Goal: Task Accomplishment & Management: Complete application form

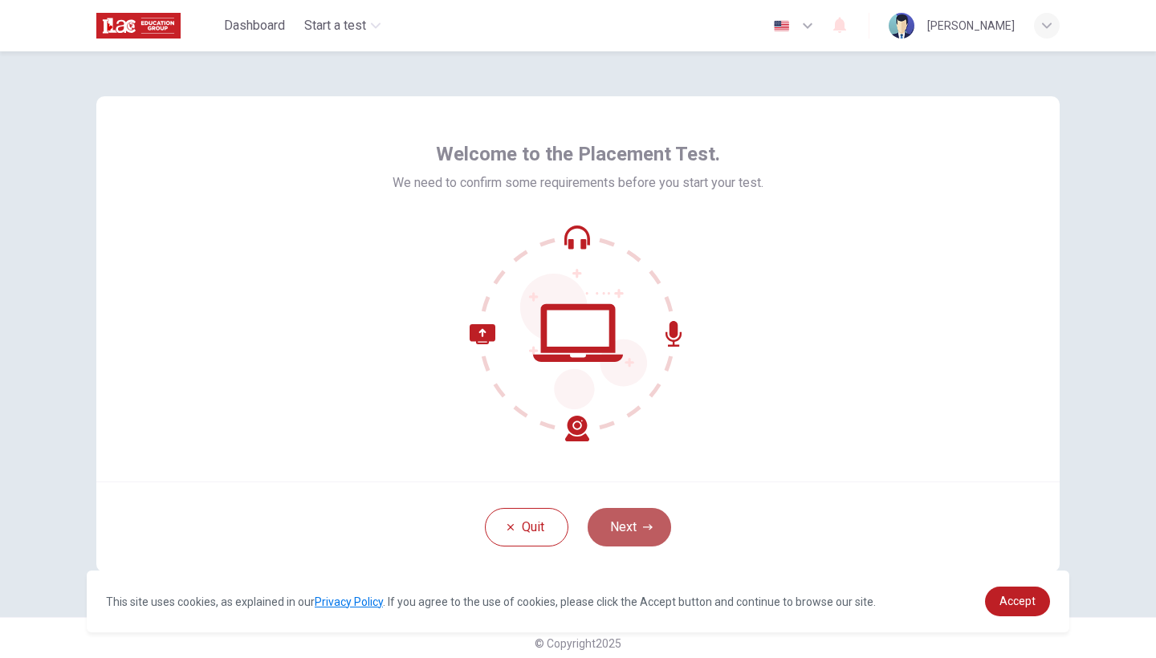
click at [630, 527] on button "Next" at bounding box center [630, 527] width 84 height 39
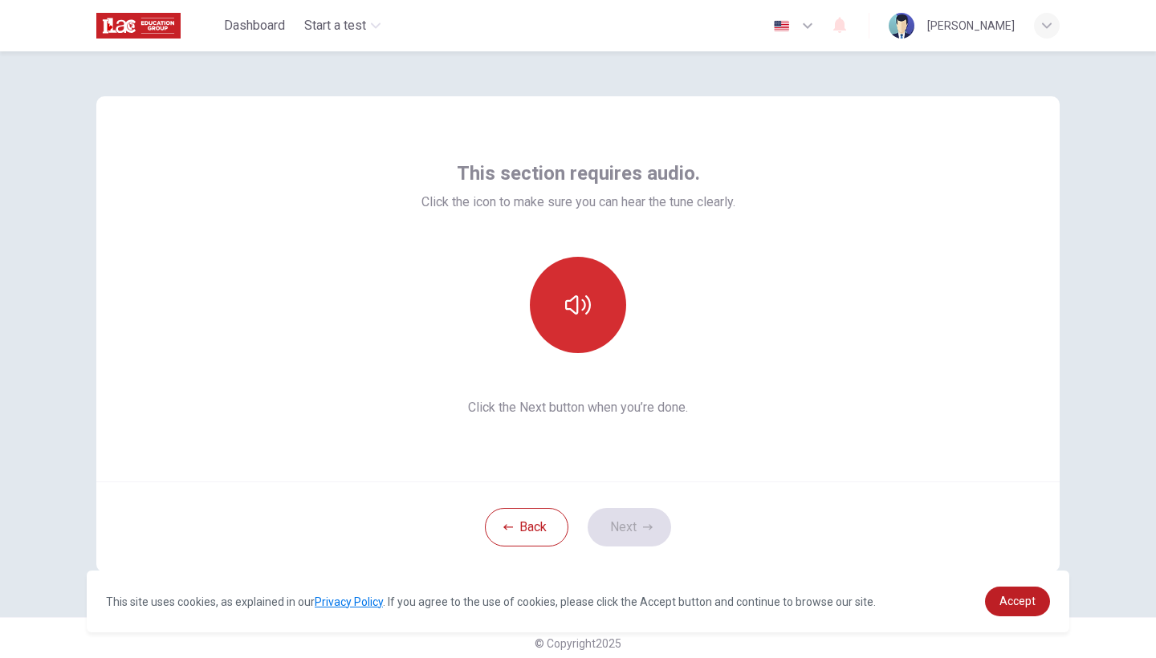
click at [583, 310] on icon "button" at bounding box center [578, 304] width 26 height 19
click at [724, 322] on div at bounding box center [579, 305] width 314 height 96
click at [639, 528] on button "Next" at bounding box center [630, 527] width 84 height 39
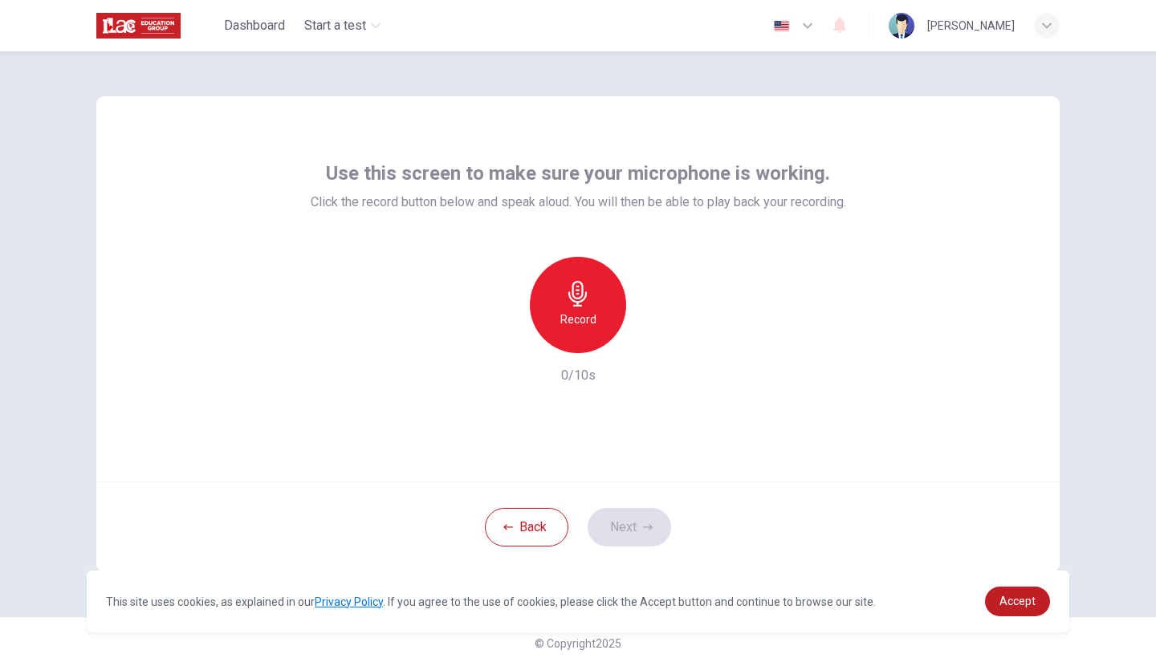
click at [588, 292] on icon "button" at bounding box center [578, 294] width 26 height 26
click at [589, 314] on h6 "Stop" at bounding box center [578, 319] width 24 height 19
click at [657, 345] on icon "button" at bounding box center [652, 340] width 16 height 16
click at [629, 523] on button "Next" at bounding box center [630, 527] width 84 height 39
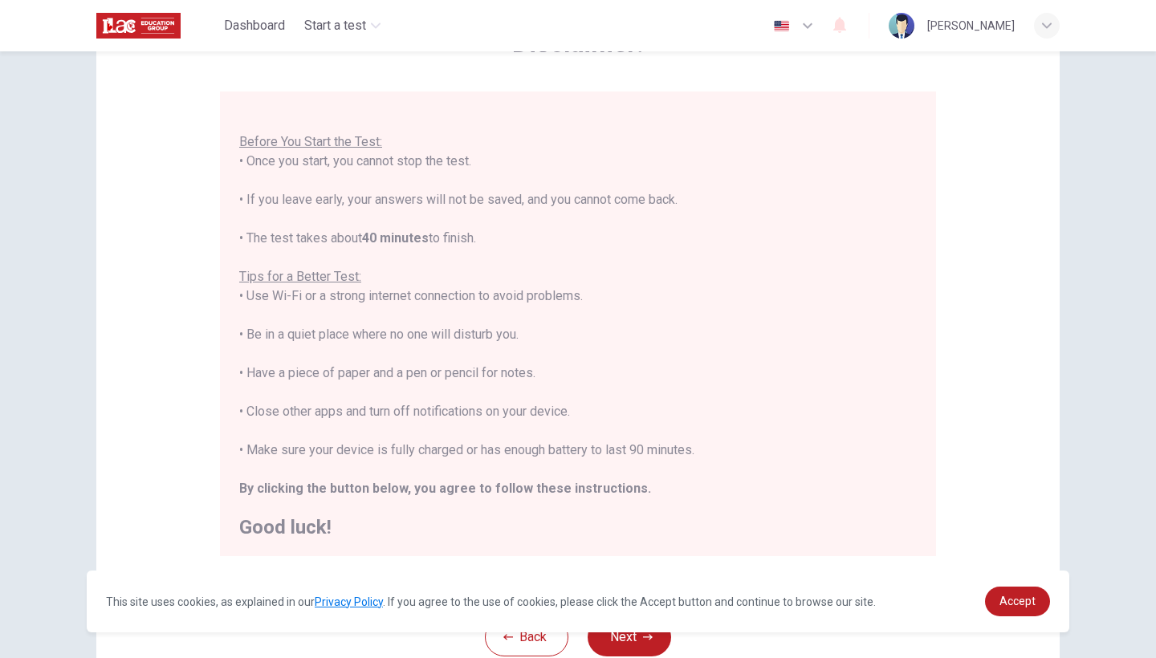
scroll to position [116, 0]
click at [1019, 597] on span "Accept" at bounding box center [1018, 601] width 36 height 13
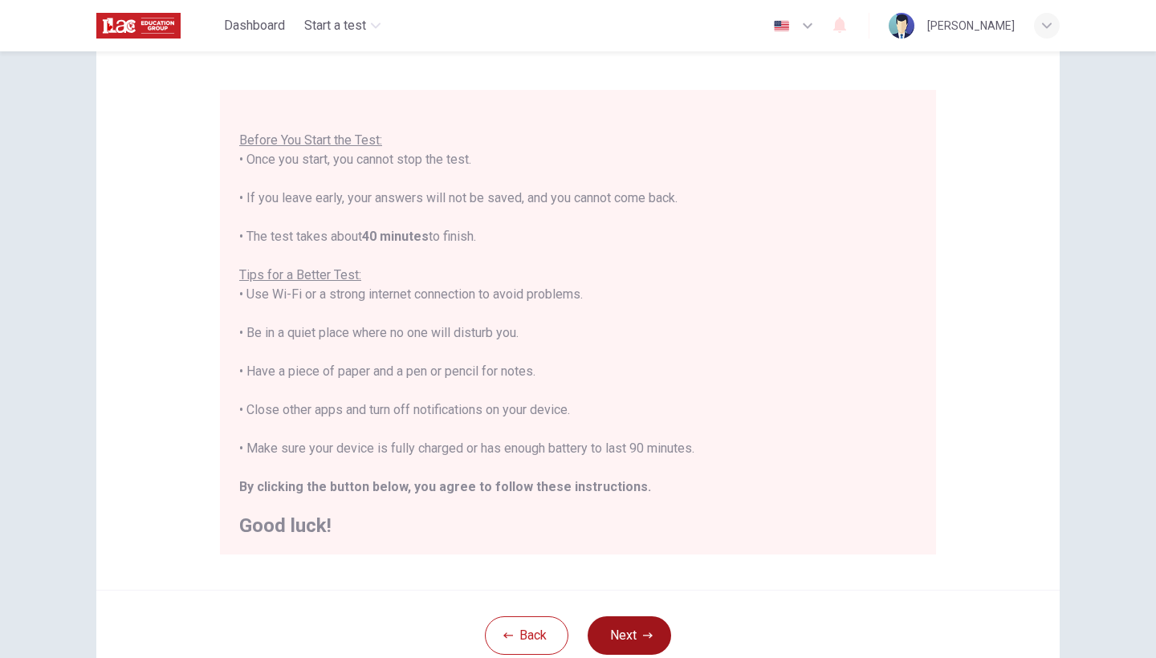
click at [630, 630] on button "Next" at bounding box center [630, 636] width 84 height 39
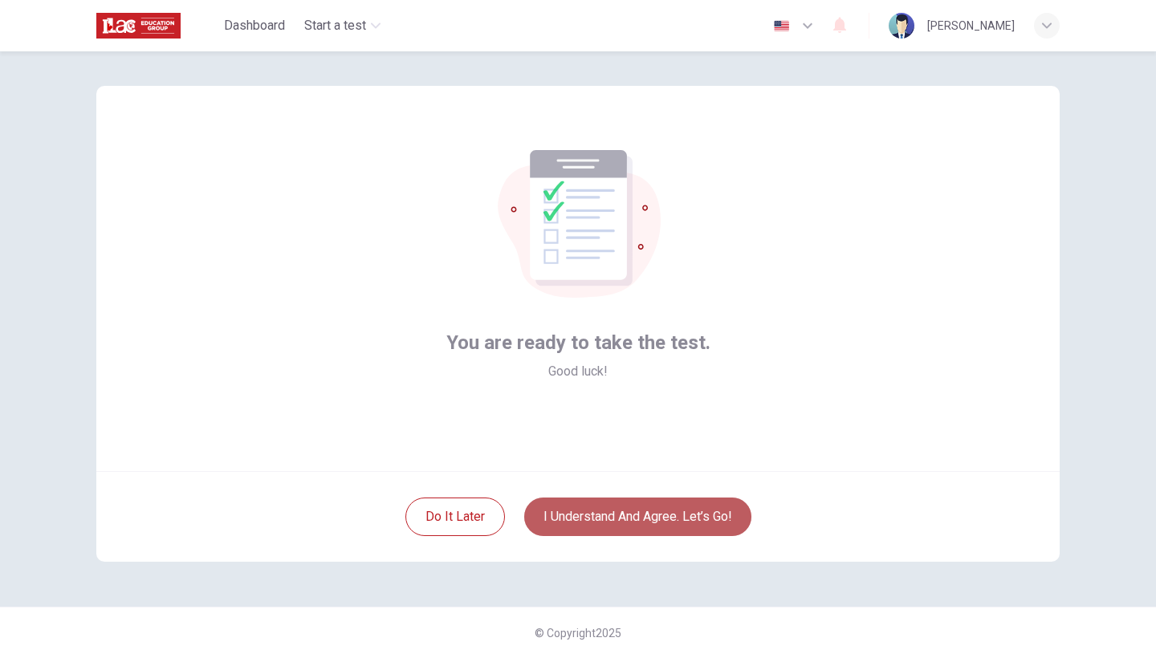
click at [683, 518] on button "I understand and agree. Let’s go!" at bounding box center [637, 517] width 227 height 39
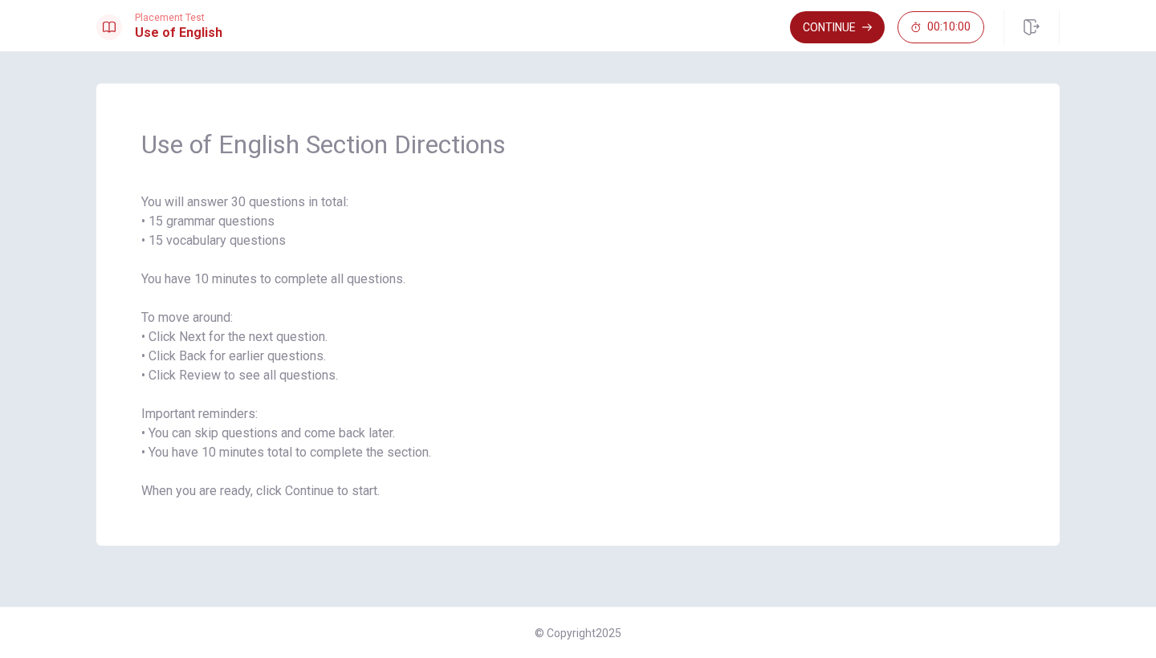
click at [862, 32] on button "Continue" at bounding box center [837, 27] width 95 height 32
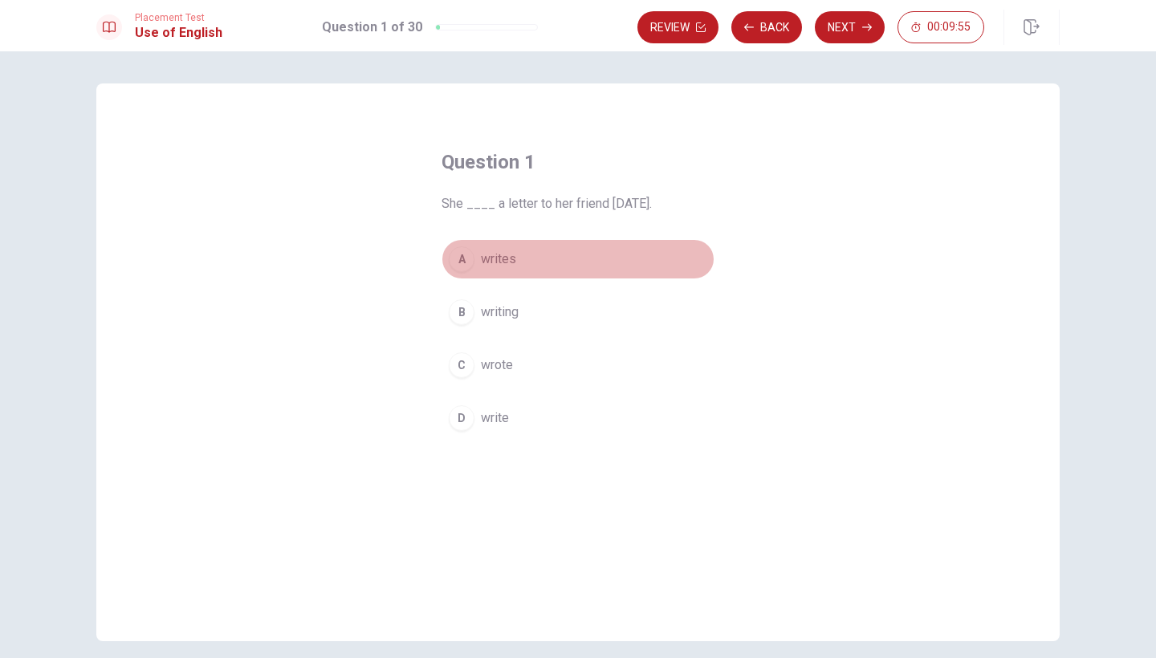
click at [500, 261] on span "writes" at bounding box center [498, 259] width 35 height 19
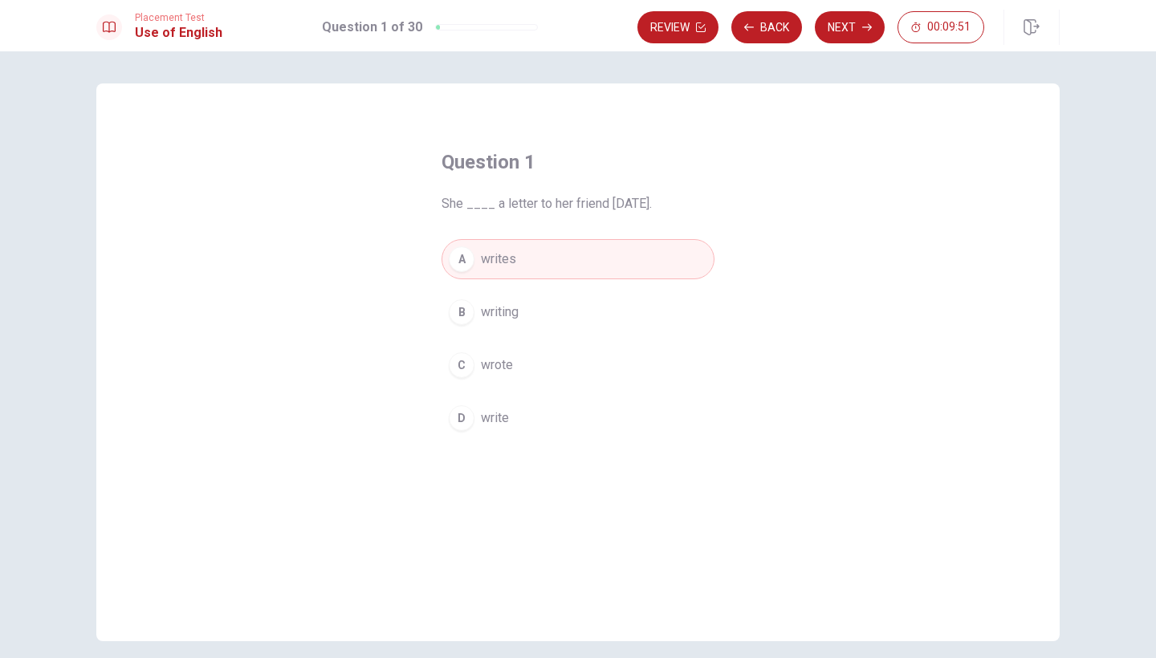
click at [483, 205] on span "She ____ a letter to her friend [DATE]." at bounding box center [578, 203] width 273 height 19
click at [461, 261] on div "A" at bounding box center [462, 260] width 26 height 26
click at [862, 29] on icon "button" at bounding box center [867, 27] width 10 height 10
click at [492, 362] on span "are" at bounding box center [490, 365] width 18 height 19
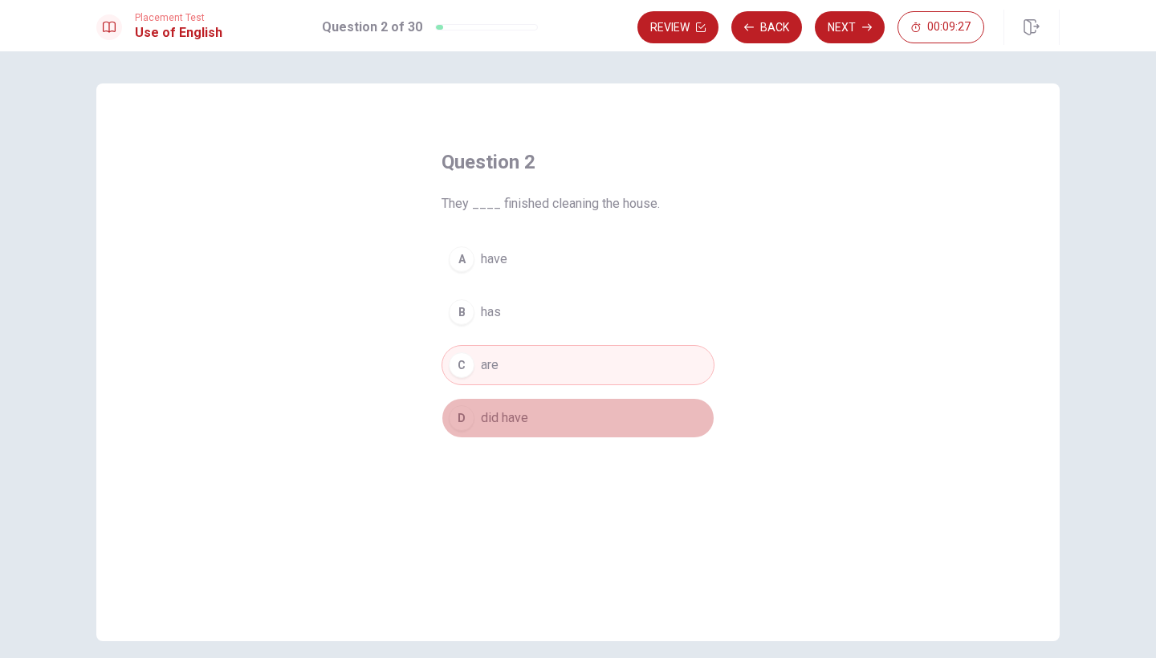
click at [499, 413] on span "did have" at bounding box center [504, 418] width 47 height 19
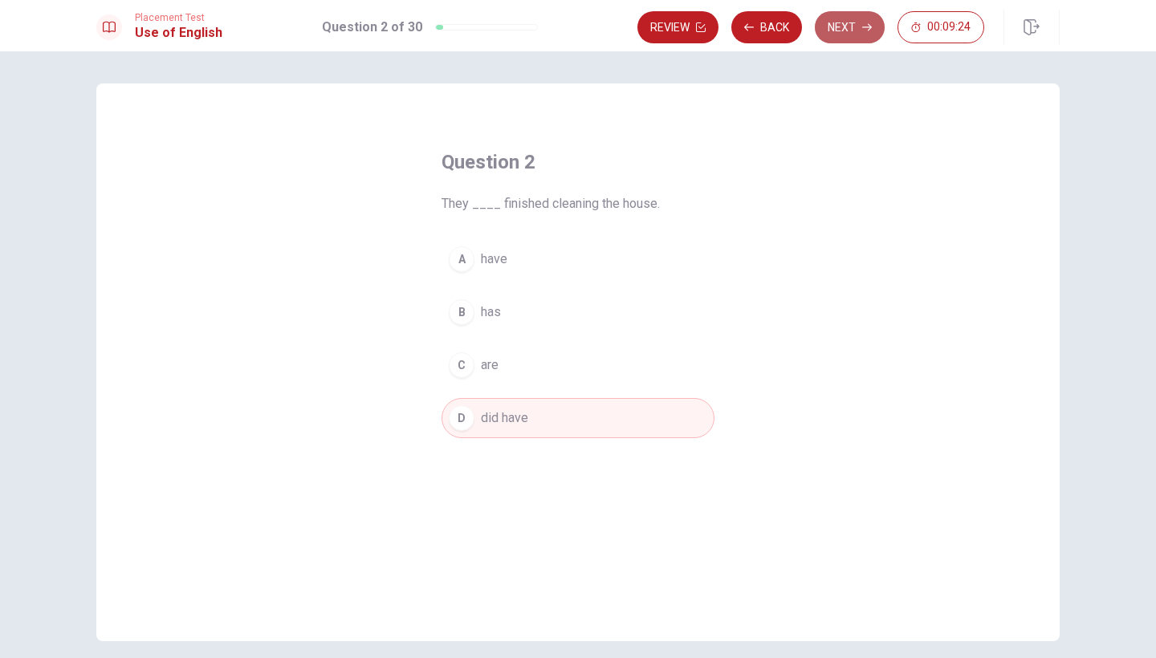
click at [845, 20] on button "Next" at bounding box center [850, 27] width 70 height 32
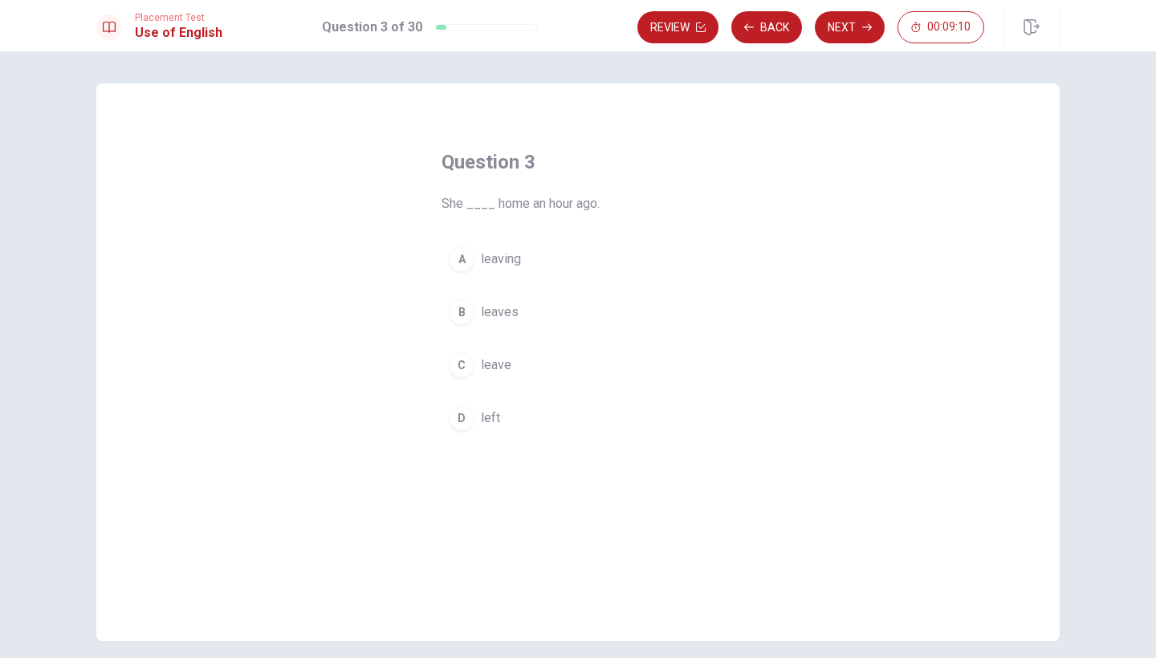
click at [511, 259] on span "leaving" at bounding box center [501, 259] width 40 height 19
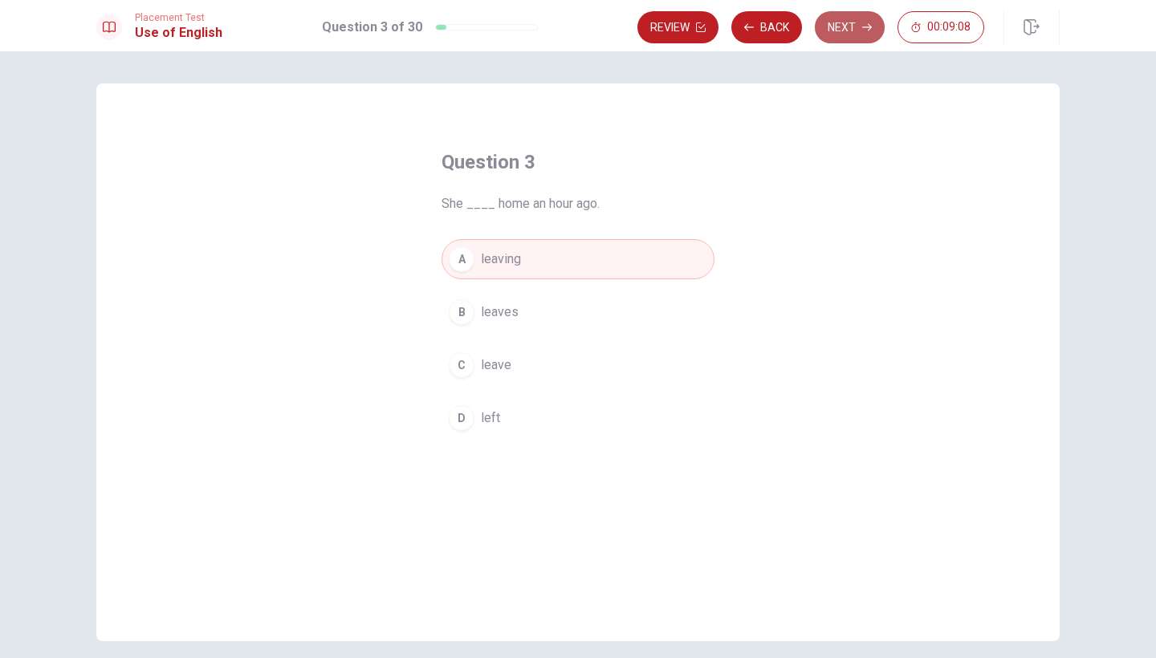
click at [849, 28] on button "Next" at bounding box center [850, 27] width 70 height 32
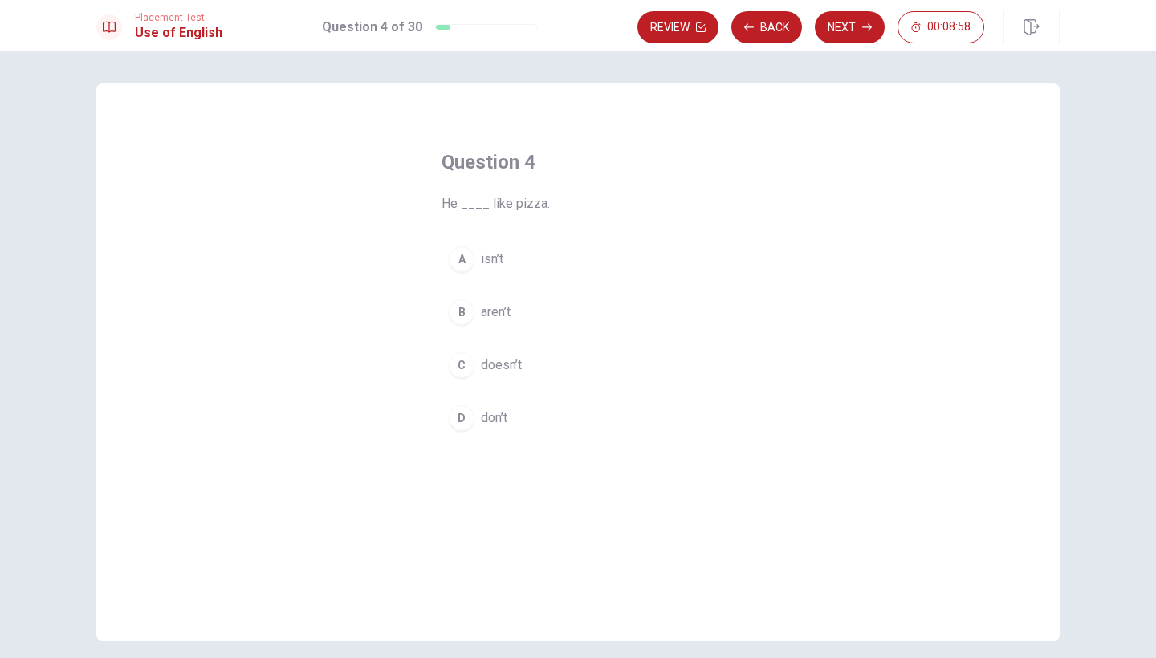
click at [491, 367] on span "doesn’t" at bounding box center [501, 365] width 41 height 19
click at [862, 30] on icon "button" at bounding box center [867, 27] width 10 height 10
click at [494, 361] on span "hiking" at bounding box center [497, 365] width 33 height 19
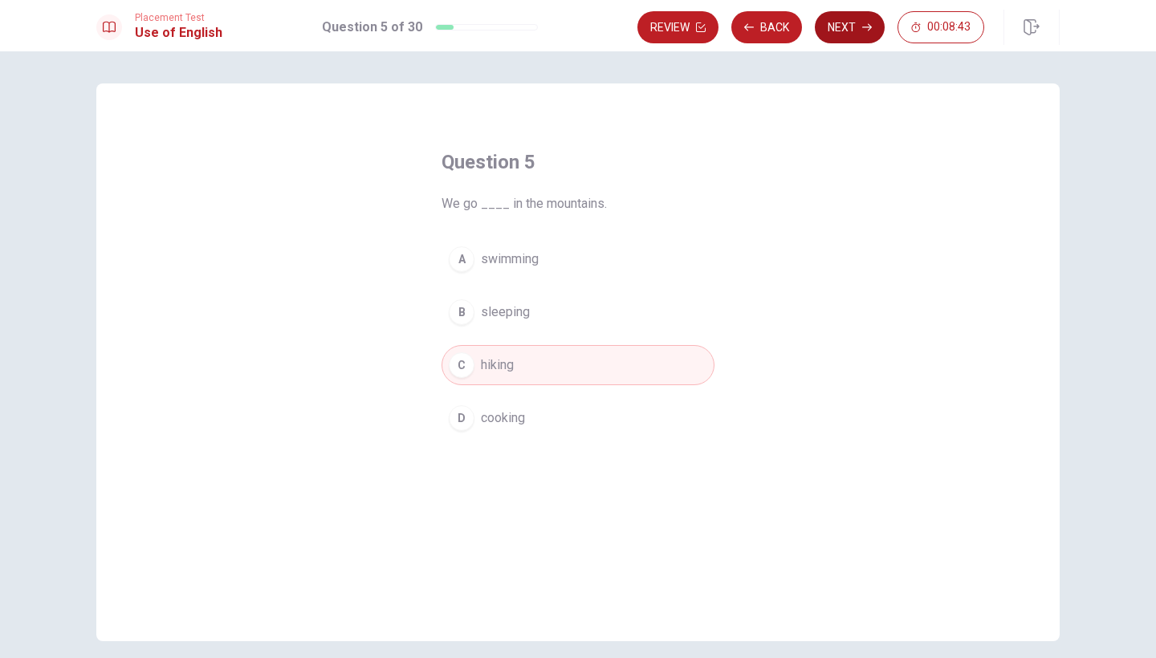
click at [868, 34] on button "Next" at bounding box center [850, 27] width 70 height 32
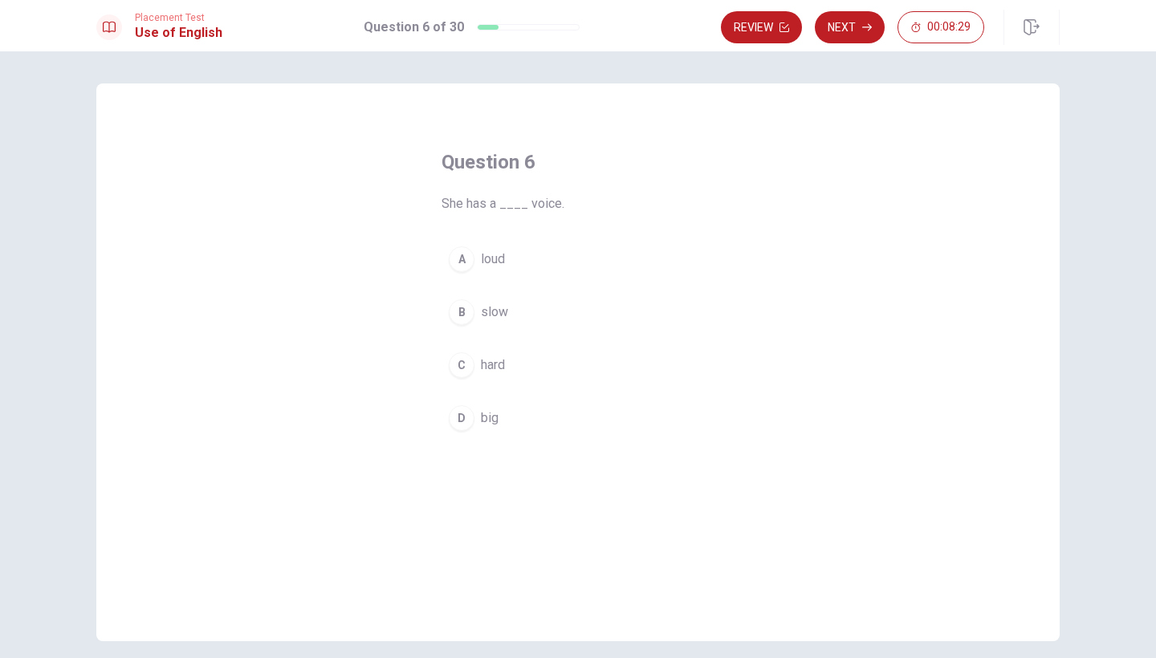
click at [487, 262] on span "loud" at bounding box center [493, 259] width 24 height 19
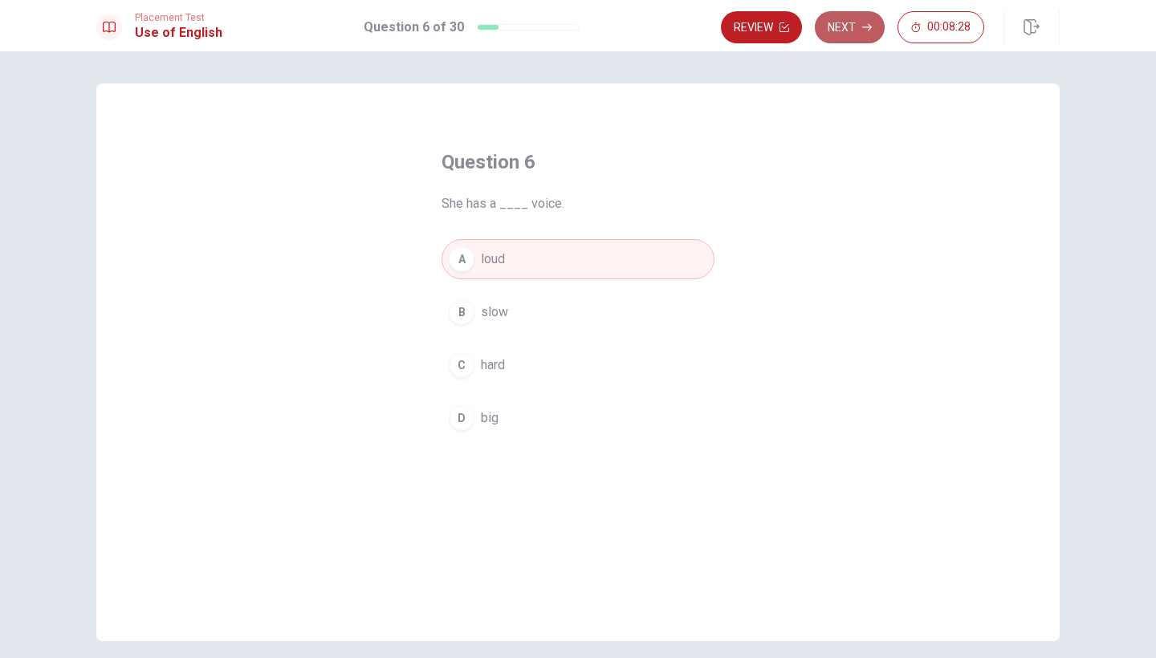
click at [856, 23] on button "Next" at bounding box center [850, 27] width 70 height 32
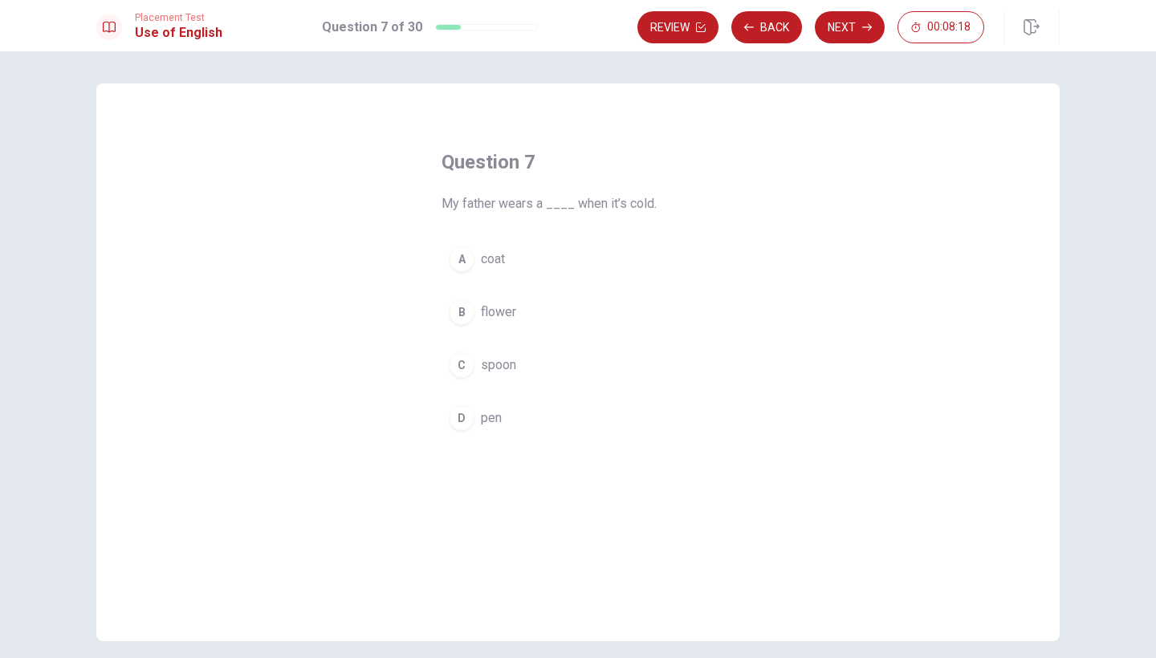
click at [497, 260] on span "coat" at bounding box center [493, 259] width 24 height 19
click at [854, 26] on button "Next" at bounding box center [850, 27] width 70 height 32
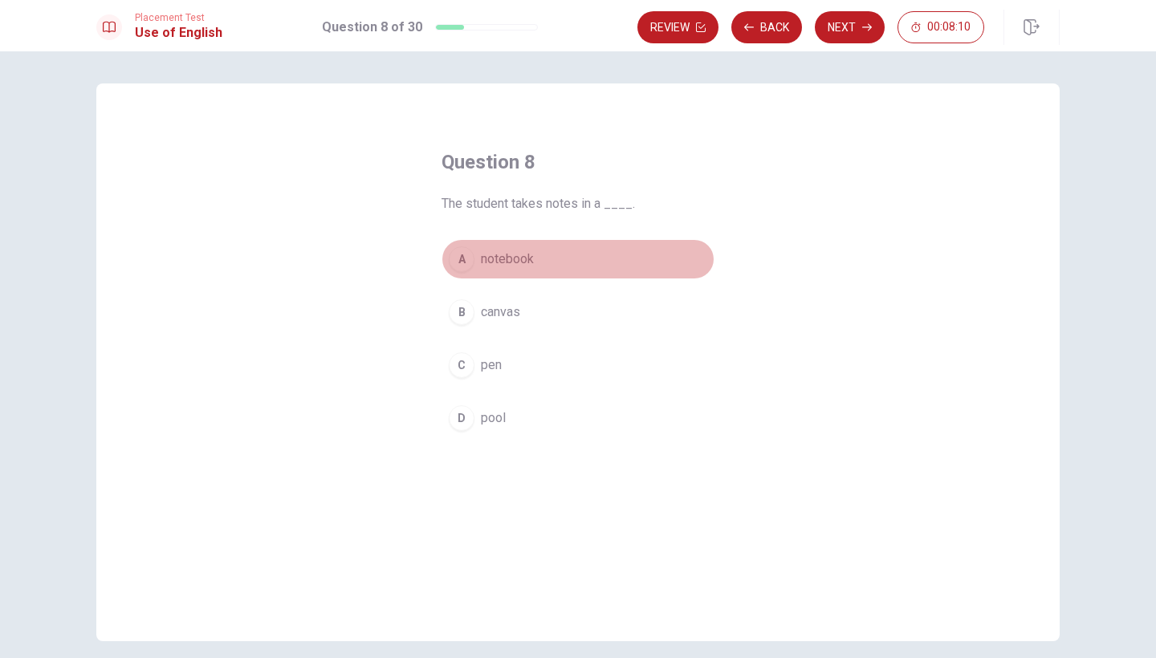
click at [528, 262] on span "notebook" at bounding box center [507, 259] width 53 height 19
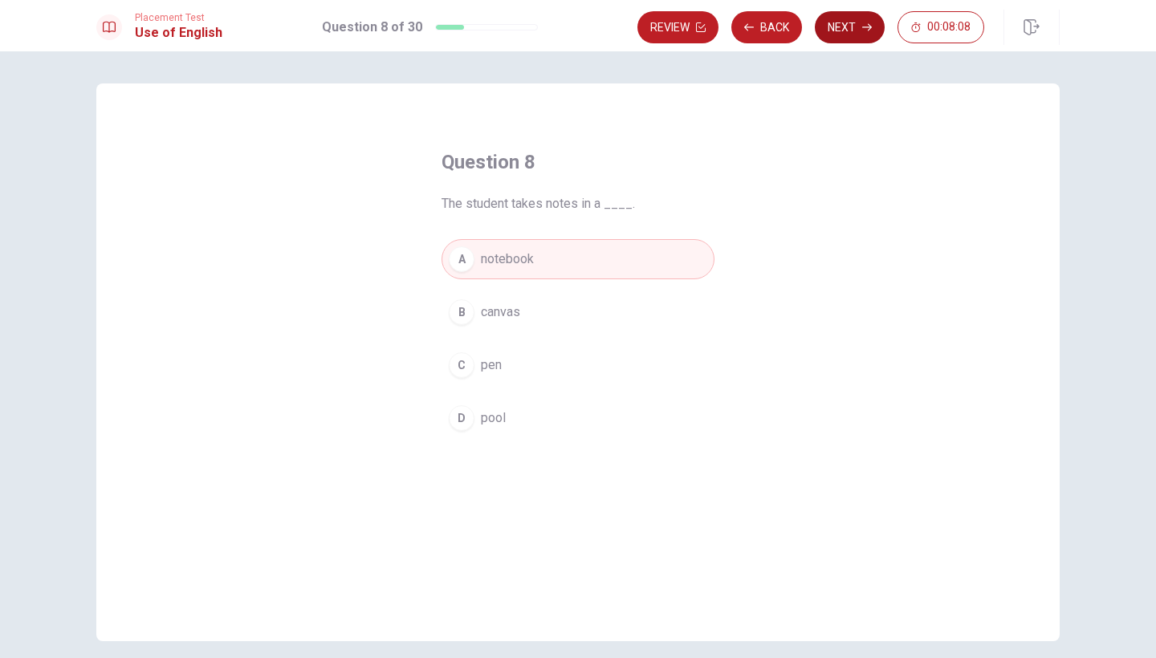
click at [856, 23] on button "Next" at bounding box center [850, 27] width 70 height 32
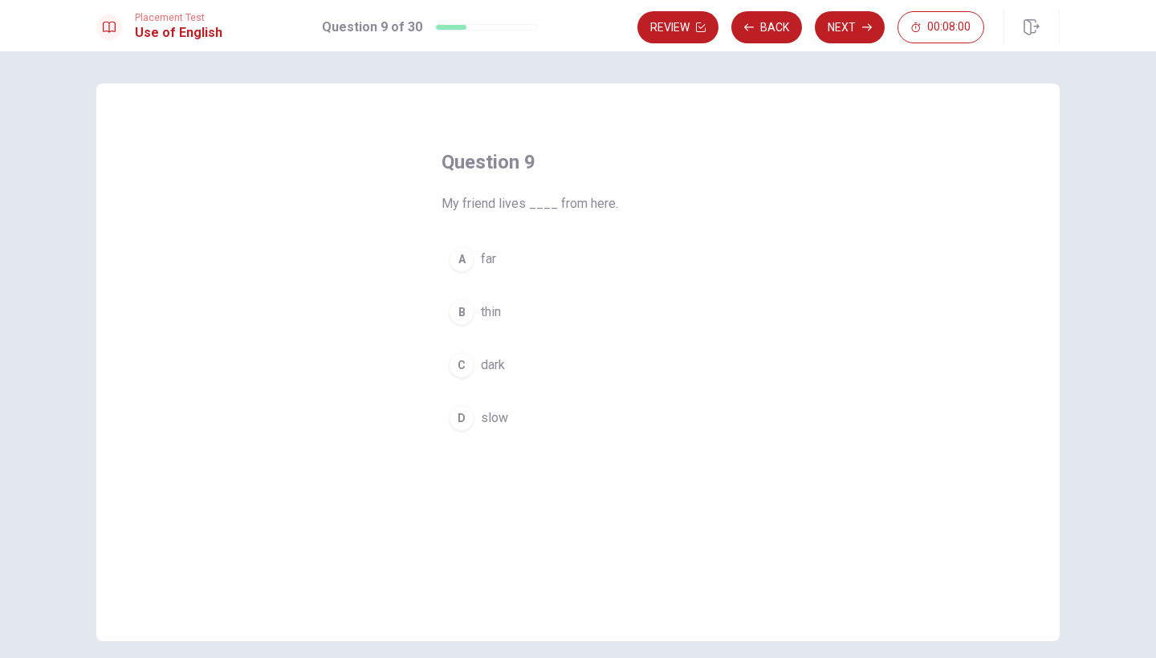
click at [487, 259] on span "far" at bounding box center [488, 259] width 15 height 19
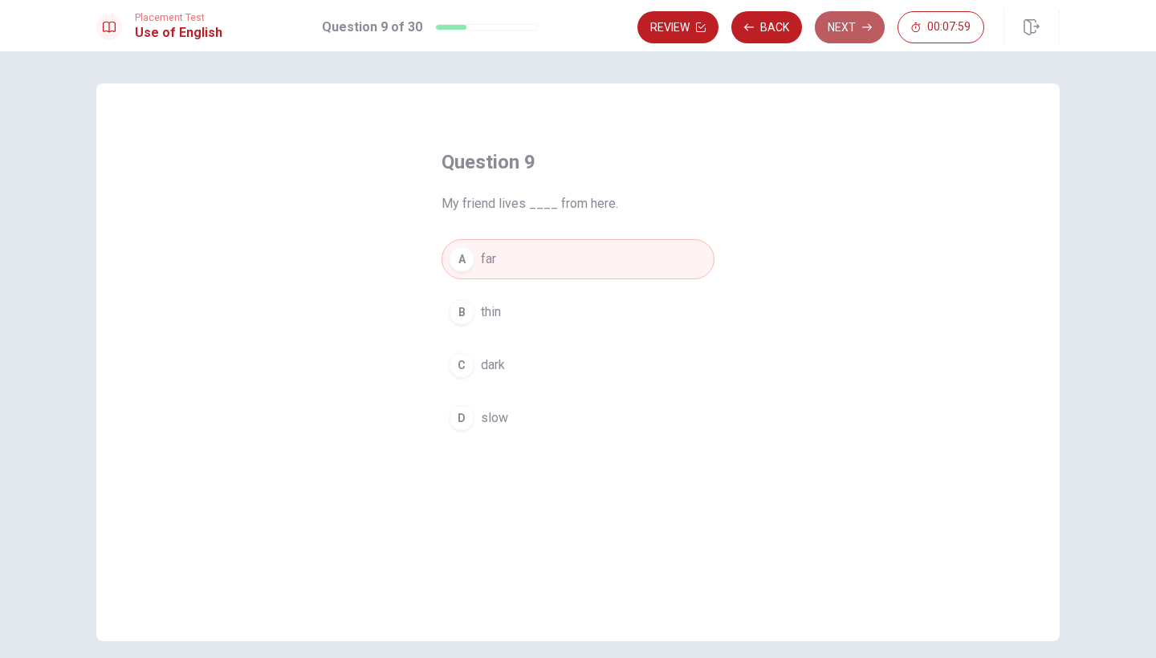
click at [858, 31] on button "Next" at bounding box center [850, 27] width 70 height 32
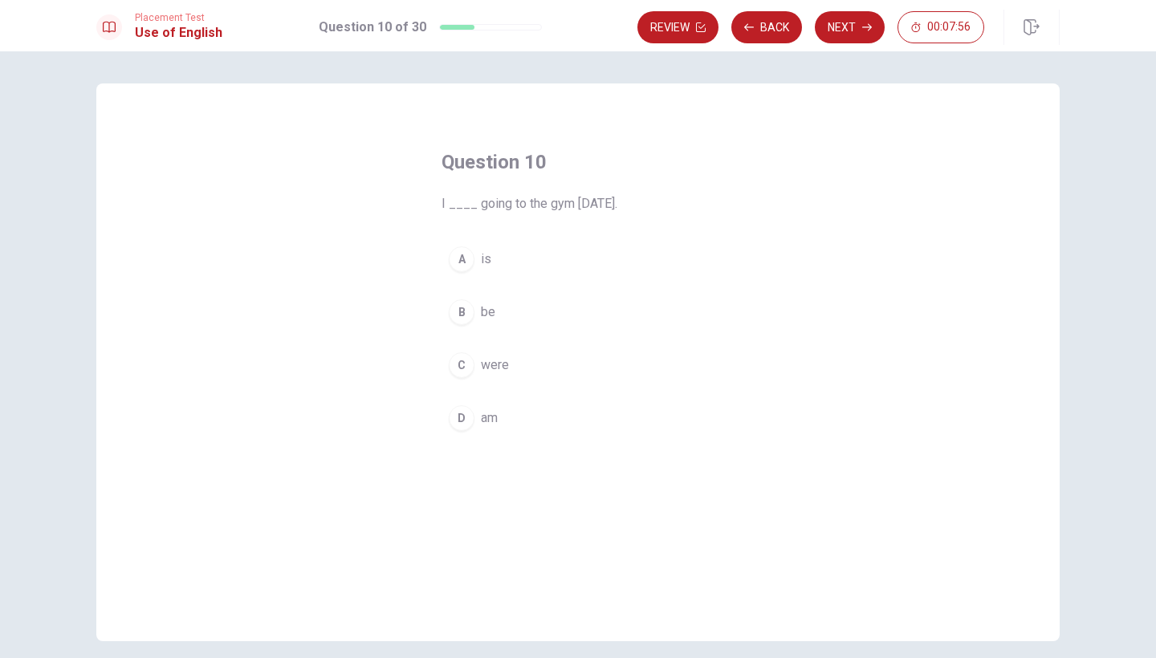
click at [486, 419] on span "am" at bounding box center [489, 418] width 17 height 19
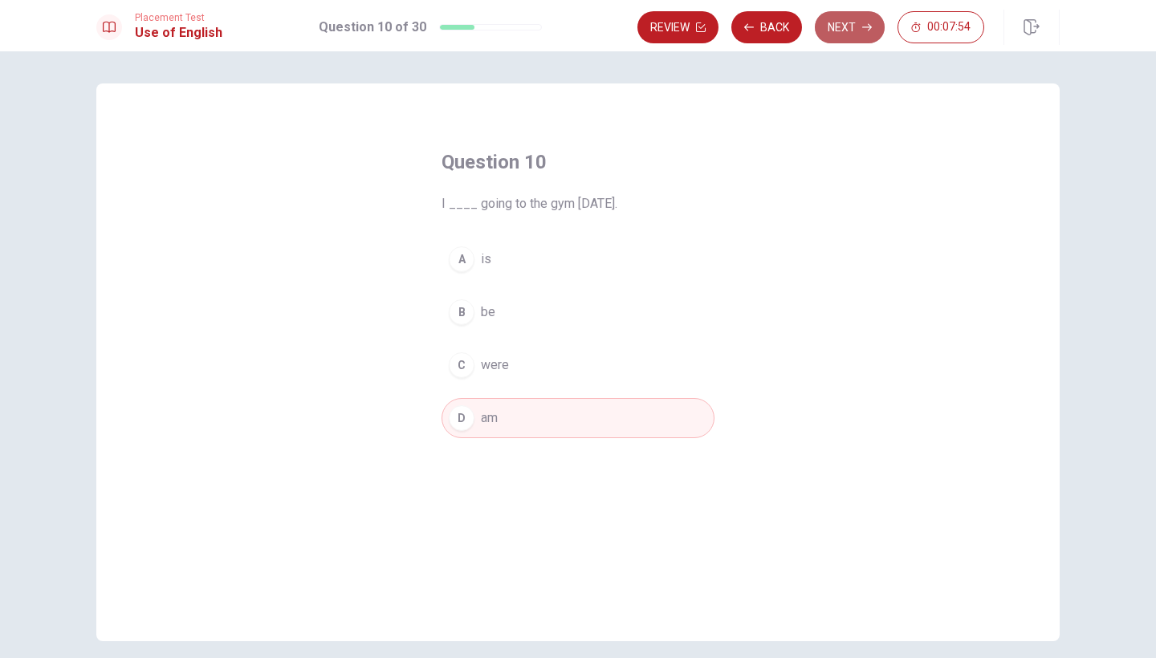
click at [850, 28] on button "Next" at bounding box center [850, 27] width 70 height 32
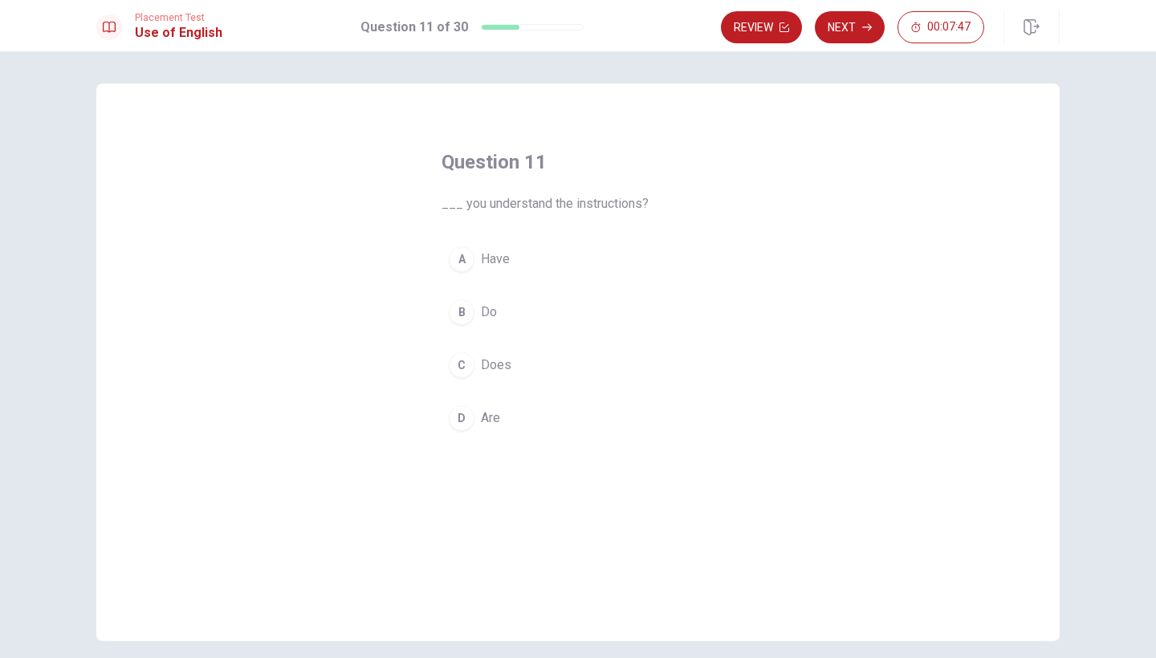
click at [494, 414] on span "Are" at bounding box center [490, 418] width 19 height 19
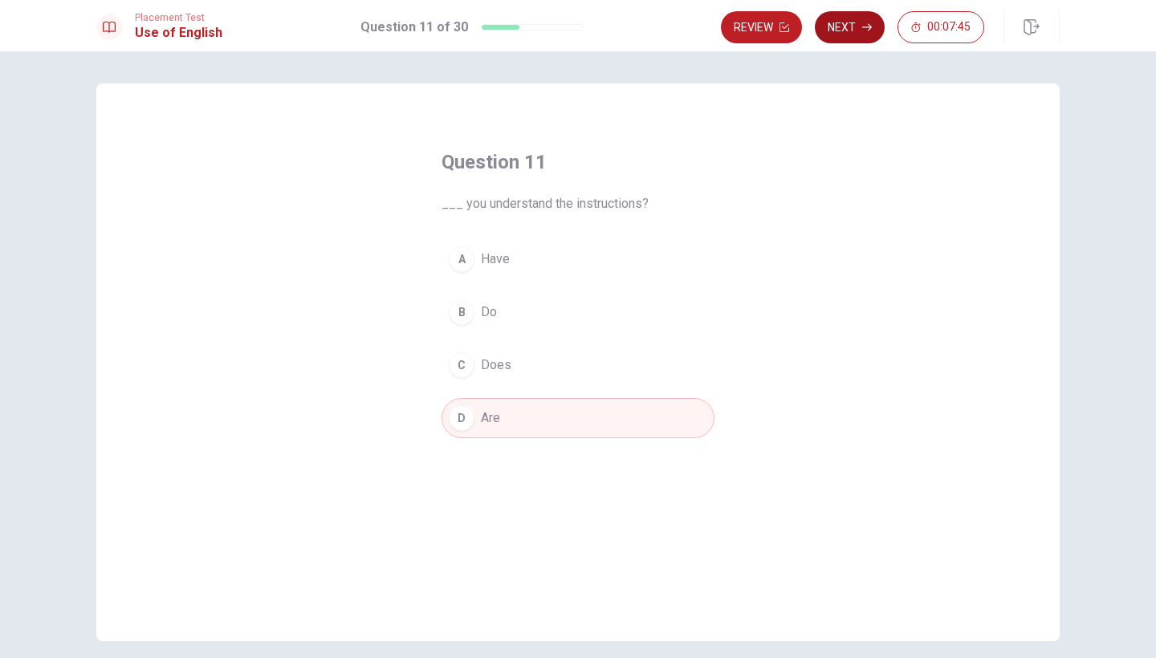
click at [857, 26] on button "Next" at bounding box center [850, 27] width 70 height 32
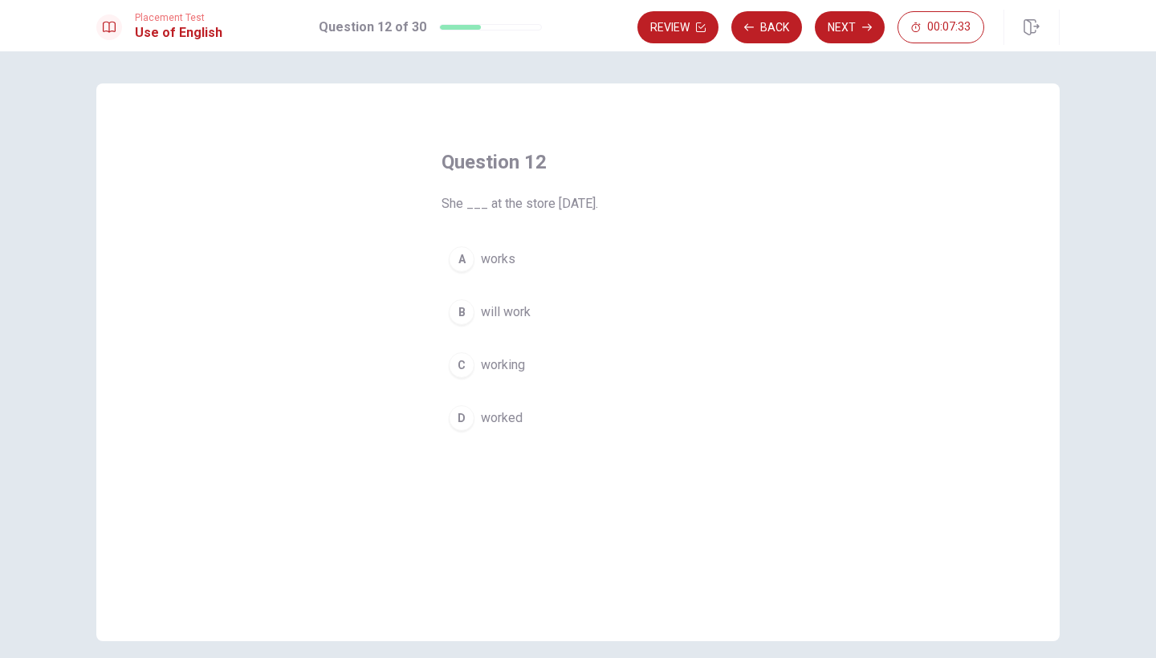
click at [511, 254] on span "works" at bounding box center [498, 259] width 35 height 19
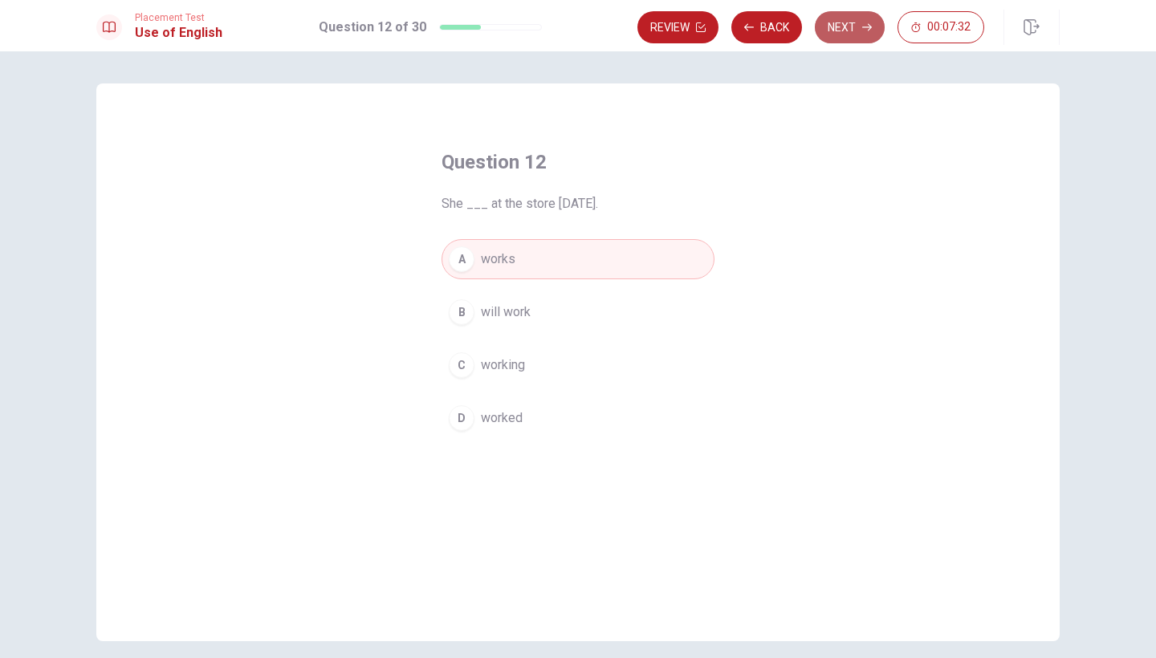
click at [858, 26] on button "Next" at bounding box center [850, 27] width 70 height 32
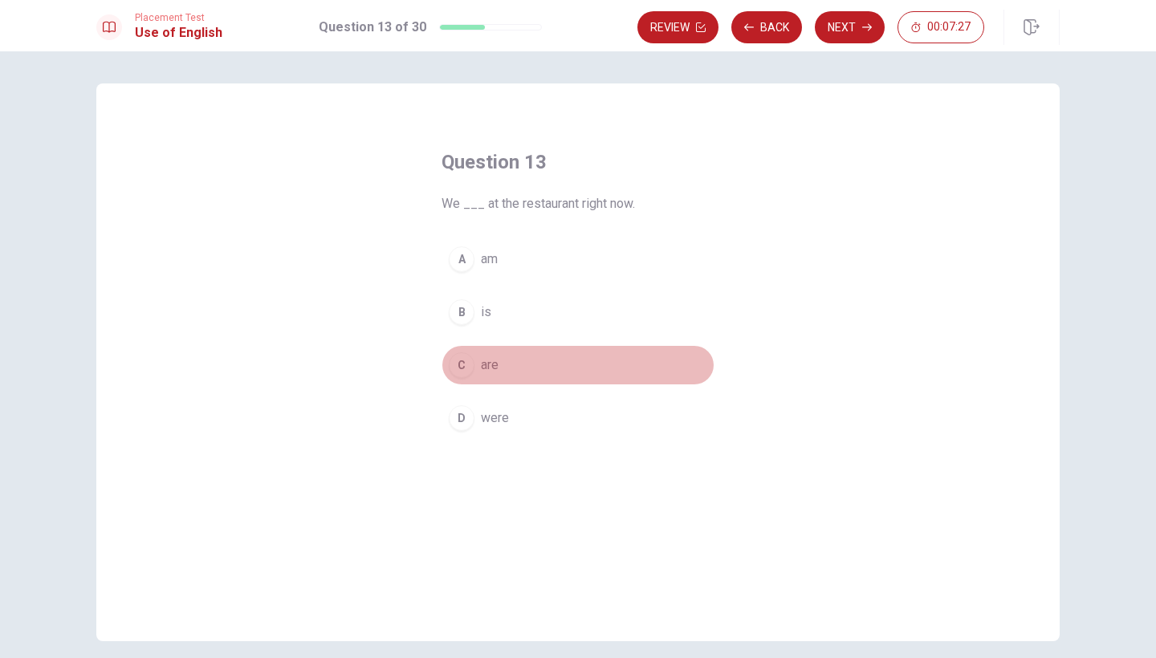
click at [490, 357] on span "are" at bounding box center [490, 365] width 18 height 19
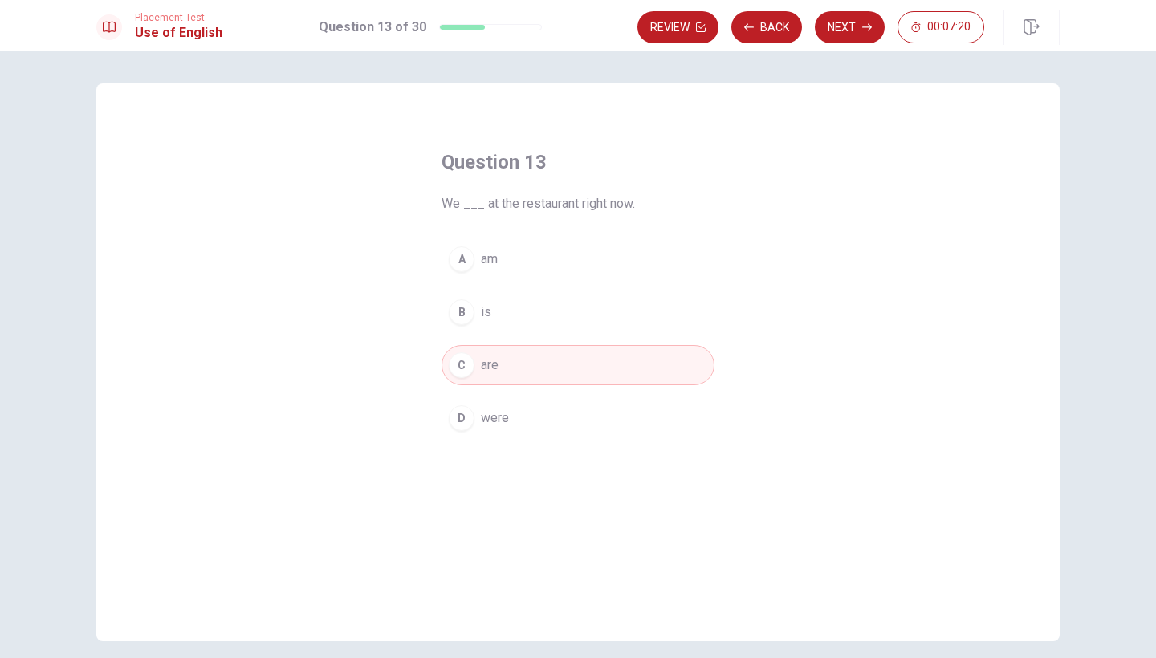
click at [528, 406] on button "D were" at bounding box center [578, 418] width 273 height 40
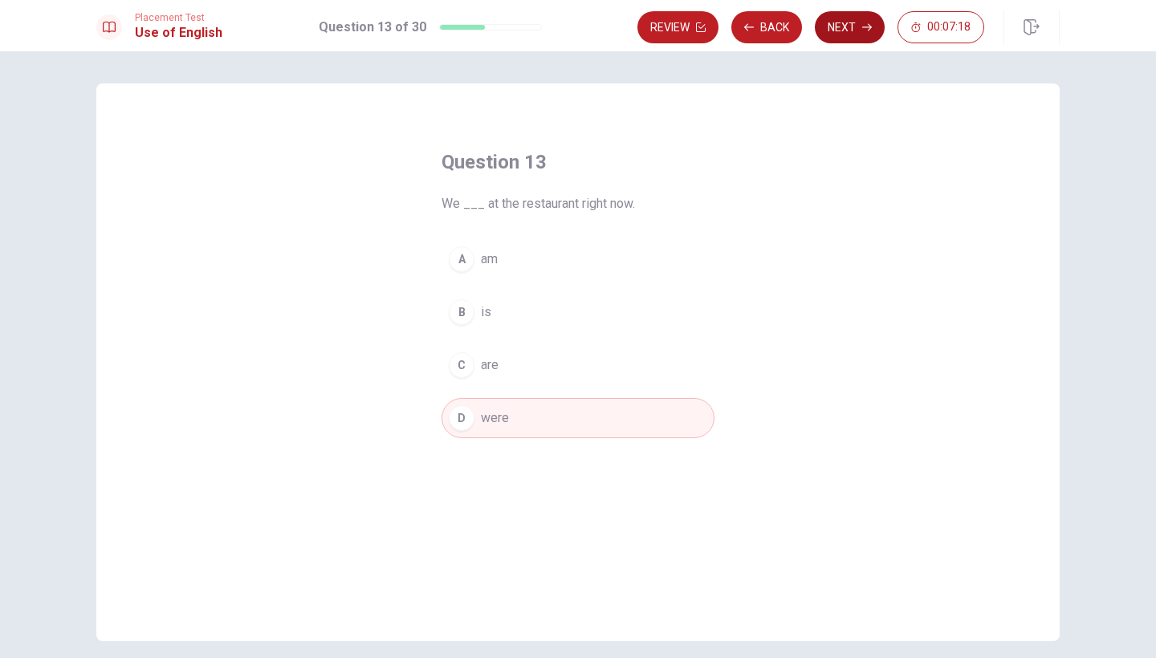
click at [847, 29] on button "Next" at bounding box center [850, 27] width 70 height 32
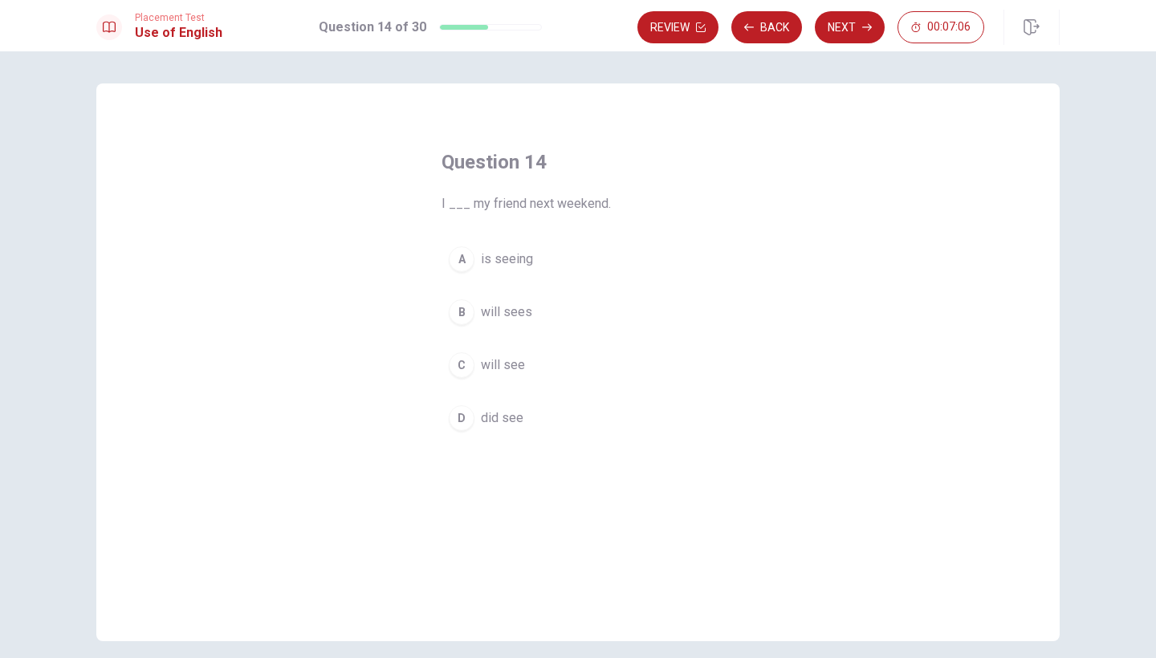
click at [507, 361] on span "will see" at bounding box center [503, 365] width 44 height 19
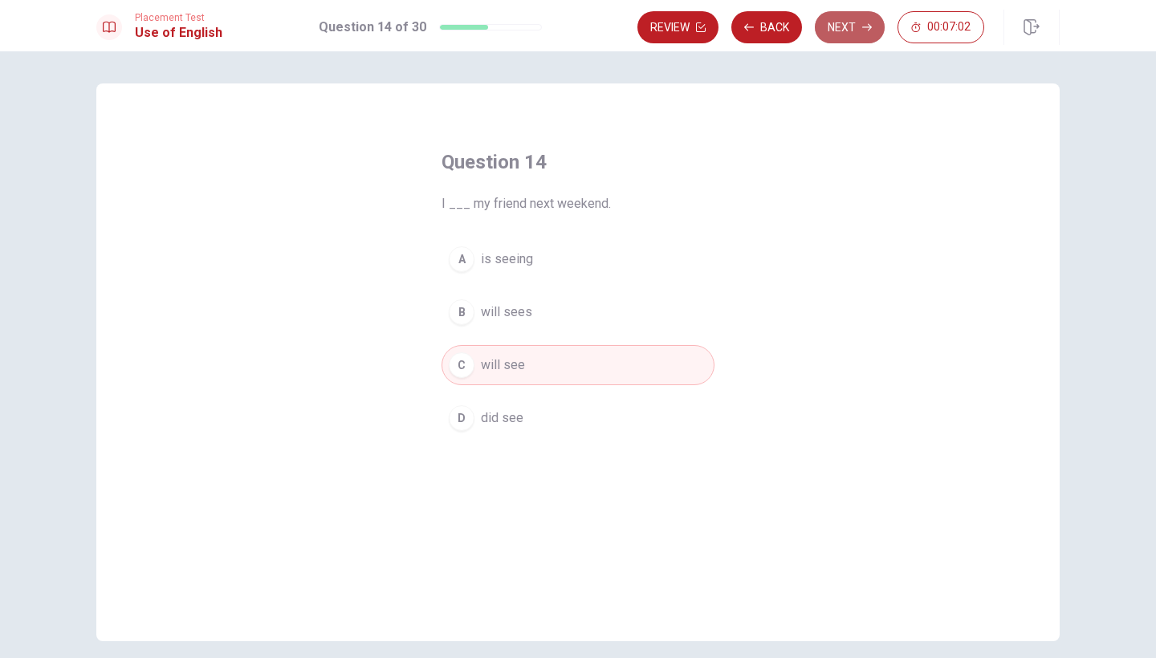
click at [855, 34] on button "Next" at bounding box center [850, 27] width 70 height 32
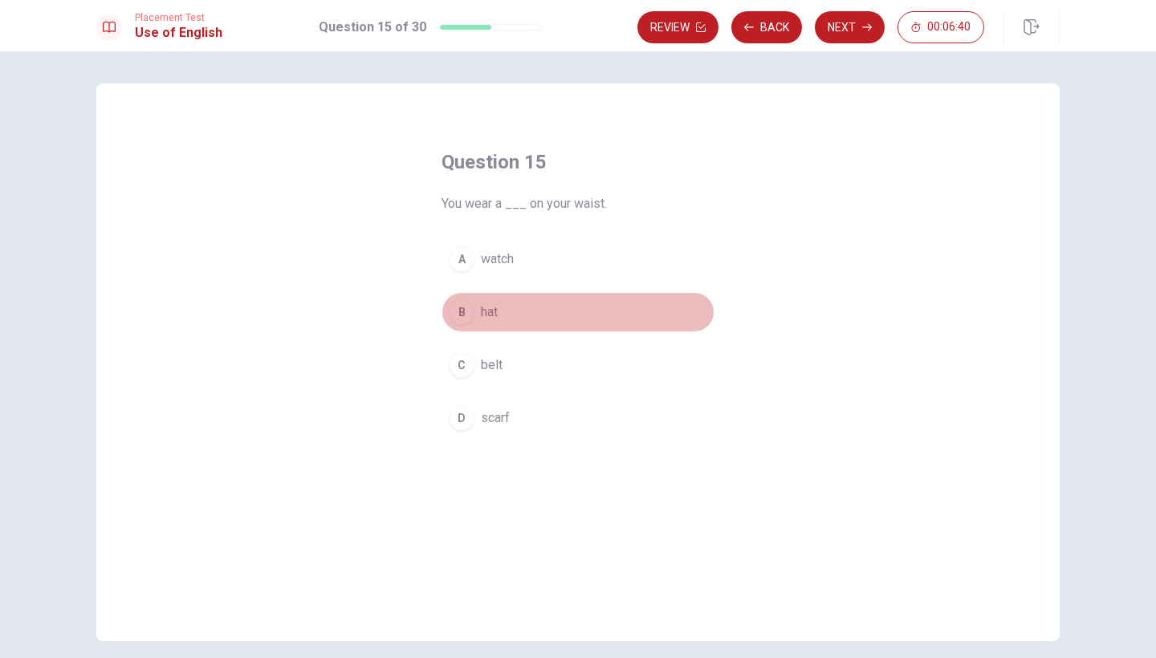
click at [491, 309] on span "hat" at bounding box center [489, 312] width 17 height 19
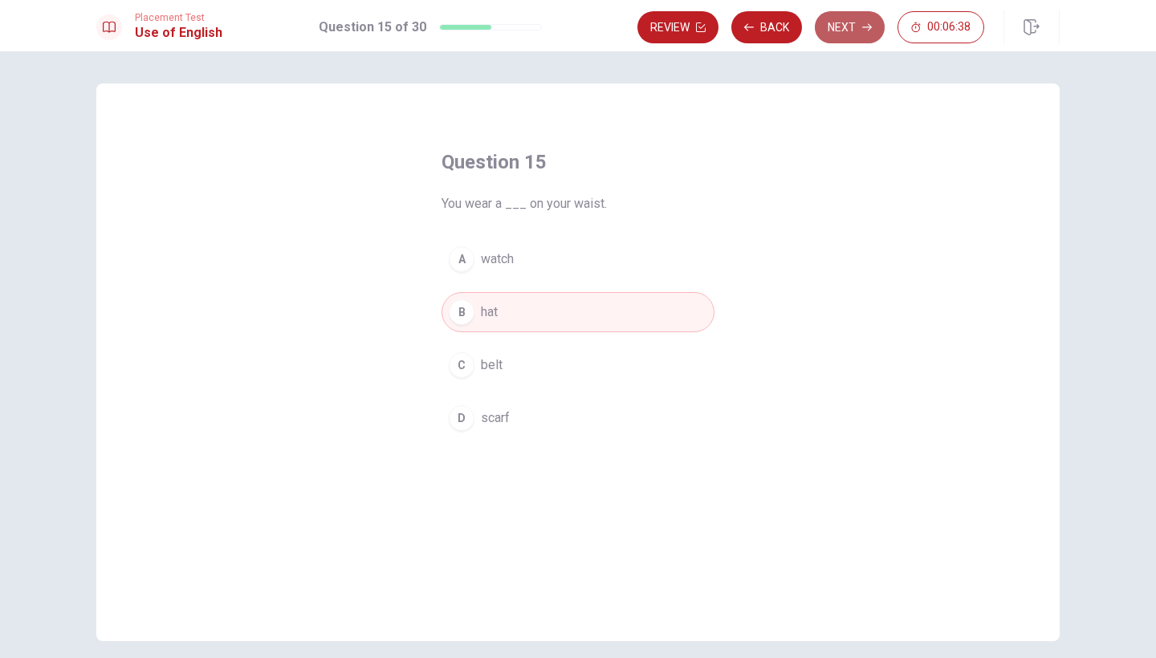
click at [855, 35] on button "Next" at bounding box center [850, 27] width 70 height 32
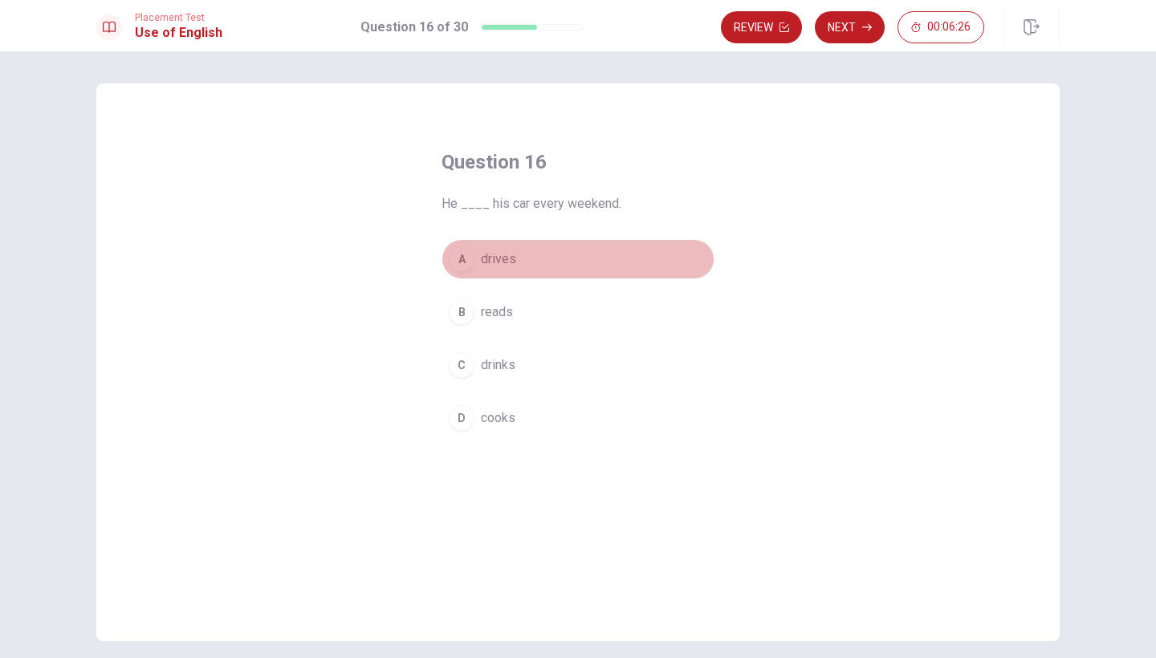
click at [512, 260] on span "drives" at bounding box center [498, 259] width 35 height 19
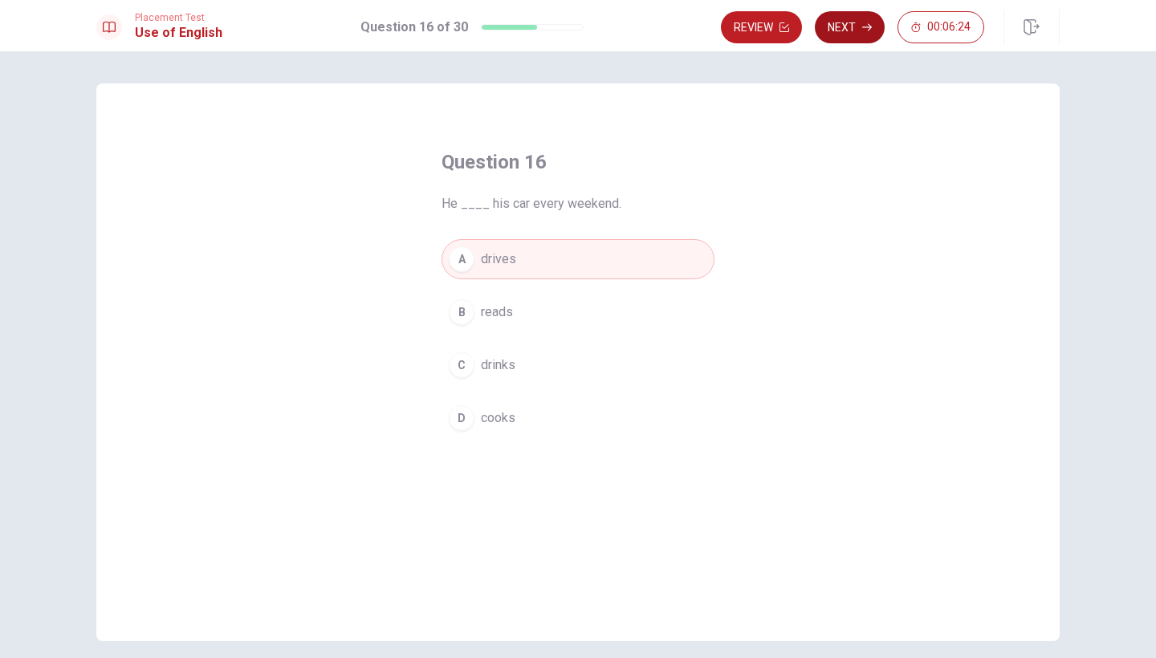
click at [853, 30] on button "Next" at bounding box center [850, 27] width 70 height 32
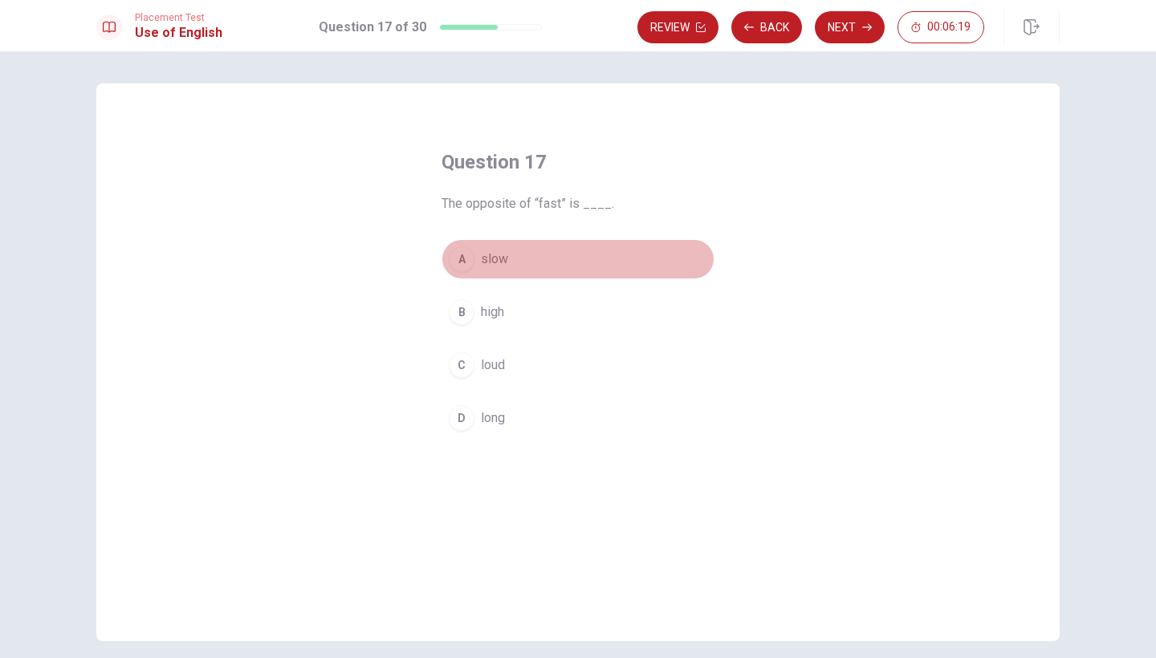
click at [478, 264] on button "A slow" at bounding box center [578, 259] width 273 height 40
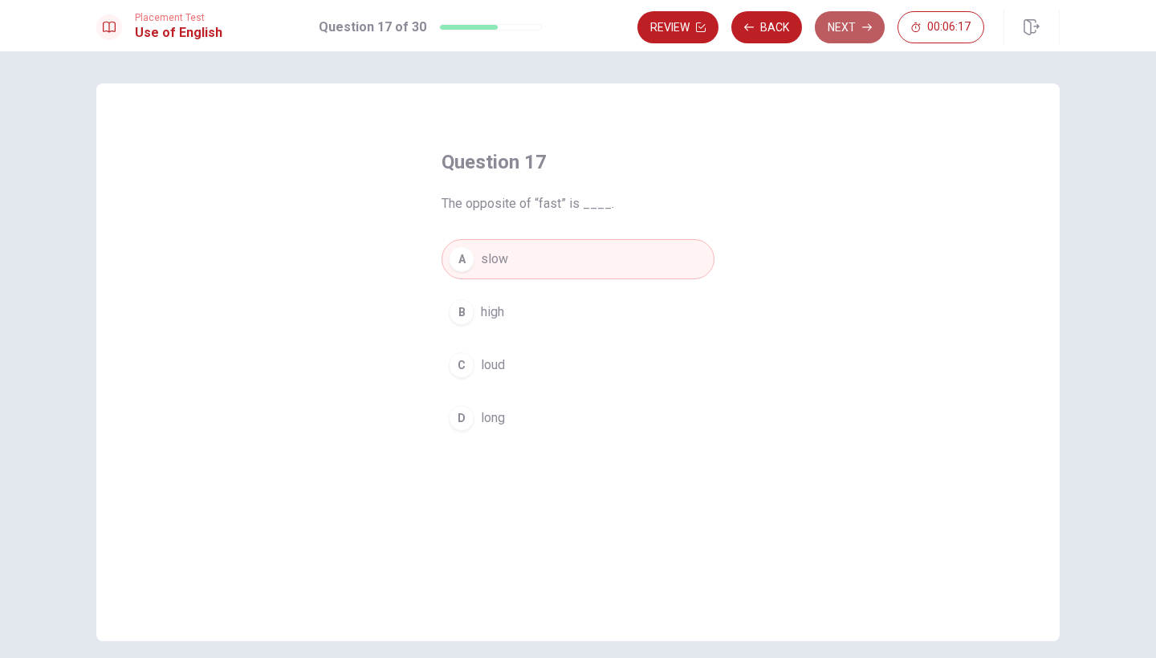
click at [858, 21] on button "Next" at bounding box center [850, 27] width 70 height 32
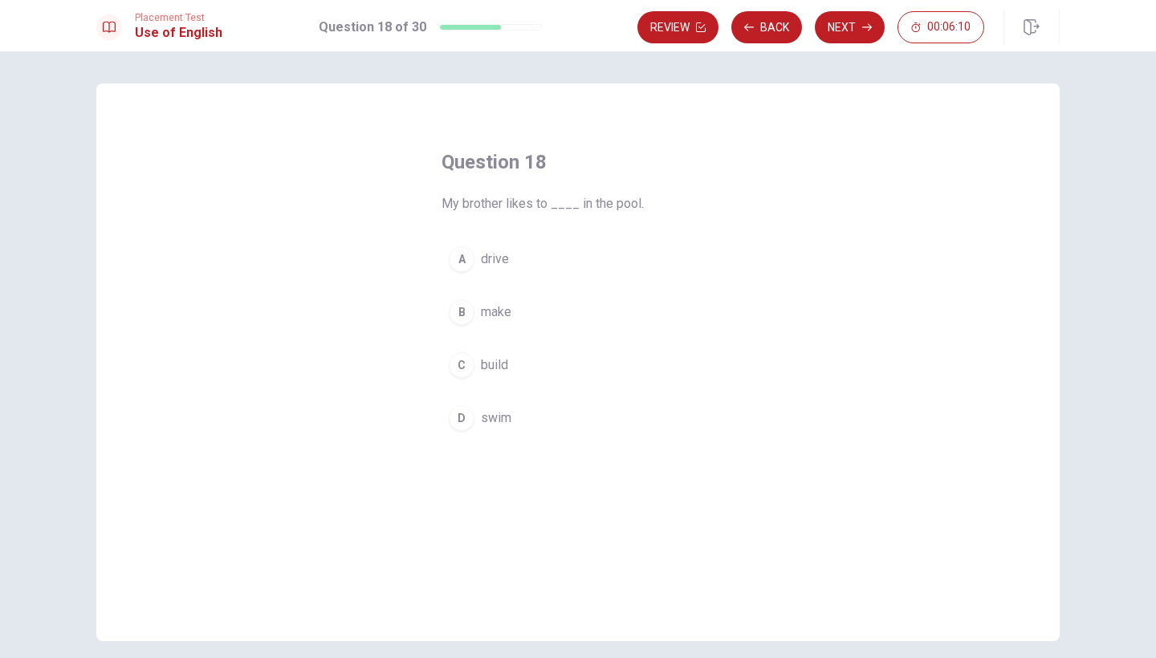
click at [505, 431] on button "D swim" at bounding box center [578, 418] width 273 height 40
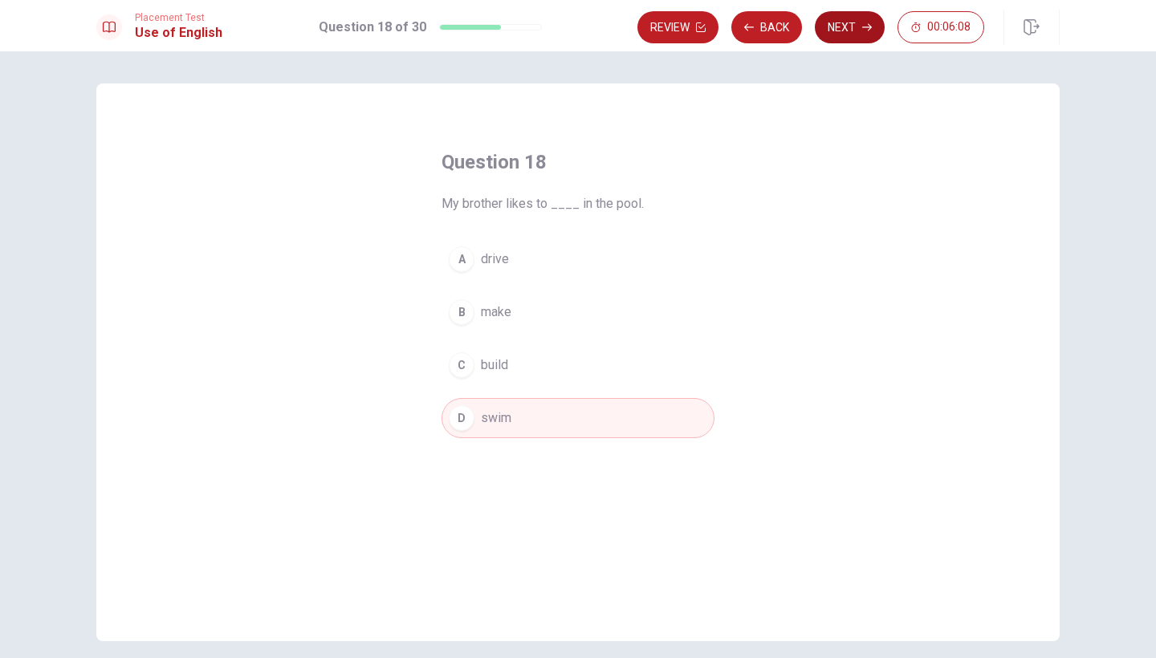
click at [854, 27] on button "Next" at bounding box center [850, 27] width 70 height 32
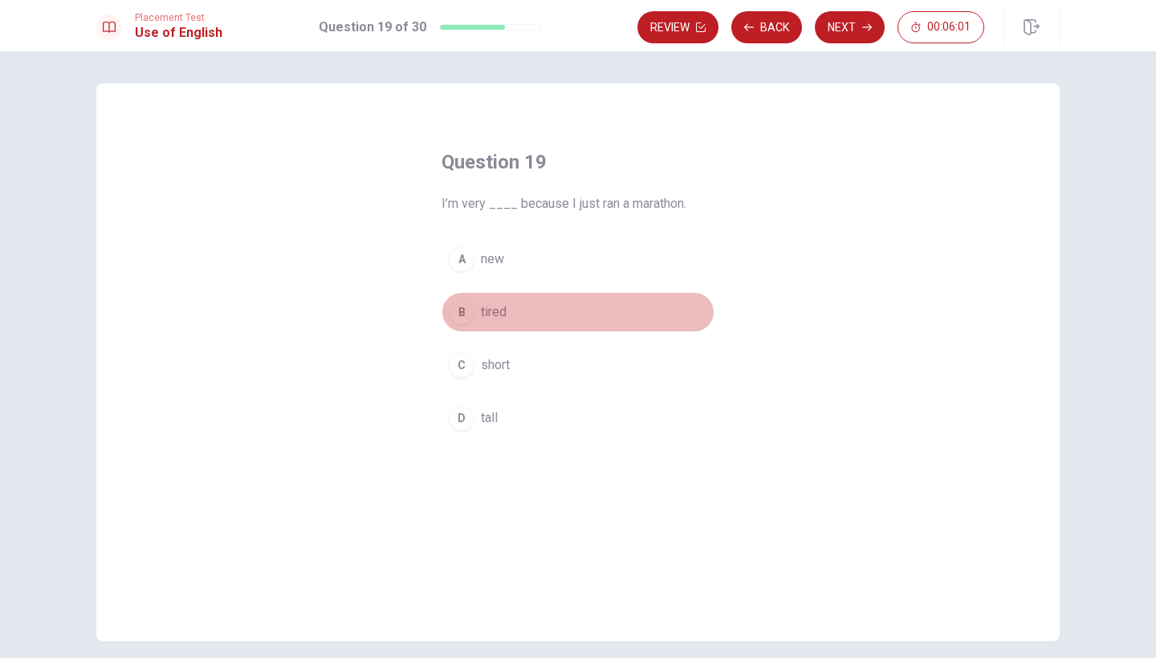
click at [499, 321] on span "tired" at bounding box center [494, 312] width 26 height 19
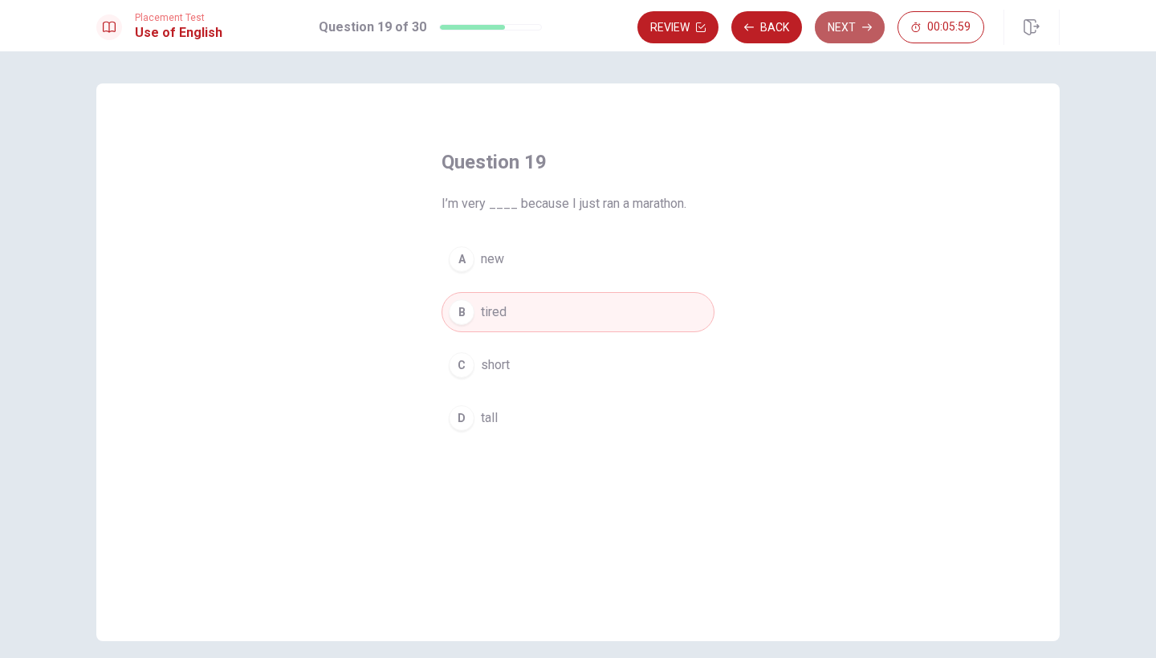
click at [851, 28] on button "Next" at bounding box center [850, 27] width 70 height 32
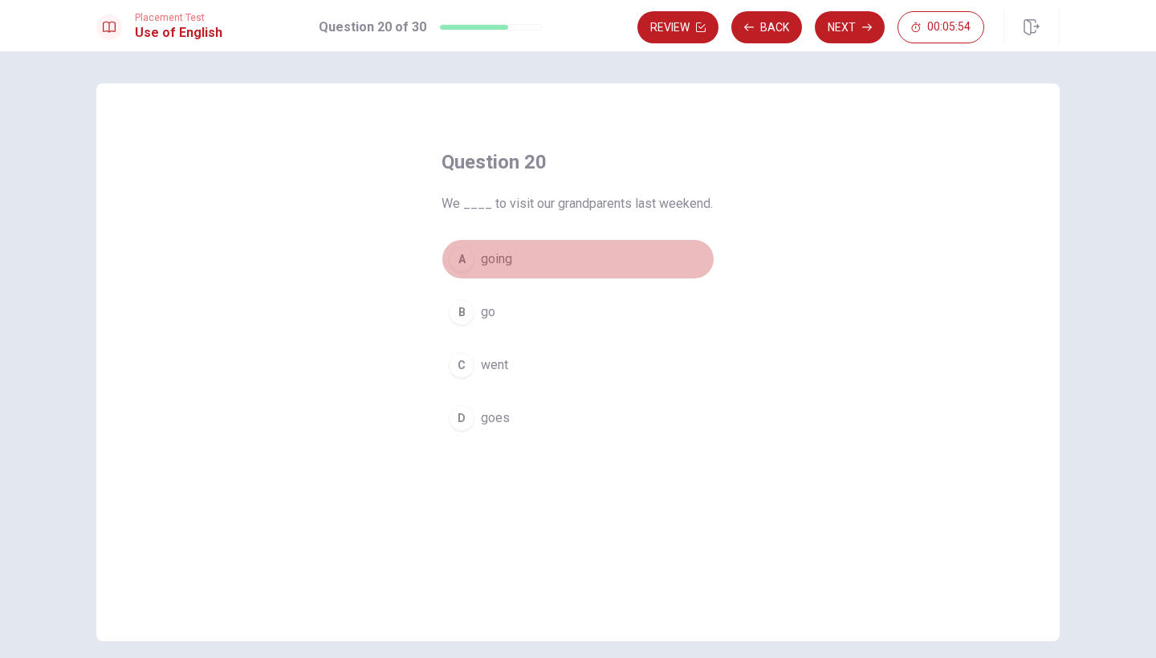
click at [512, 253] on span "going" at bounding box center [496, 259] width 31 height 19
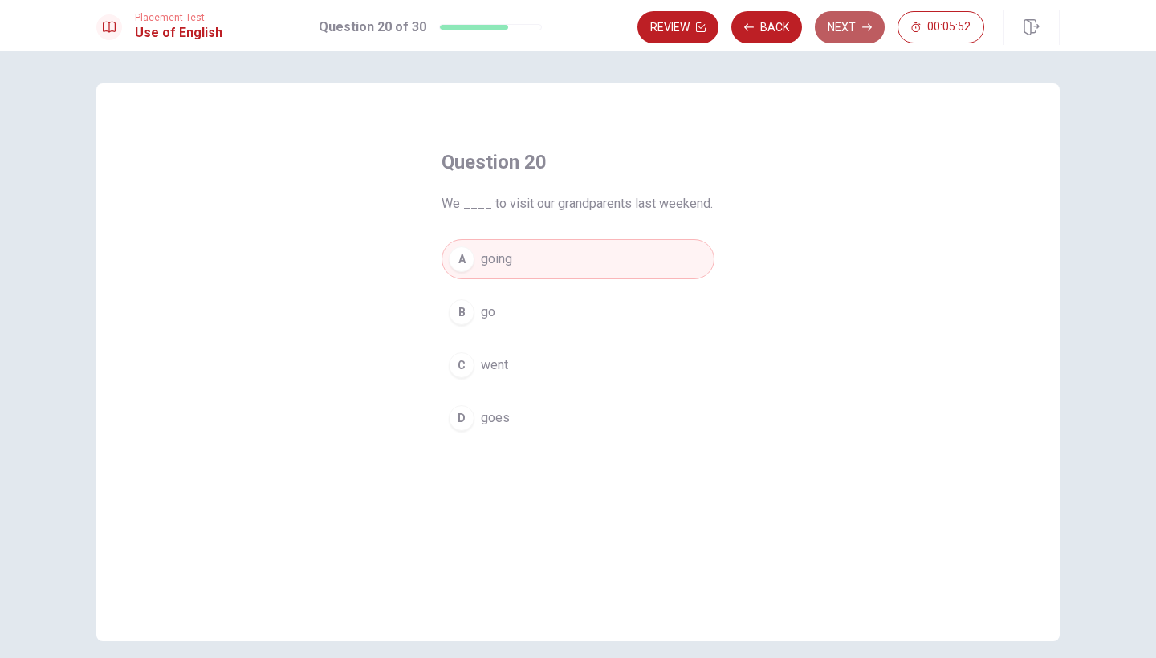
click at [865, 26] on icon "button" at bounding box center [867, 27] width 10 height 10
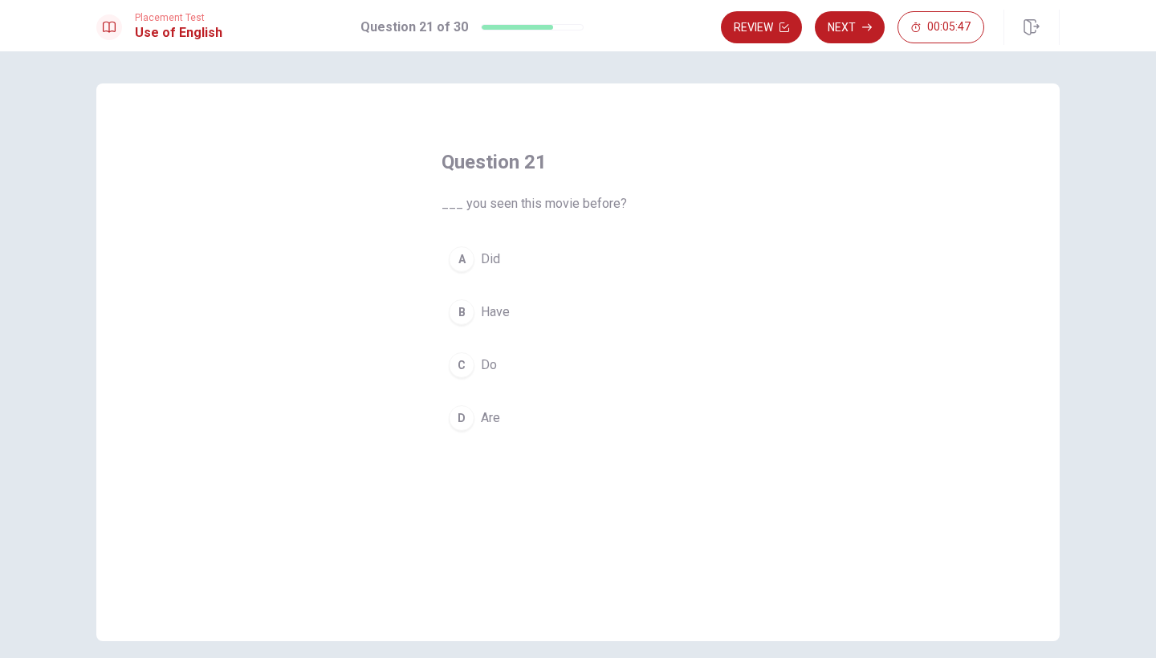
click at [502, 420] on button "D Are" at bounding box center [578, 418] width 273 height 40
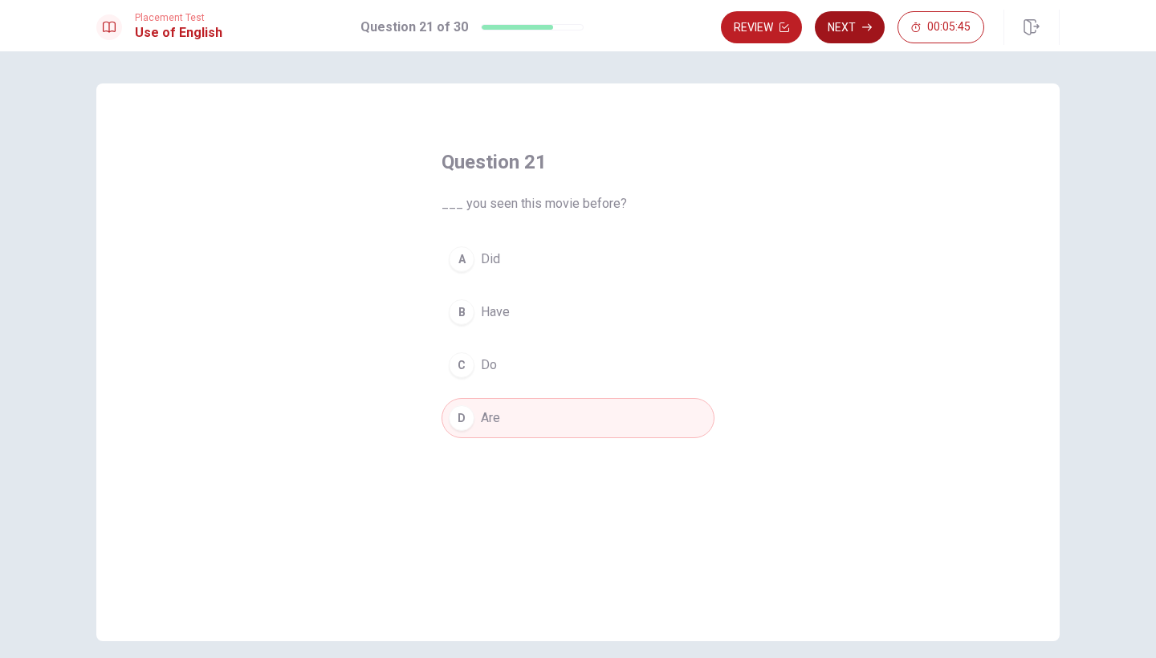
click at [861, 29] on button "Next" at bounding box center [850, 27] width 70 height 32
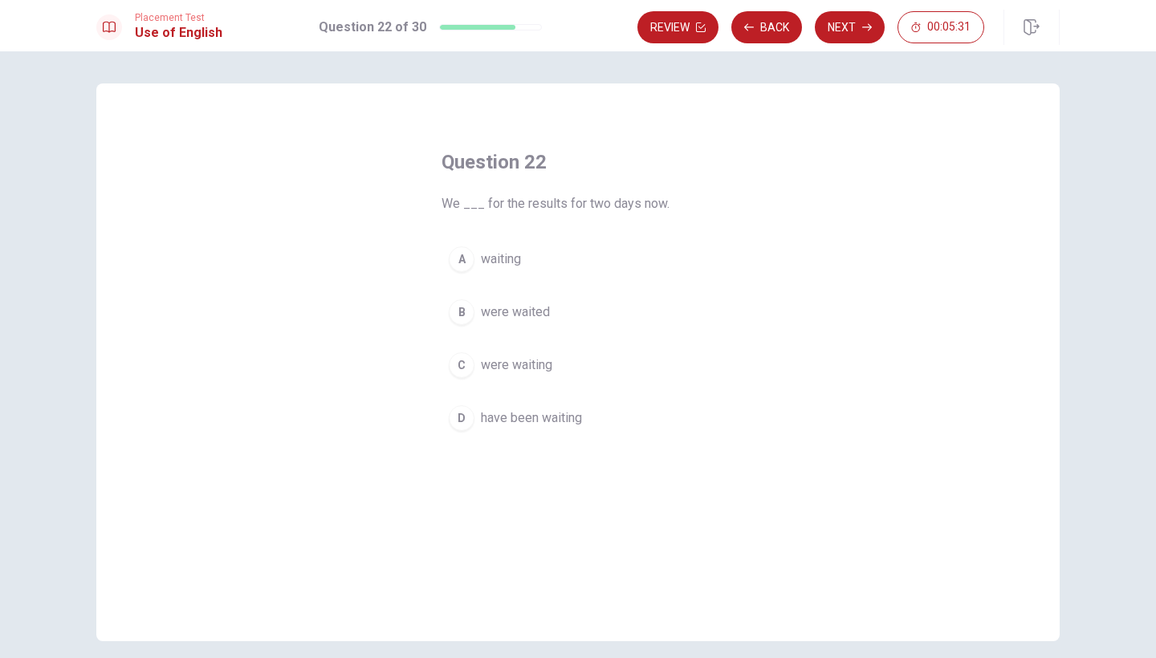
click at [536, 364] on span "were waiting" at bounding box center [516, 365] width 71 height 19
click at [860, 27] on button "Next" at bounding box center [850, 27] width 70 height 32
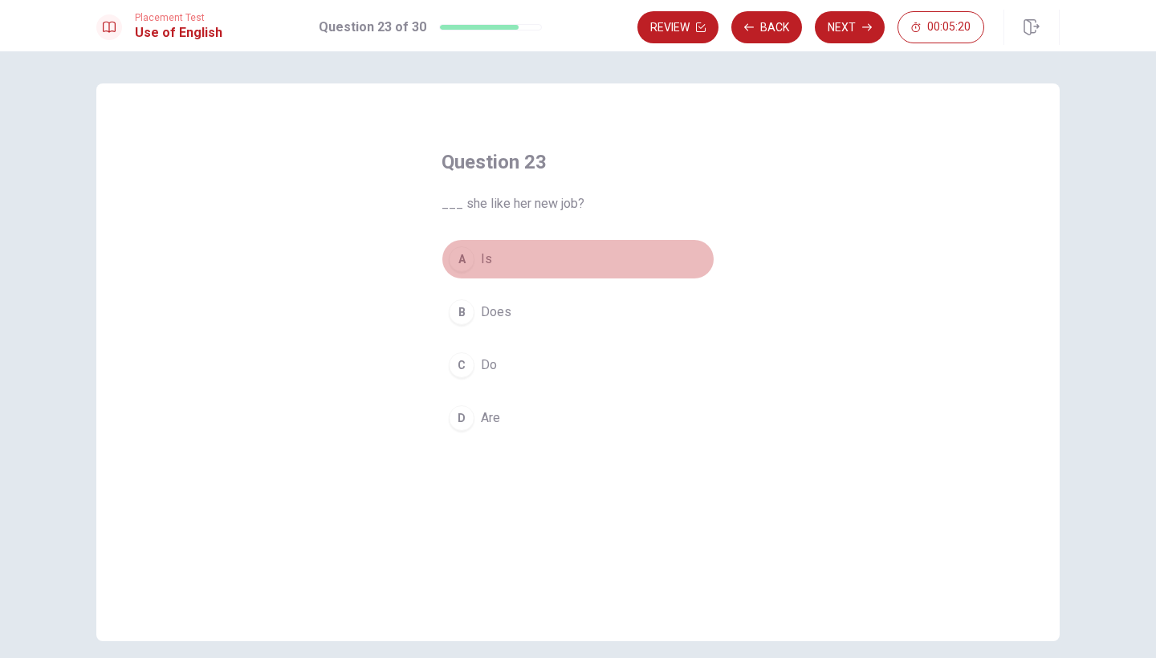
click at [484, 251] on span "Is" at bounding box center [486, 259] width 11 height 19
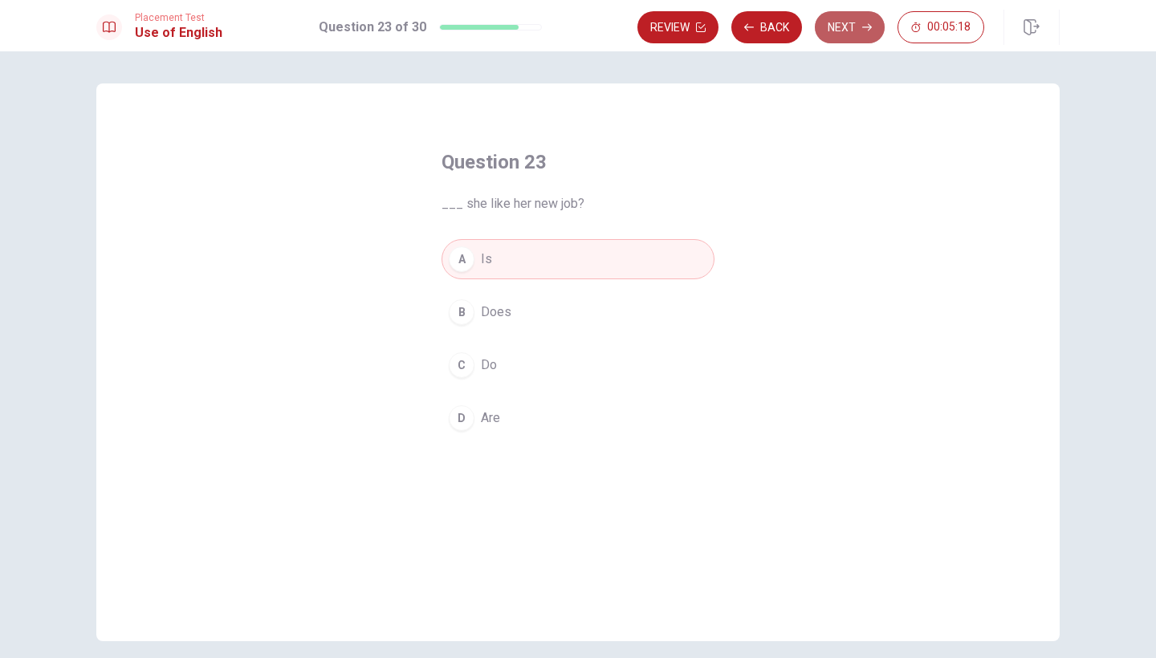
click at [867, 33] on button "Next" at bounding box center [850, 27] width 70 height 32
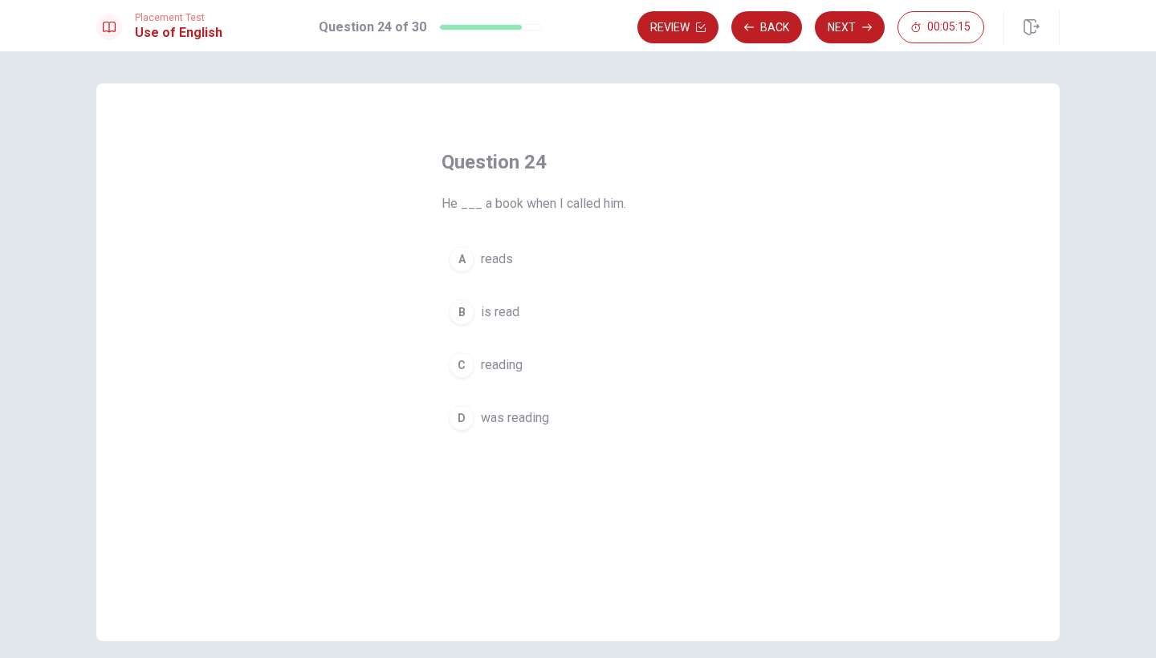
click at [501, 255] on span "reads" at bounding box center [497, 259] width 32 height 19
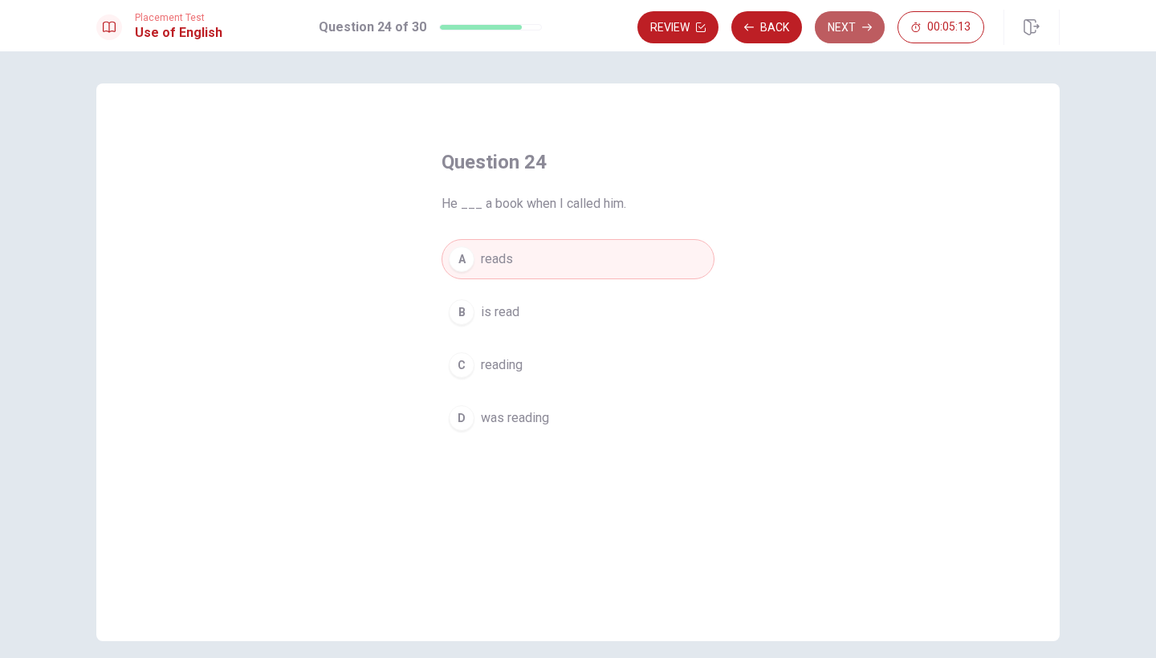
click at [854, 31] on button "Next" at bounding box center [850, 27] width 70 height 32
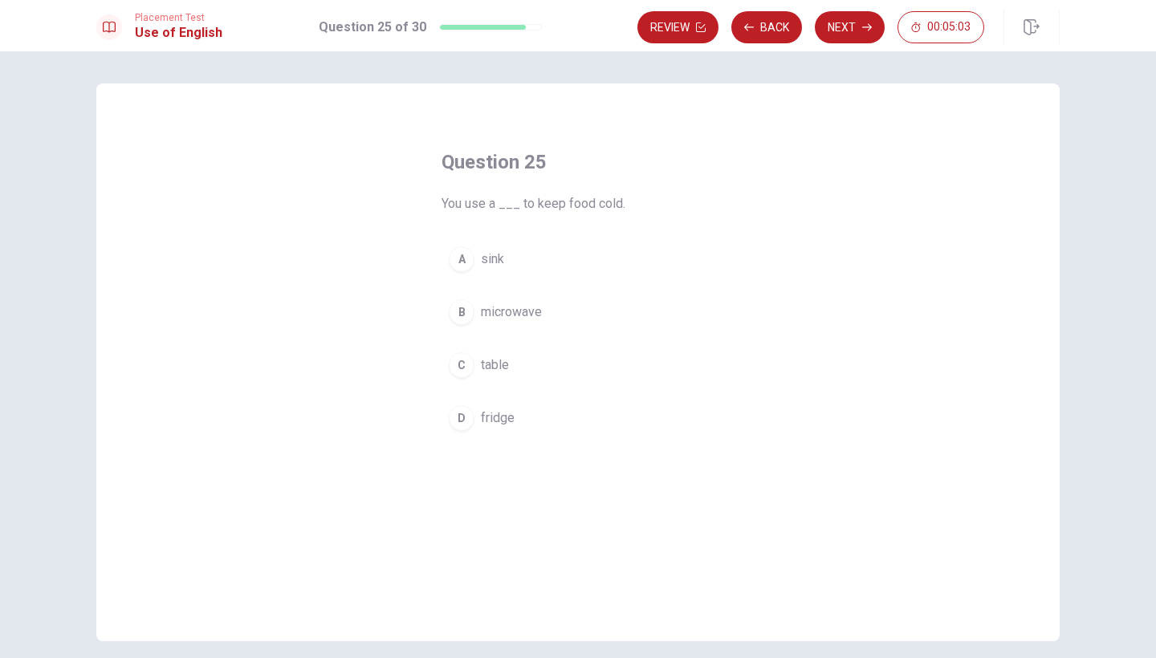
click at [508, 424] on span "fridge" at bounding box center [498, 418] width 34 height 19
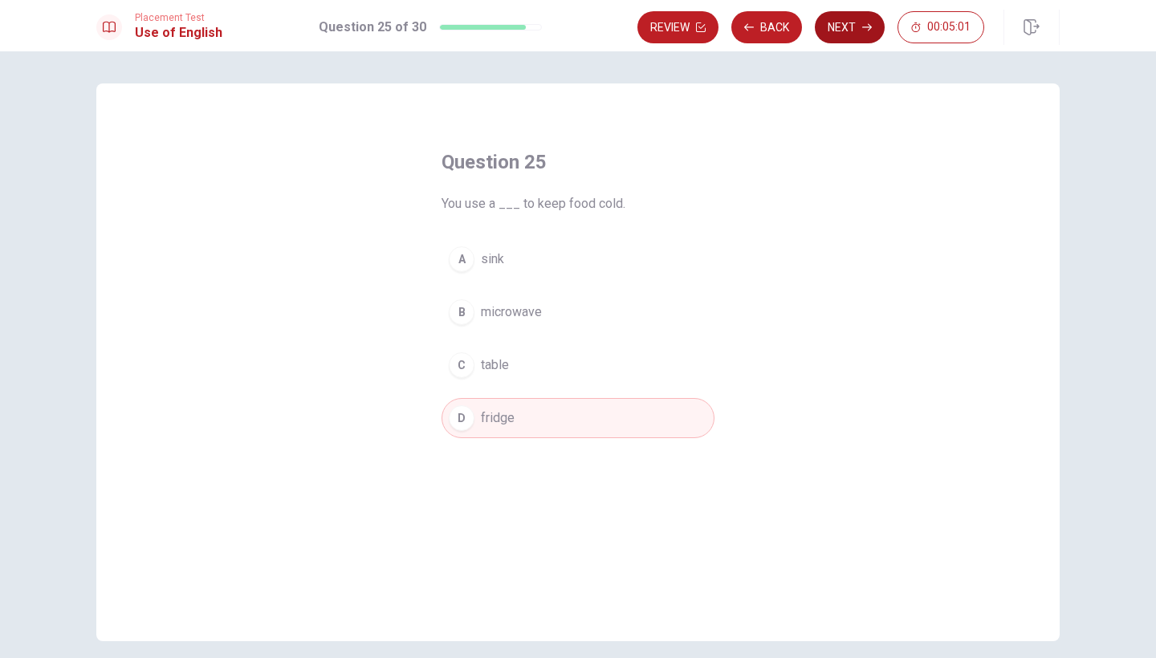
click at [853, 34] on button "Next" at bounding box center [850, 27] width 70 height 32
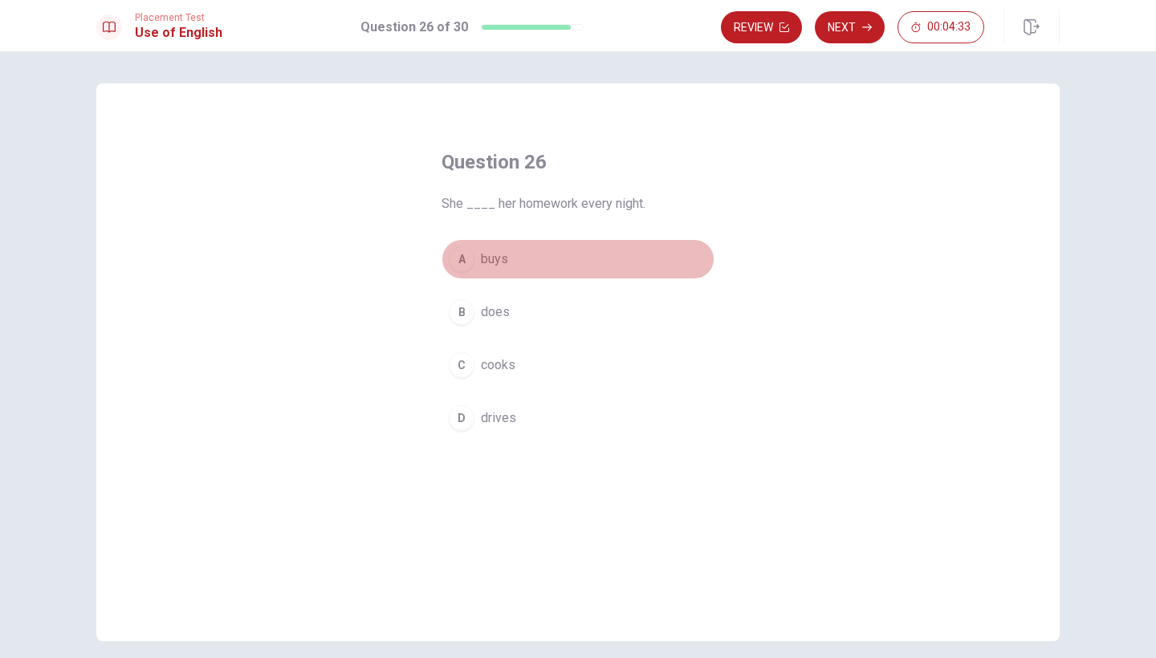
click at [503, 256] on span "buys" at bounding box center [494, 259] width 27 height 19
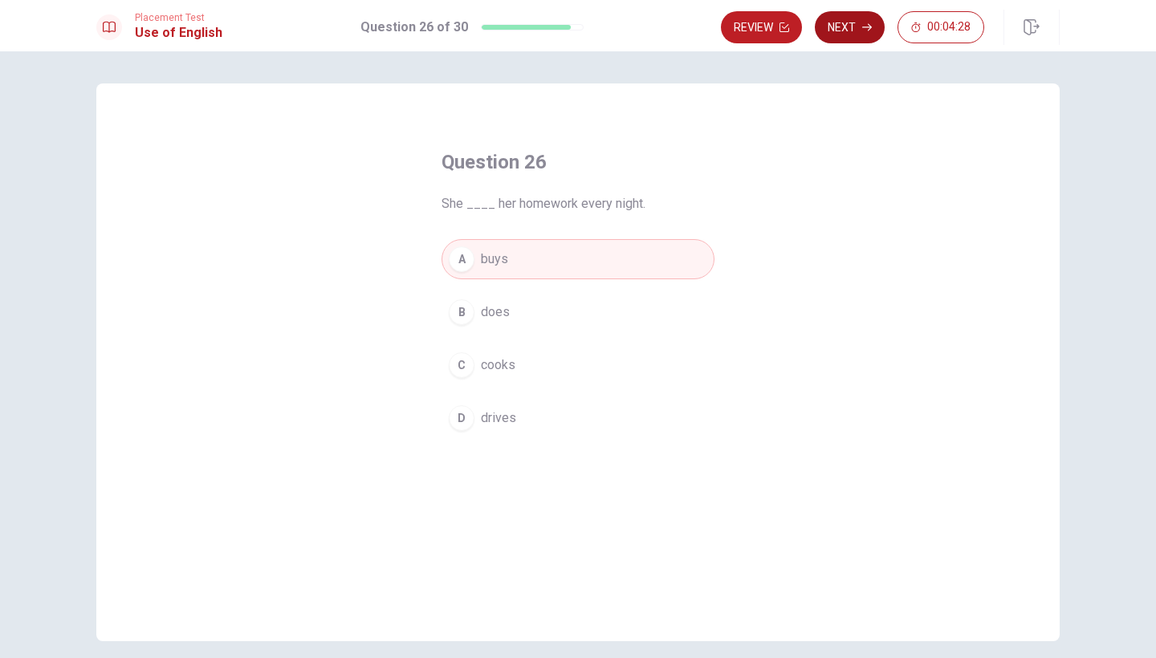
click at [853, 24] on button "Next" at bounding box center [850, 27] width 70 height 32
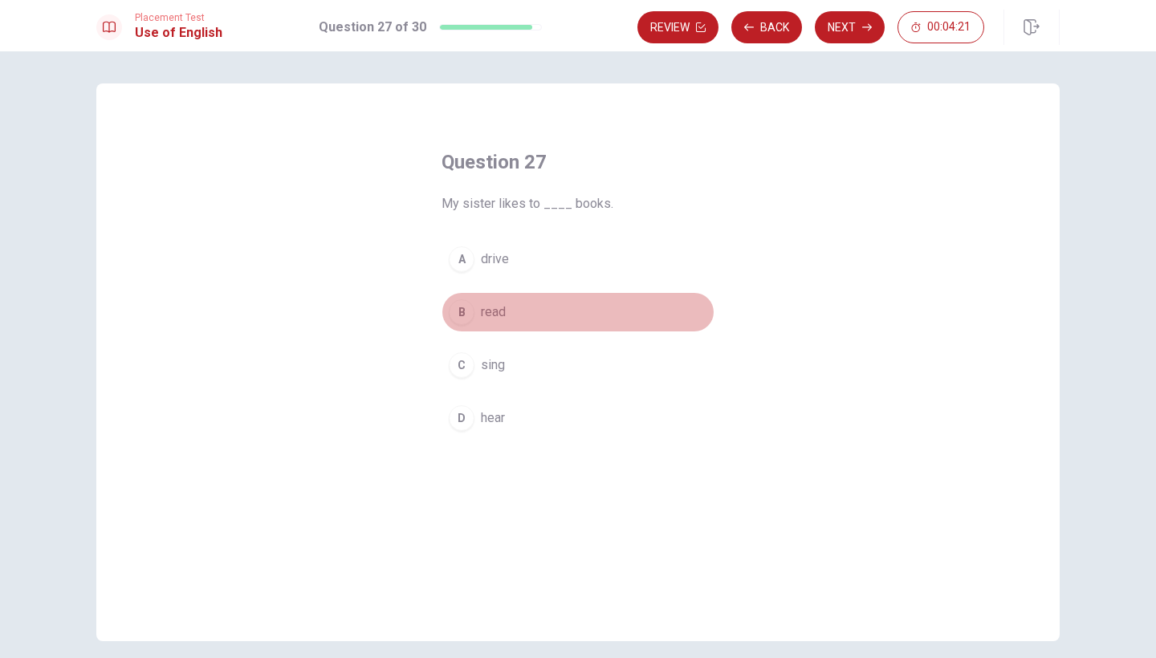
click at [498, 314] on span "read" at bounding box center [493, 312] width 25 height 19
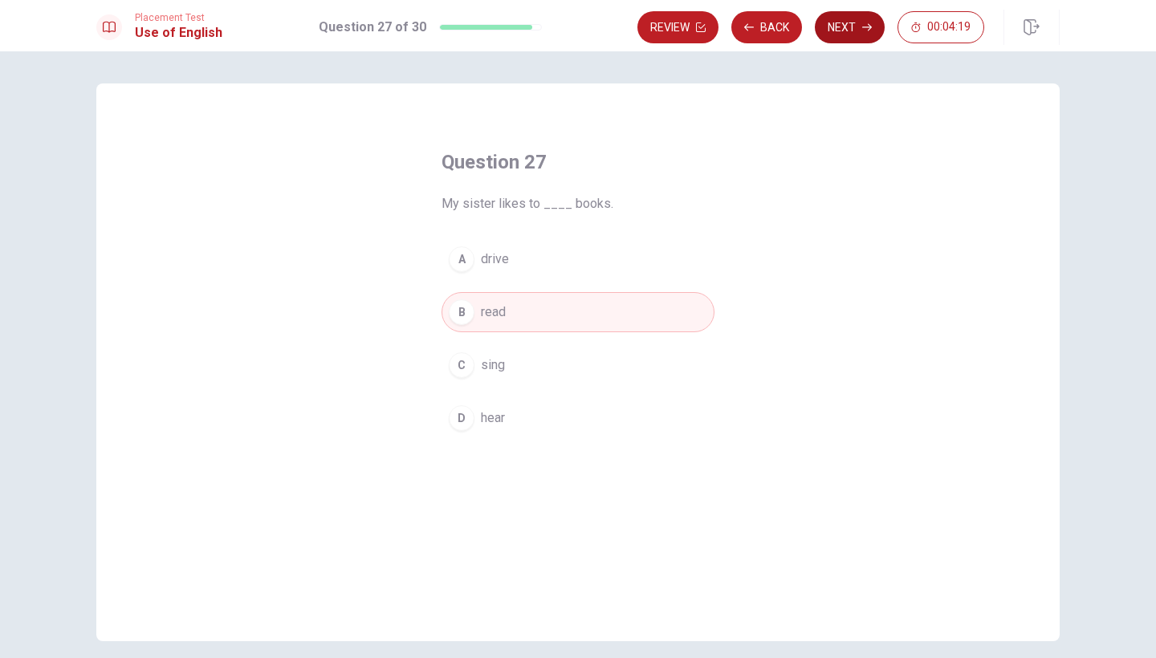
click at [862, 31] on icon "button" at bounding box center [867, 27] width 10 height 10
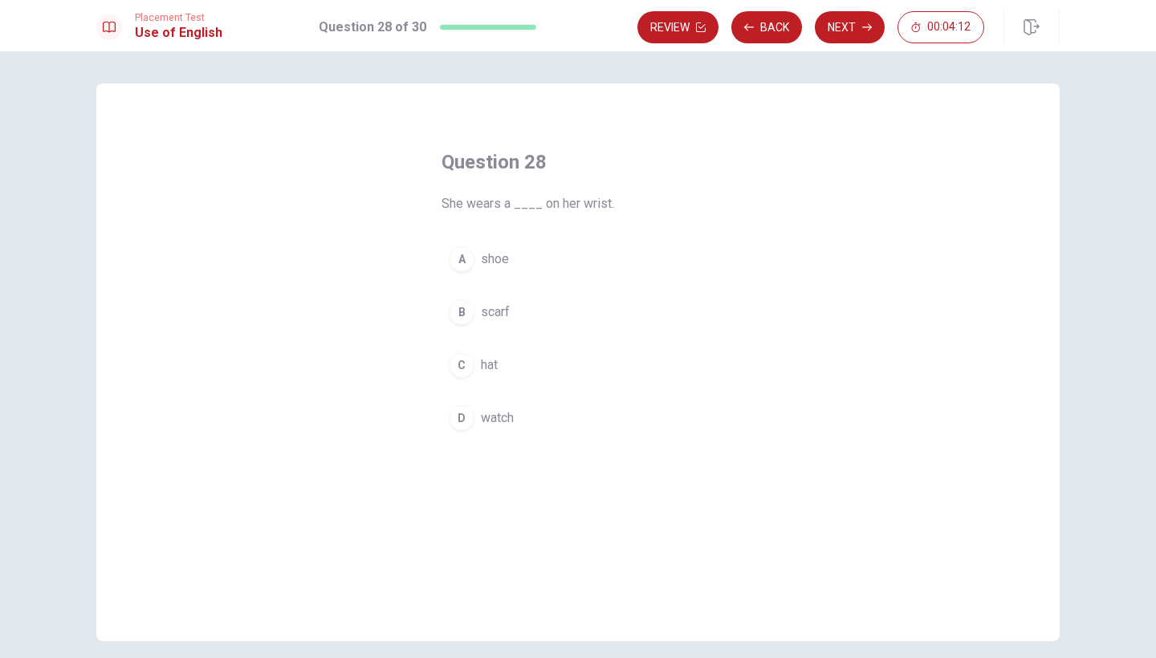
click at [488, 365] on span "hat" at bounding box center [489, 365] width 17 height 19
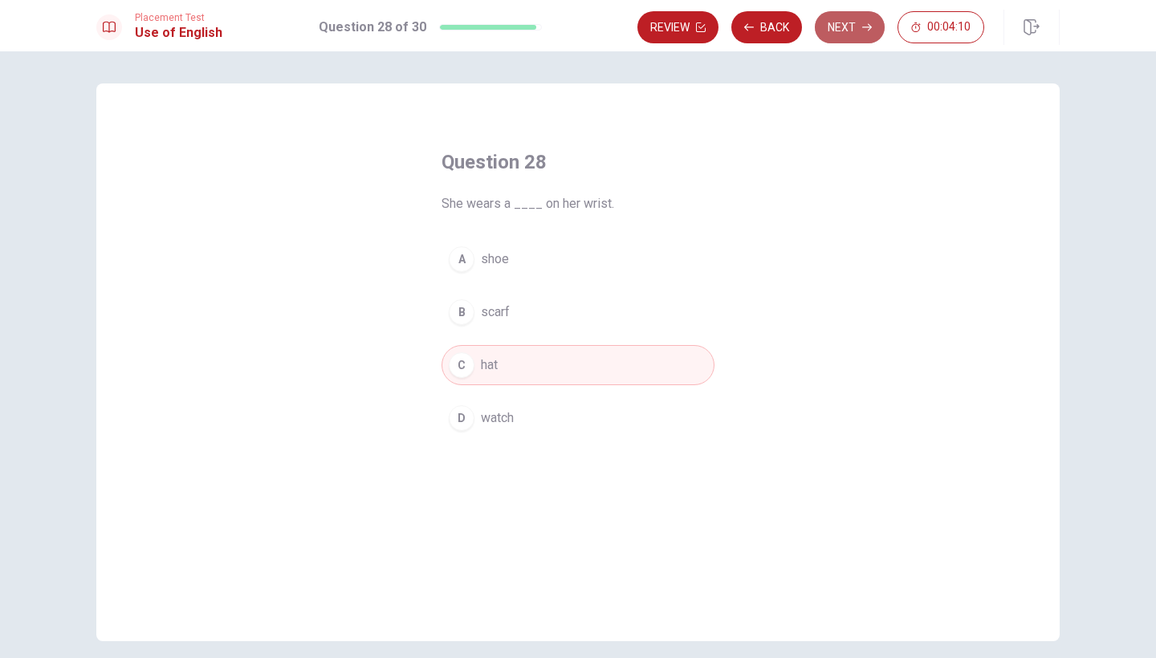
click at [853, 26] on button "Next" at bounding box center [850, 27] width 70 height 32
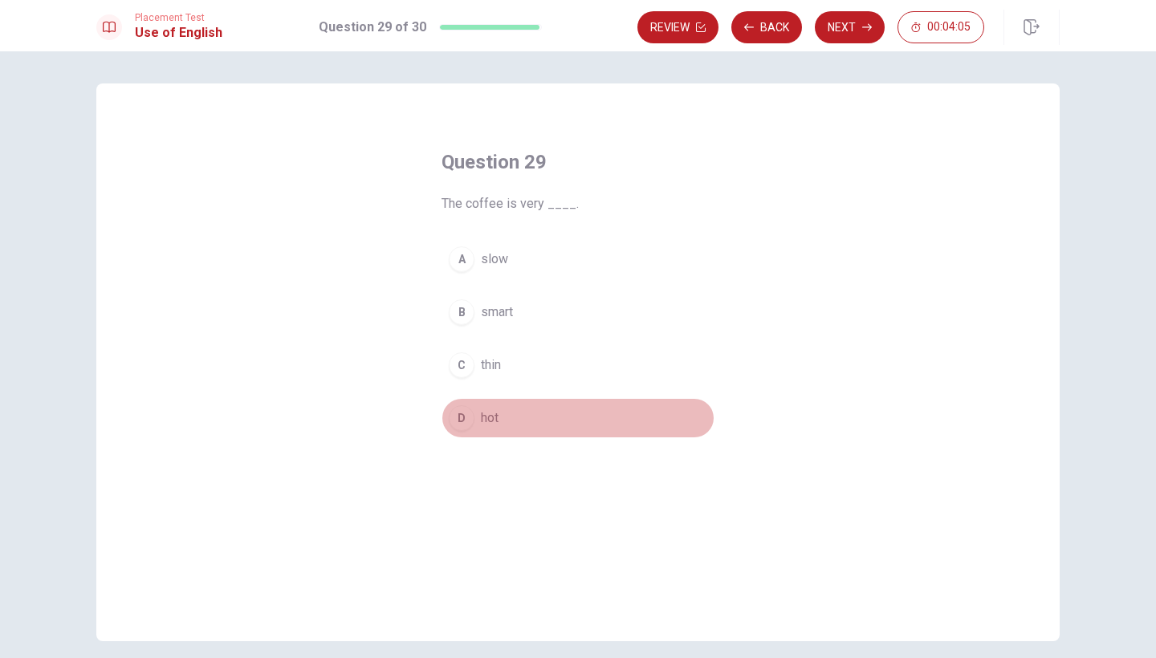
click at [500, 419] on button "D hot" at bounding box center [578, 418] width 273 height 40
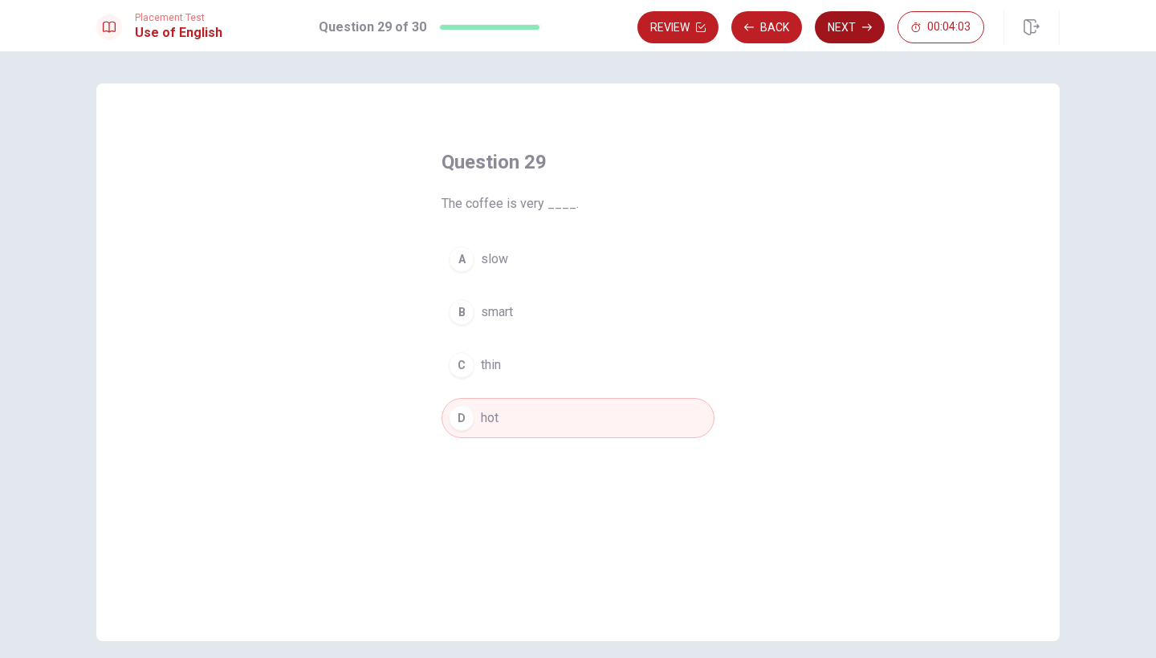
click at [862, 31] on icon "button" at bounding box center [867, 27] width 10 height 10
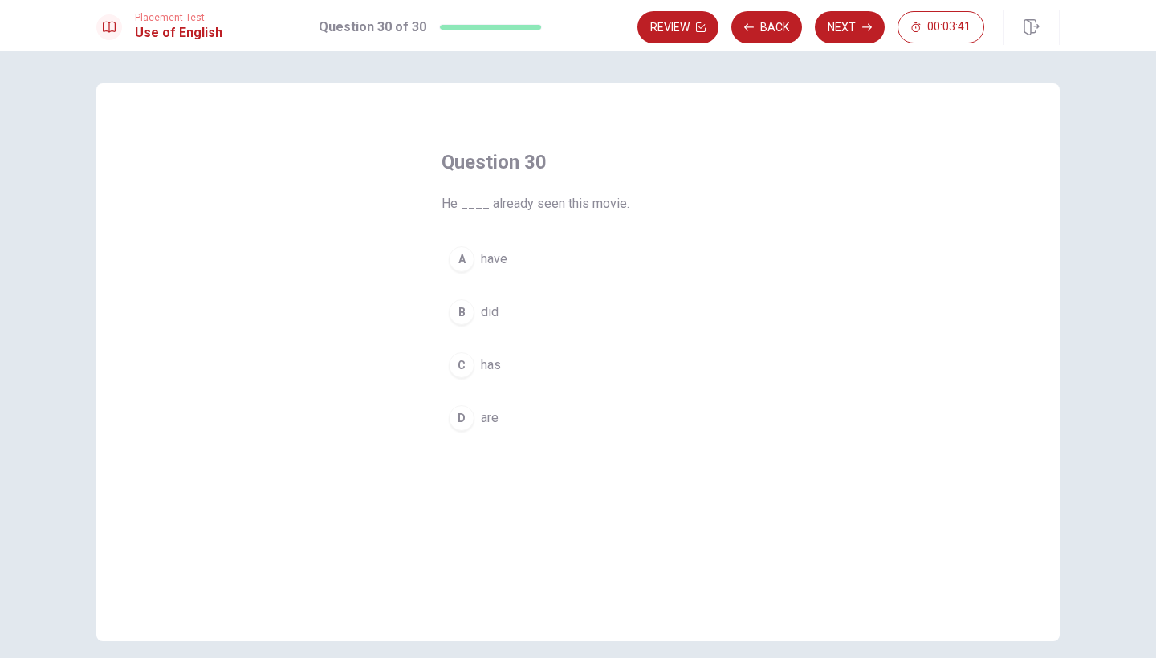
click at [493, 367] on span "has" at bounding box center [491, 365] width 20 height 19
click at [853, 35] on button "Next" at bounding box center [850, 27] width 70 height 32
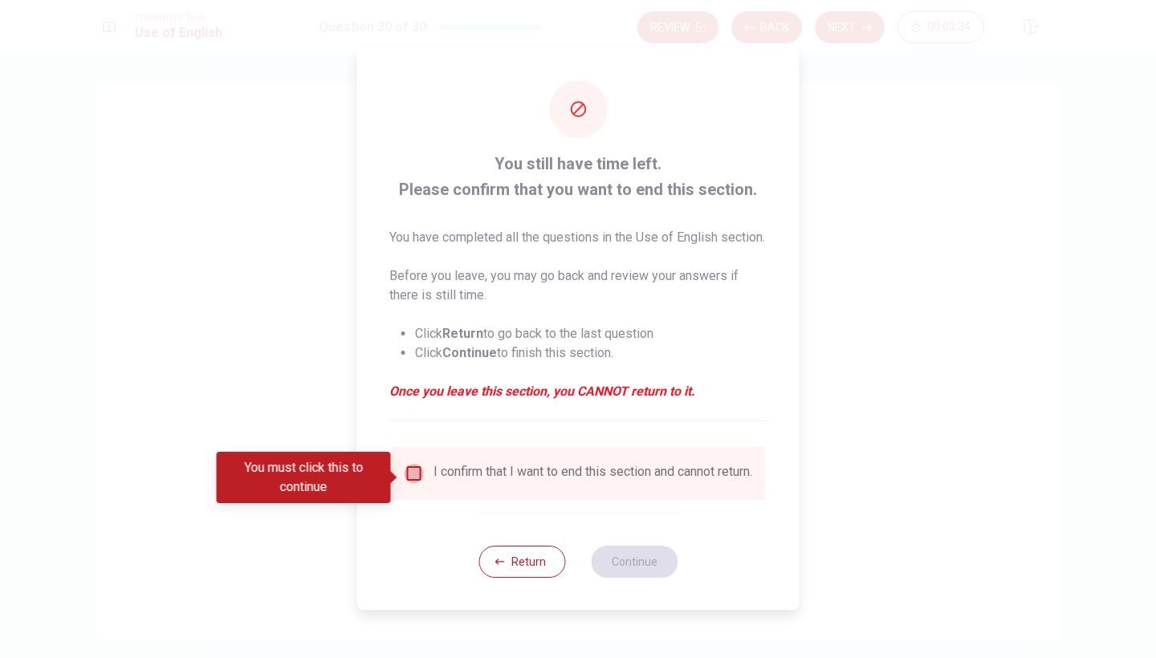
click at [413, 475] on input "You must click this to continue" at bounding box center [414, 473] width 19 height 19
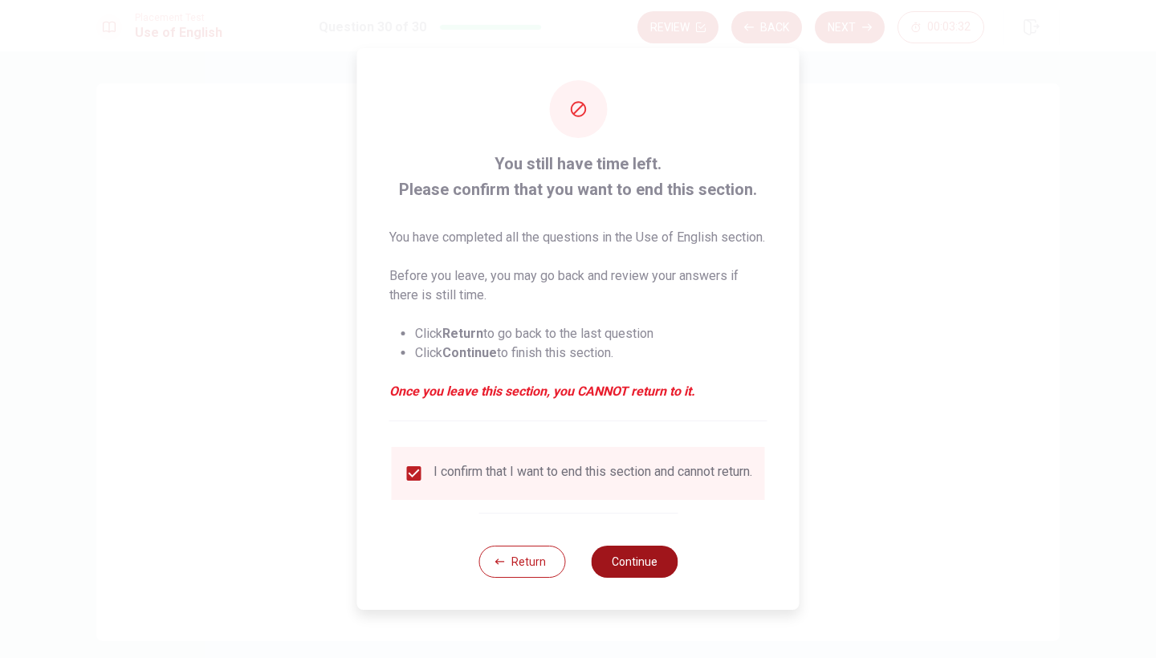
click at [626, 573] on button "Continue" at bounding box center [634, 562] width 87 height 32
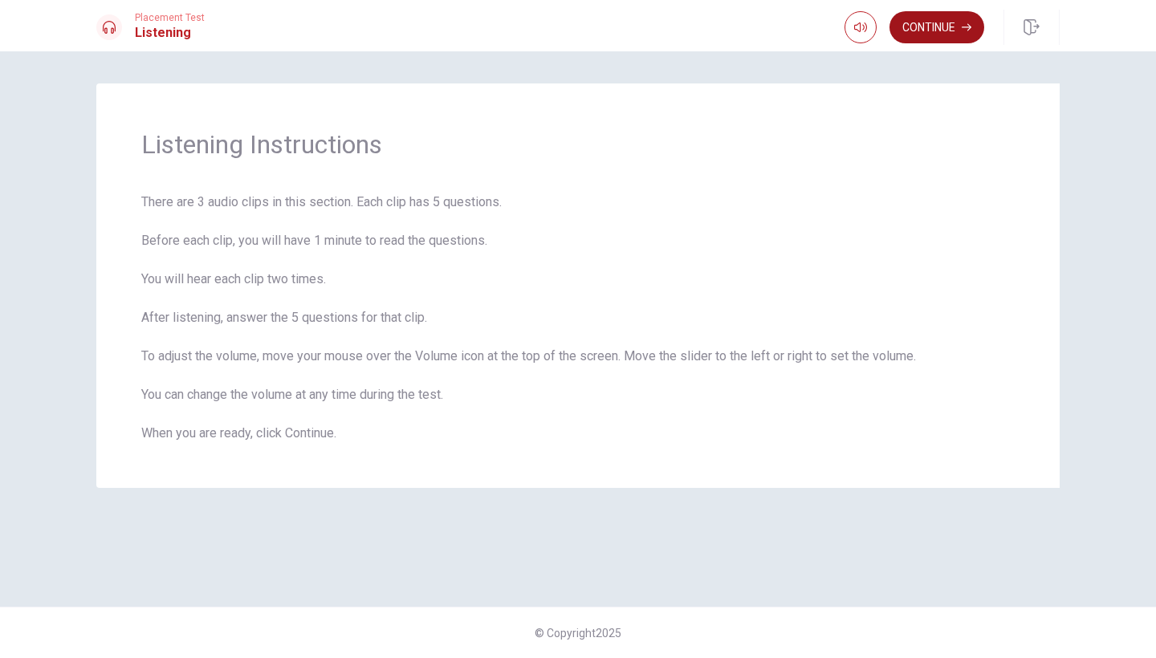
click at [960, 36] on button "Continue" at bounding box center [937, 27] width 95 height 32
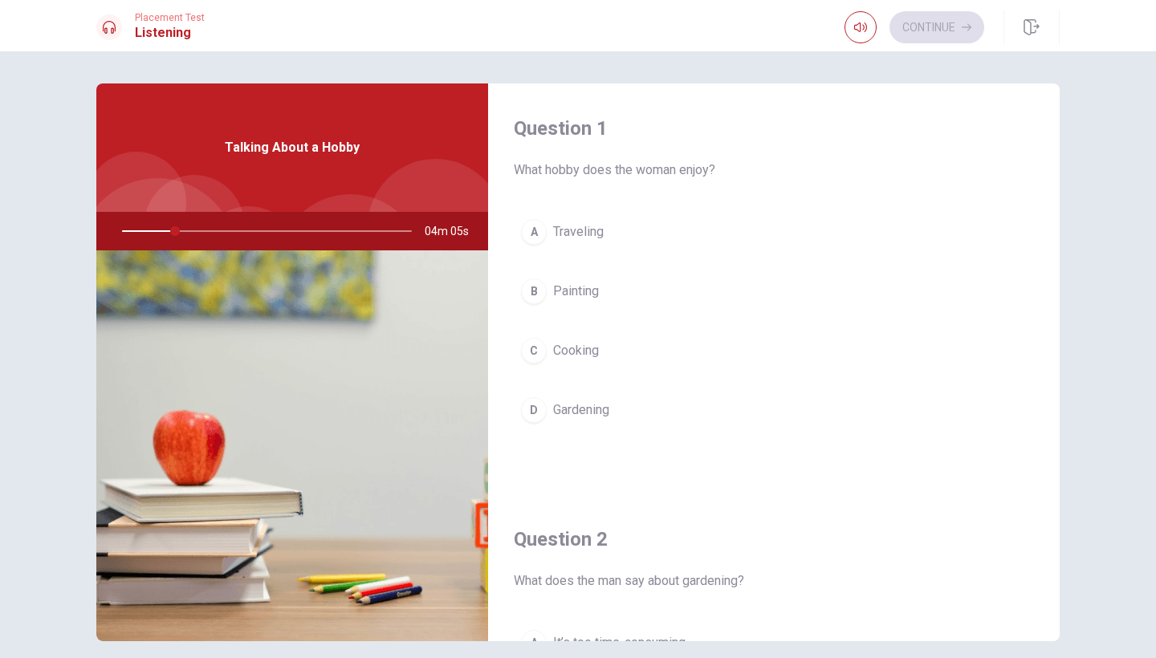
drag, startPoint x: 173, startPoint y: 228, endPoint x: 147, endPoint y: 230, distance: 25.7
click at [147, 230] on div at bounding box center [264, 231] width 322 height 39
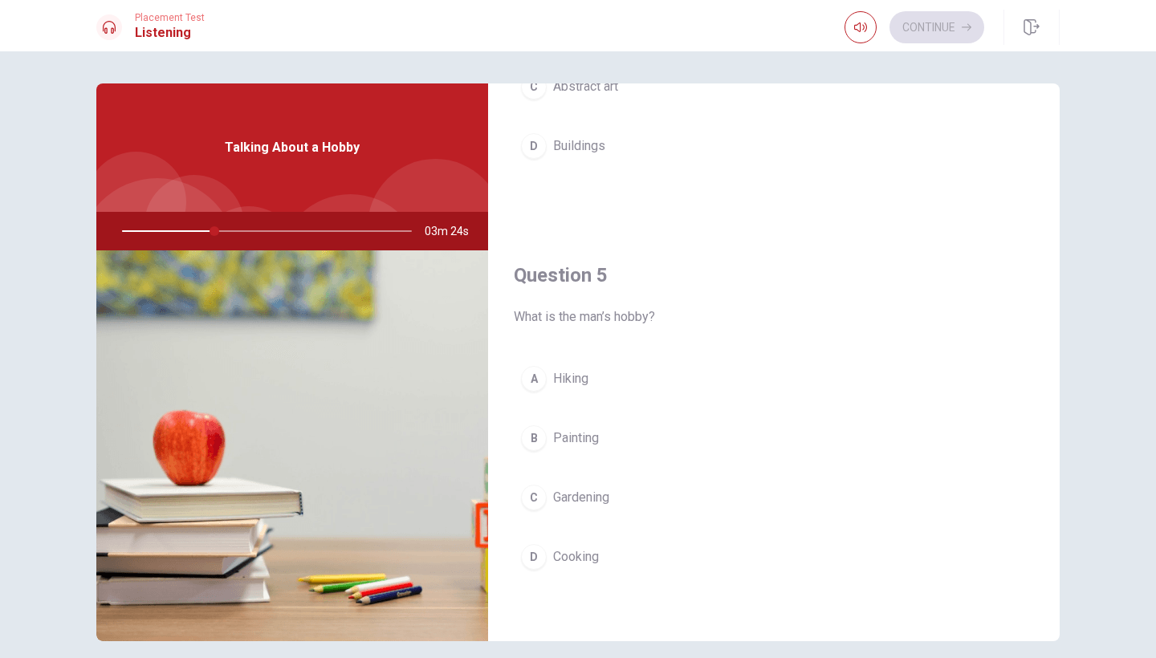
scroll to position [1494, 0]
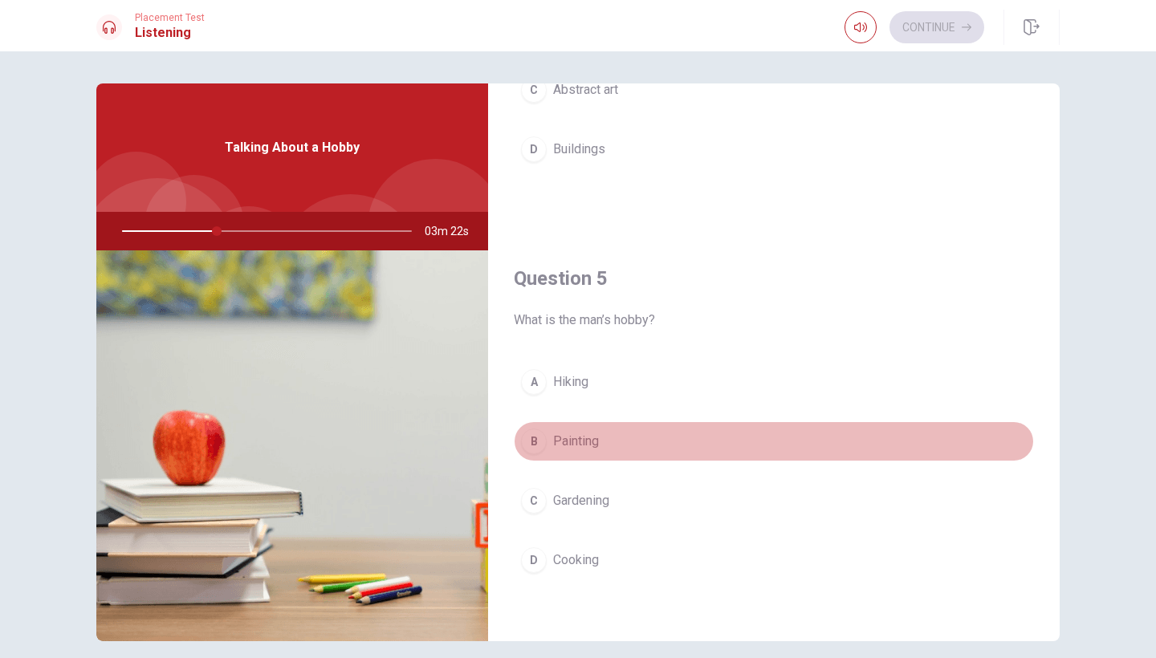
click at [537, 440] on div "B" at bounding box center [534, 442] width 26 height 26
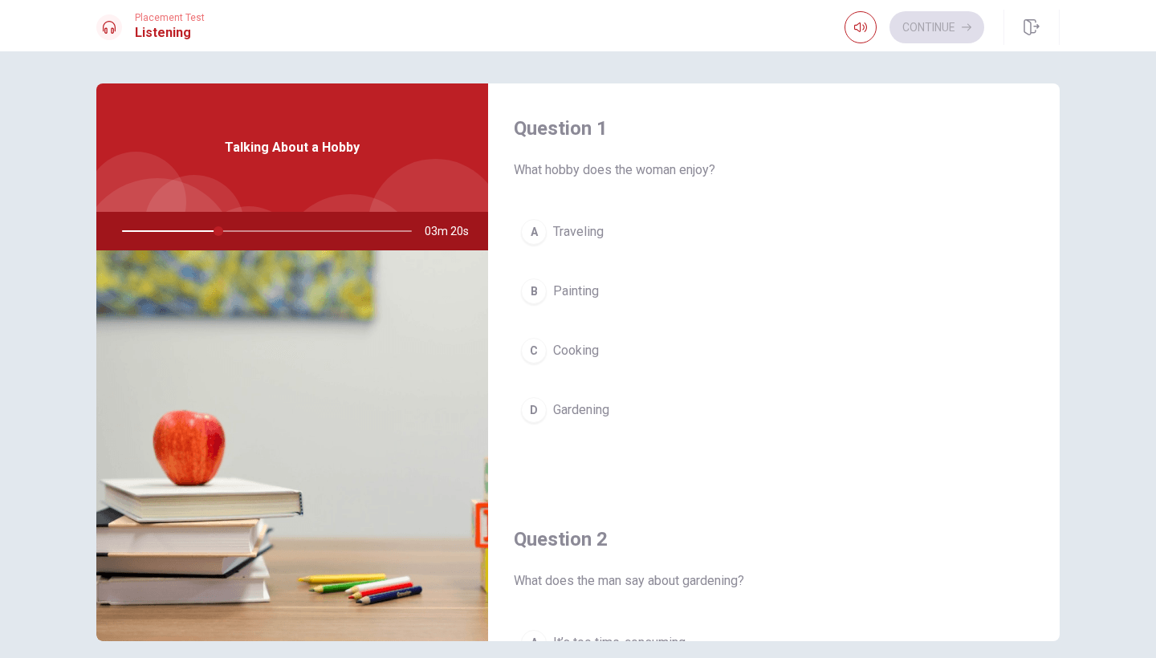
scroll to position [0, 0]
click at [551, 415] on button "D Gardening" at bounding box center [774, 410] width 520 height 40
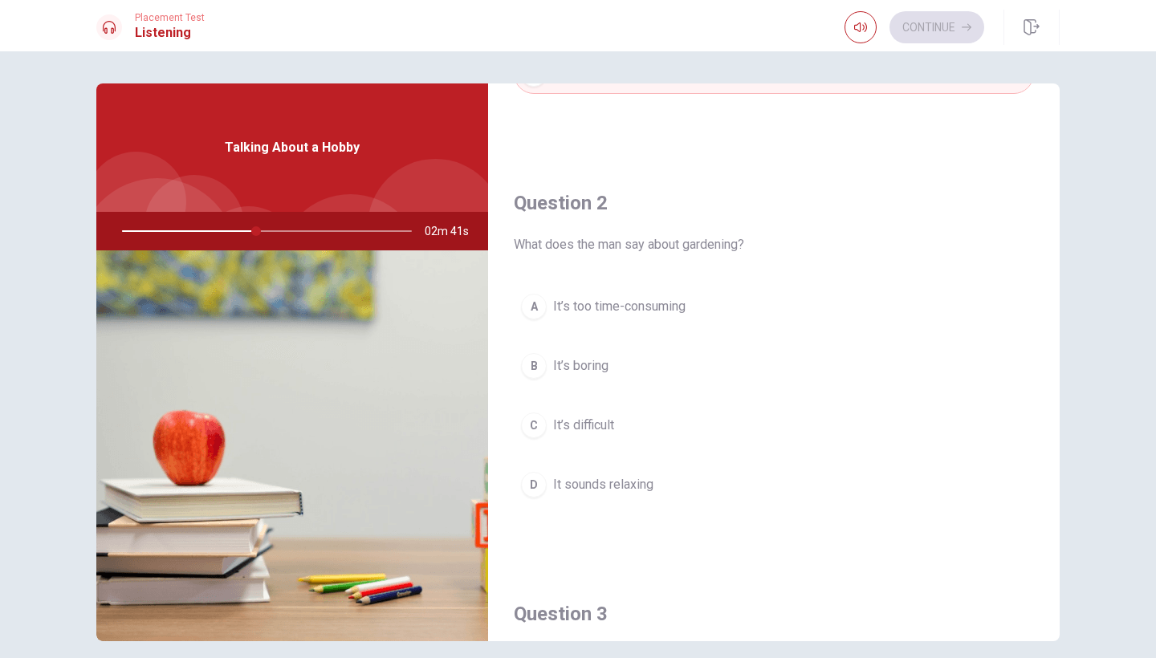
scroll to position [335, 0]
click at [626, 490] on span "It sounds relaxing" at bounding box center [603, 486] width 100 height 19
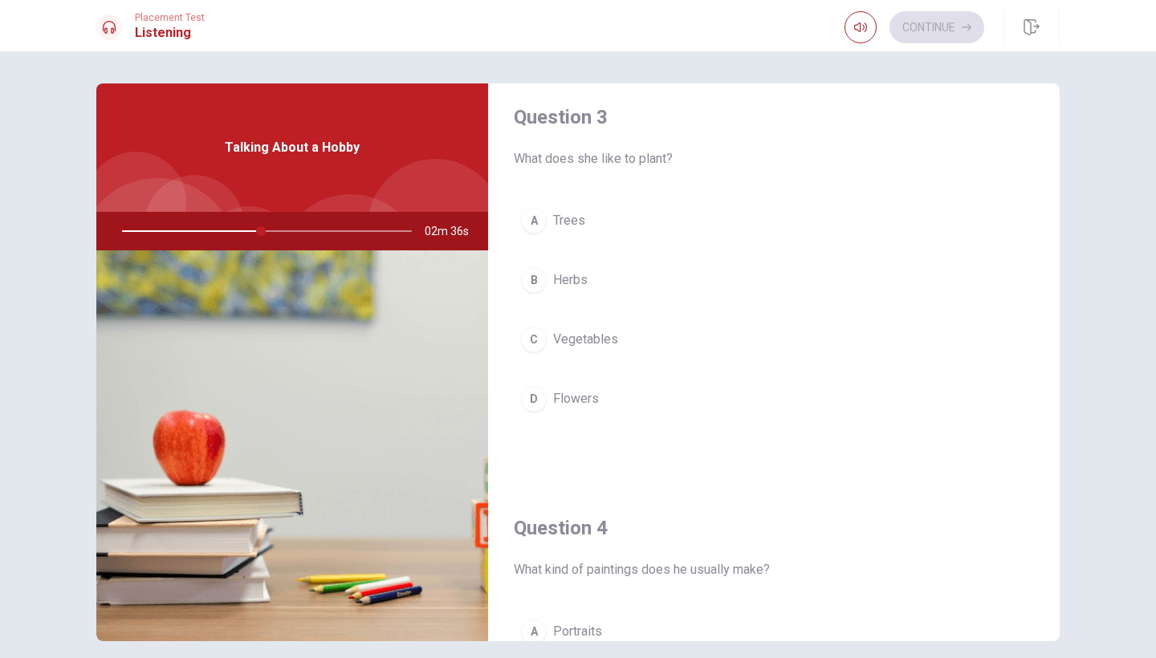
scroll to position [821, 0]
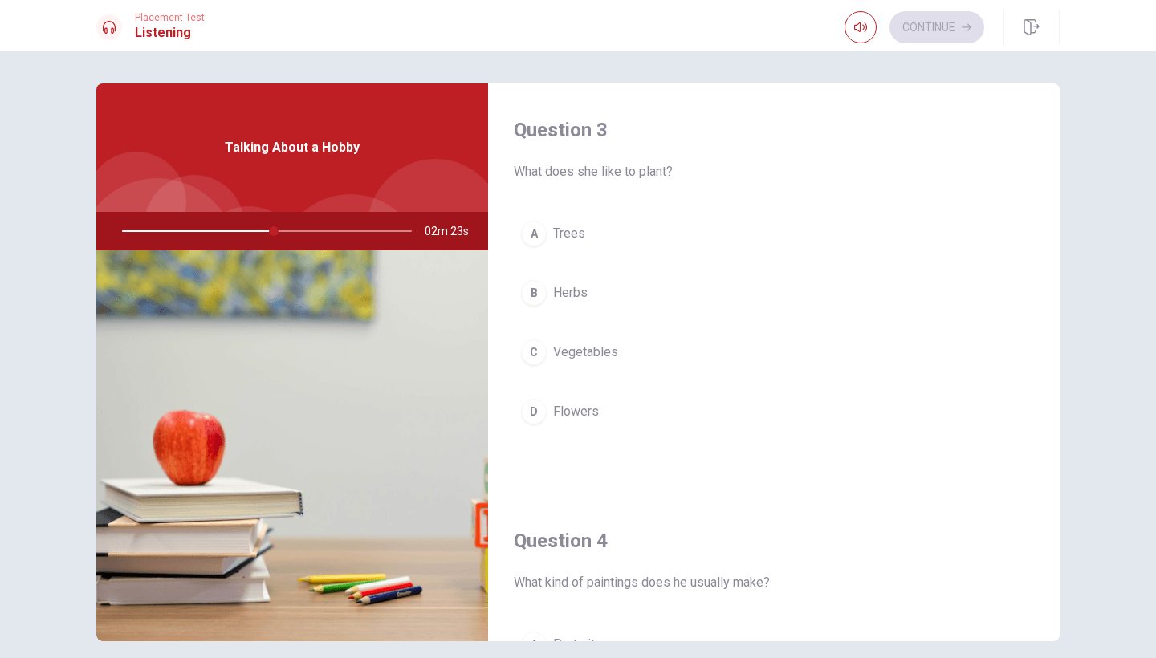
click at [543, 411] on div "D" at bounding box center [534, 412] width 26 height 26
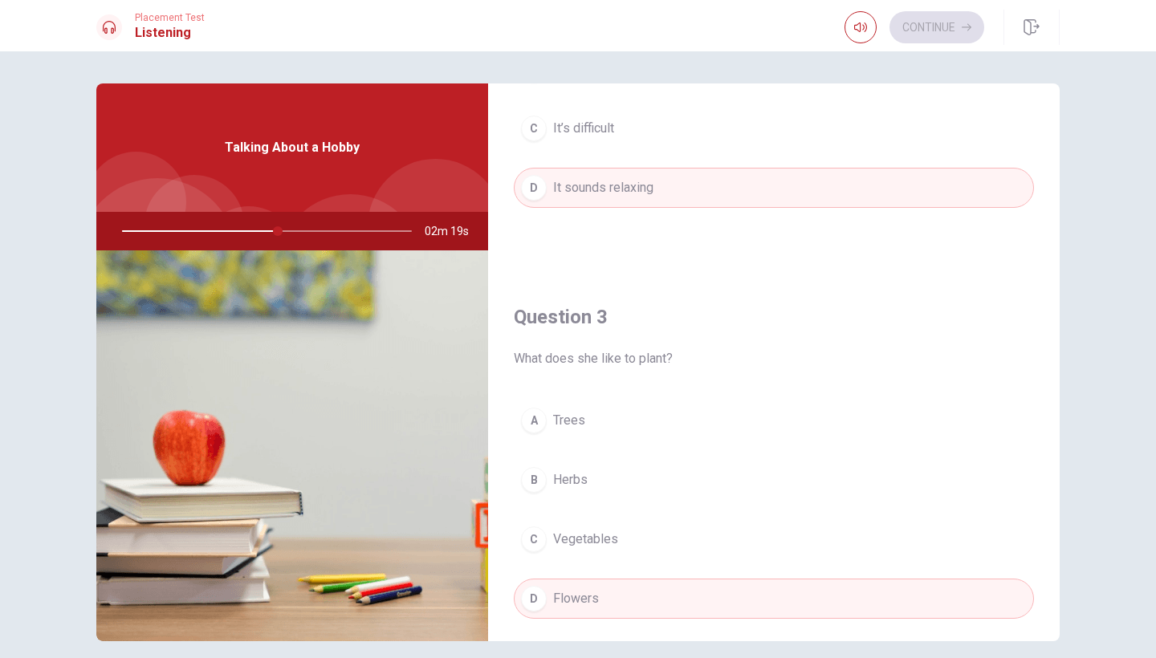
scroll to position [633, 0]
click at [243, 234] on div at bounding box center [264, 231] width 322 height 39
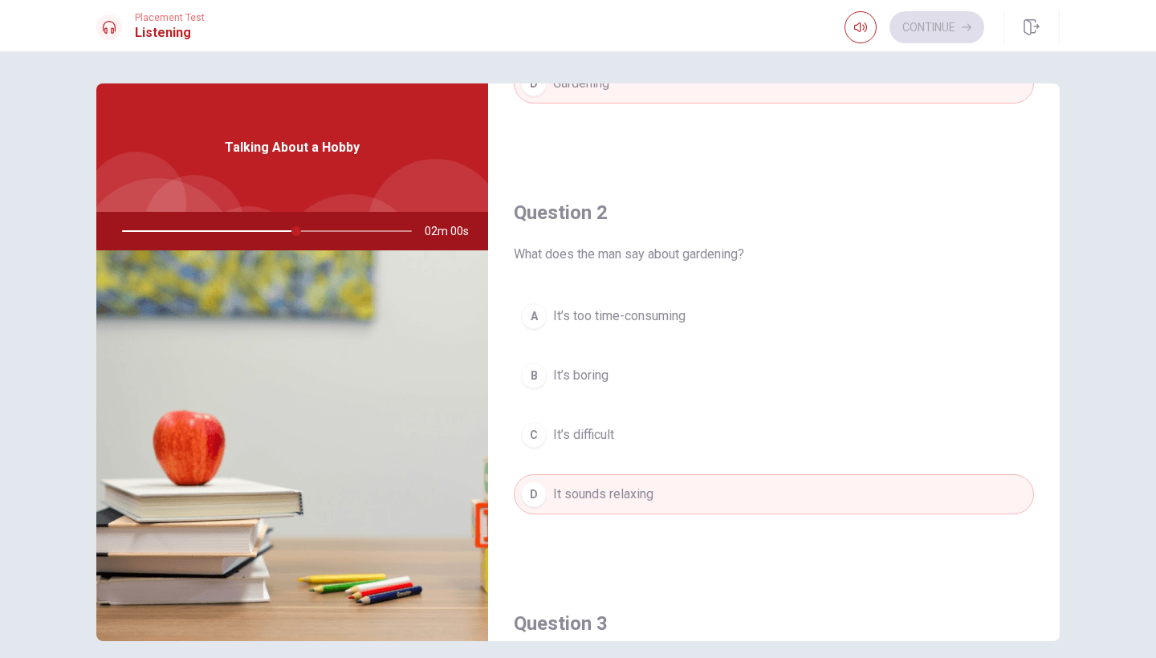
scroll to position [326, 0]
click at [858, 20] on button "button" at bounding box center [861, 27] width 32 height 32
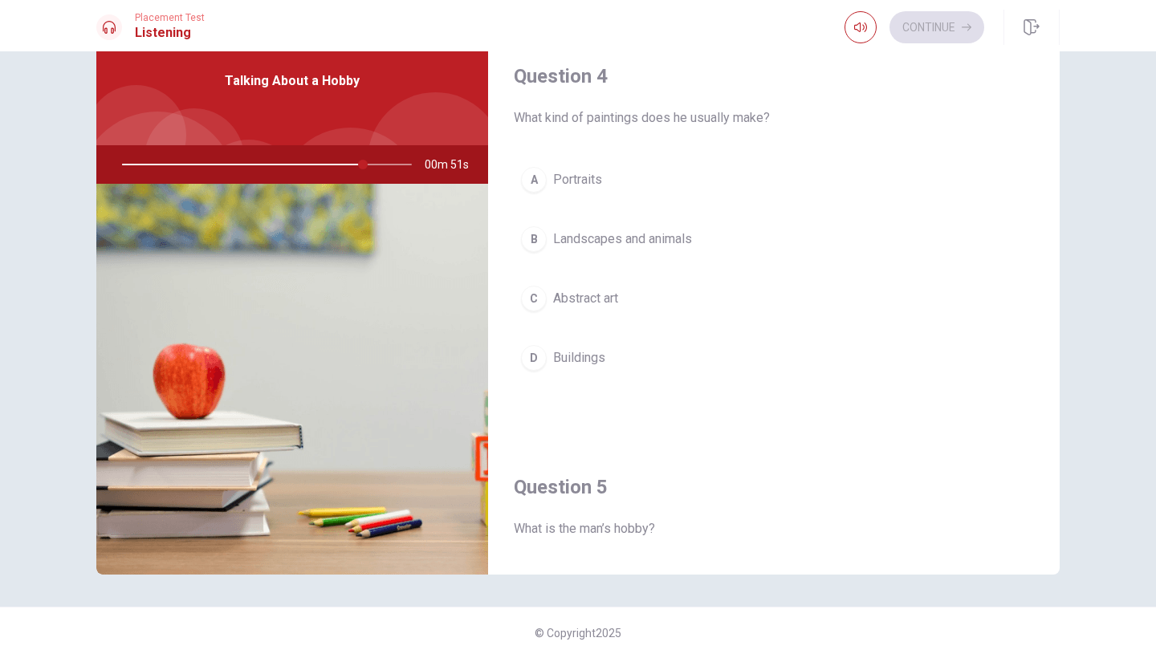
scroll to position [1205, 0]
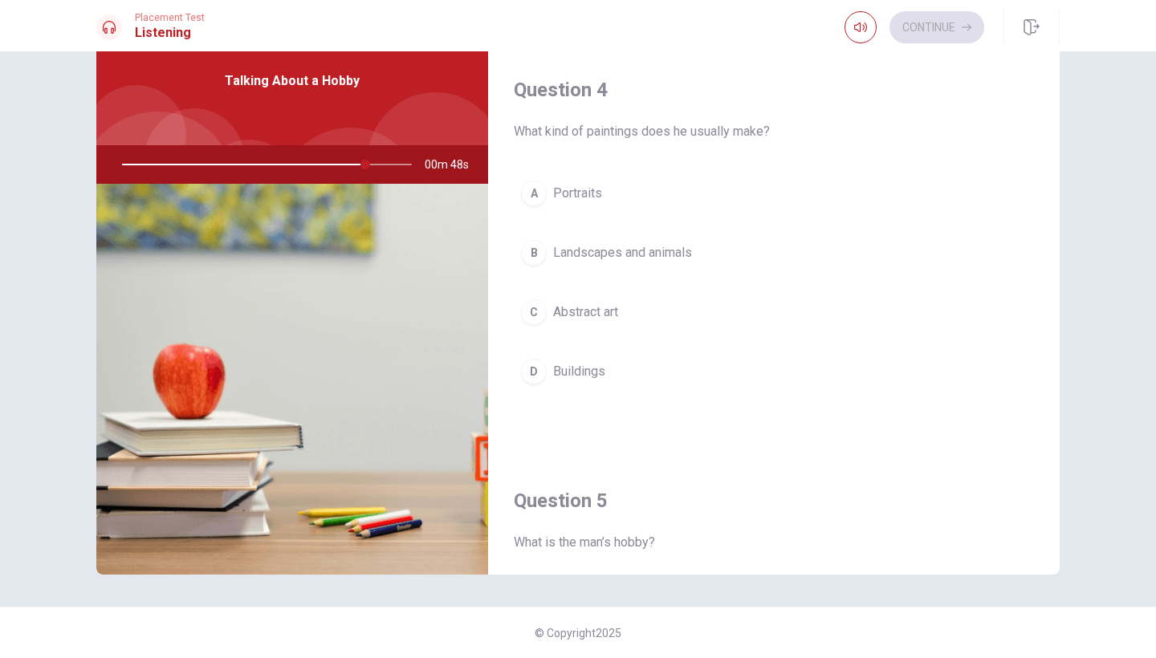
click at [598, 365] on span "Buildings" at bounding box center [579, 371] width 52 height 19
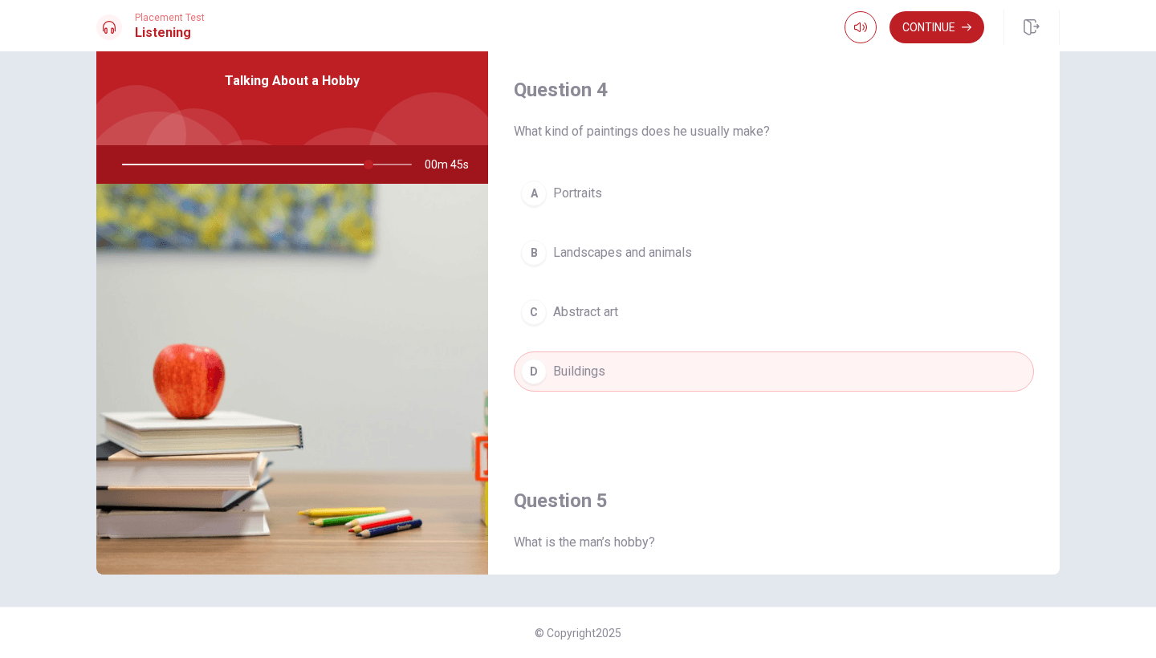
click at [231, 167] on div at bounding box center [264, 164] width 322 height 39
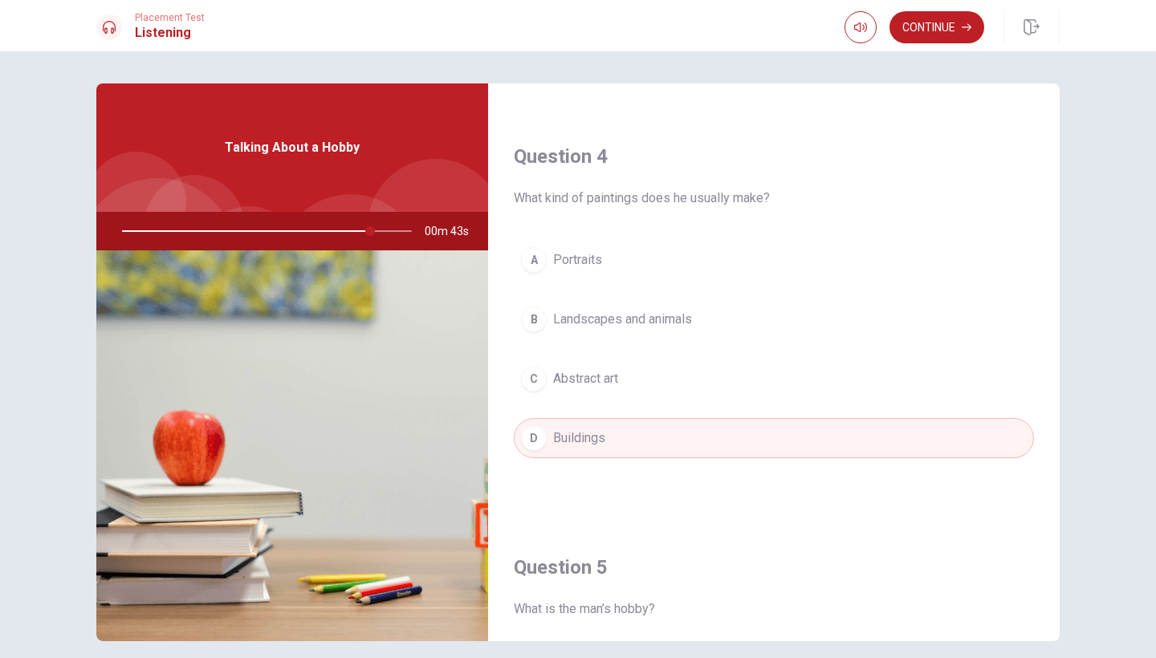
scroll to position [0, 0]
click at [332, 142] on span "Talking About a Hobby" at bounding box center [292, 147] width 135 height 19
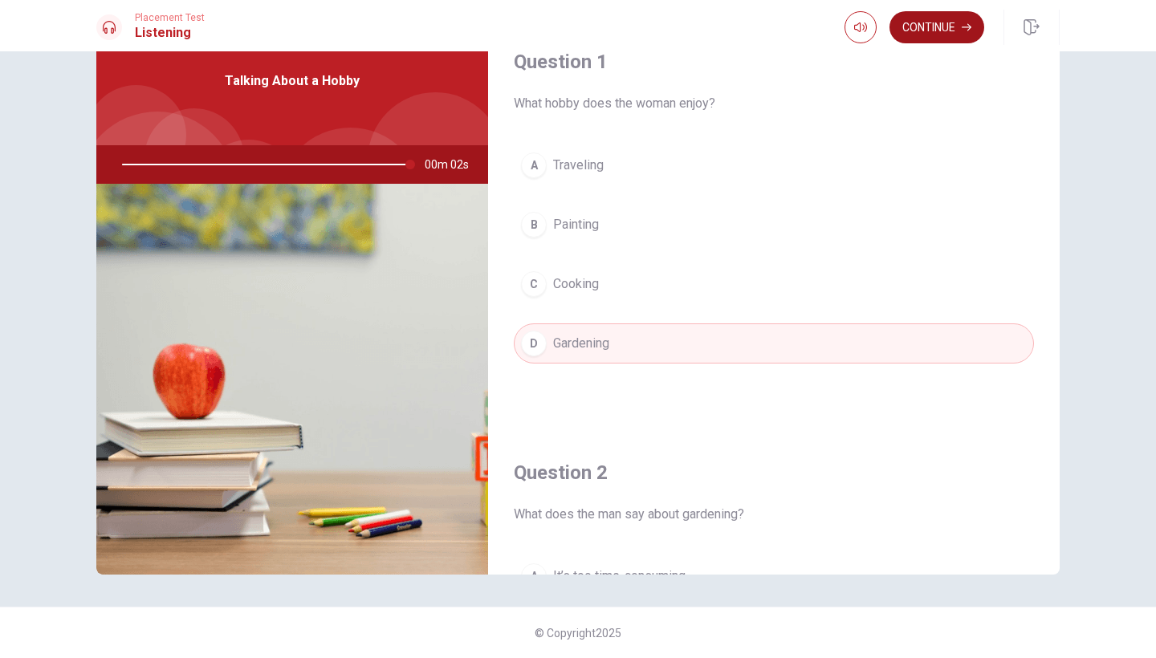
click at [969, 20] on button "Continue" at bounding box center [937, 27] width 95 height 32
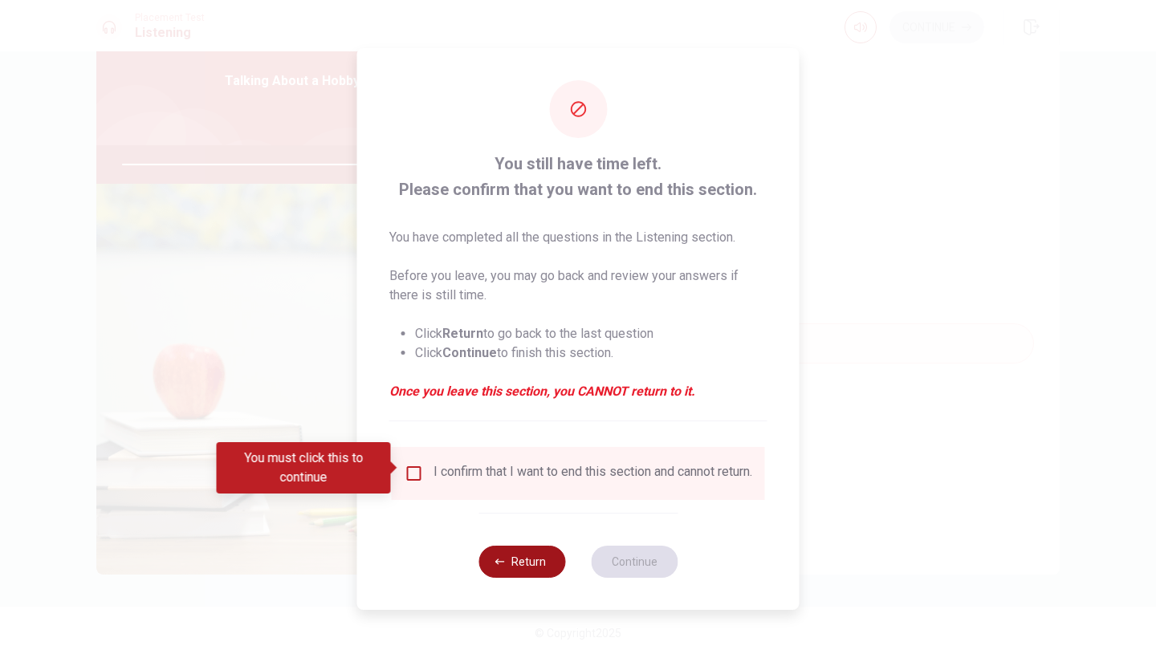
type input "0"
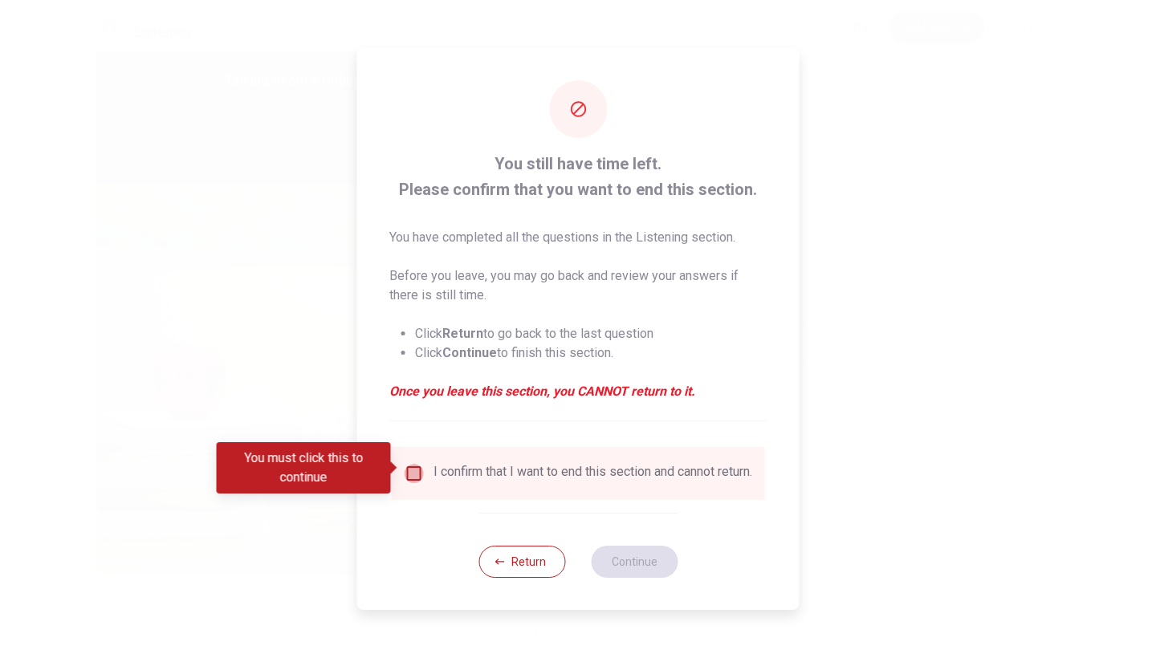
click at [406, 468] on input "You must click this to continue" at bounding box center [414, 473] width 19 height 19
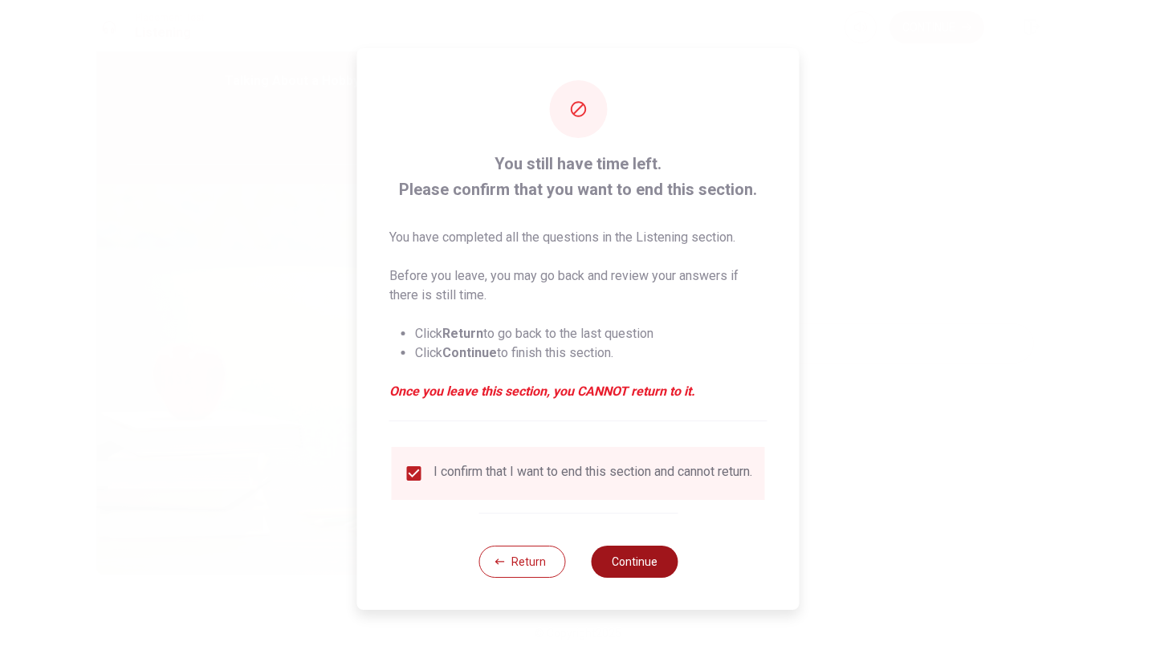
click at [631, 564] on button "Continue" at bounding box center [634, 562] width 87 height 32
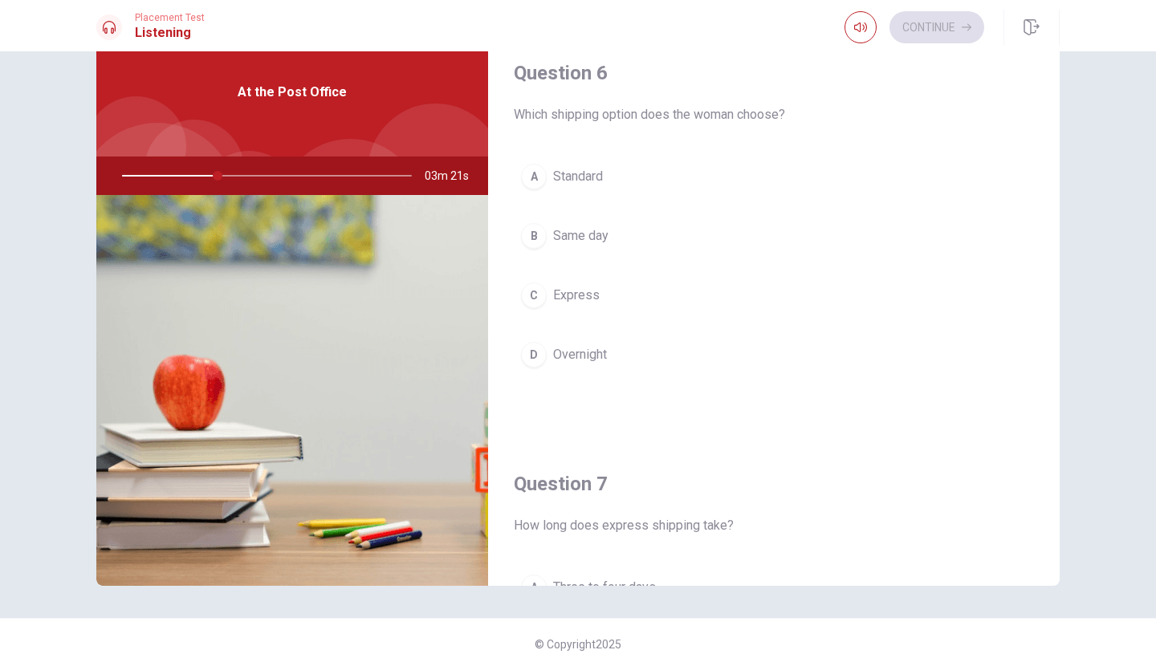
click at [558, 292] on span "Express" at bounding box center [576, 295] width 47 height 19
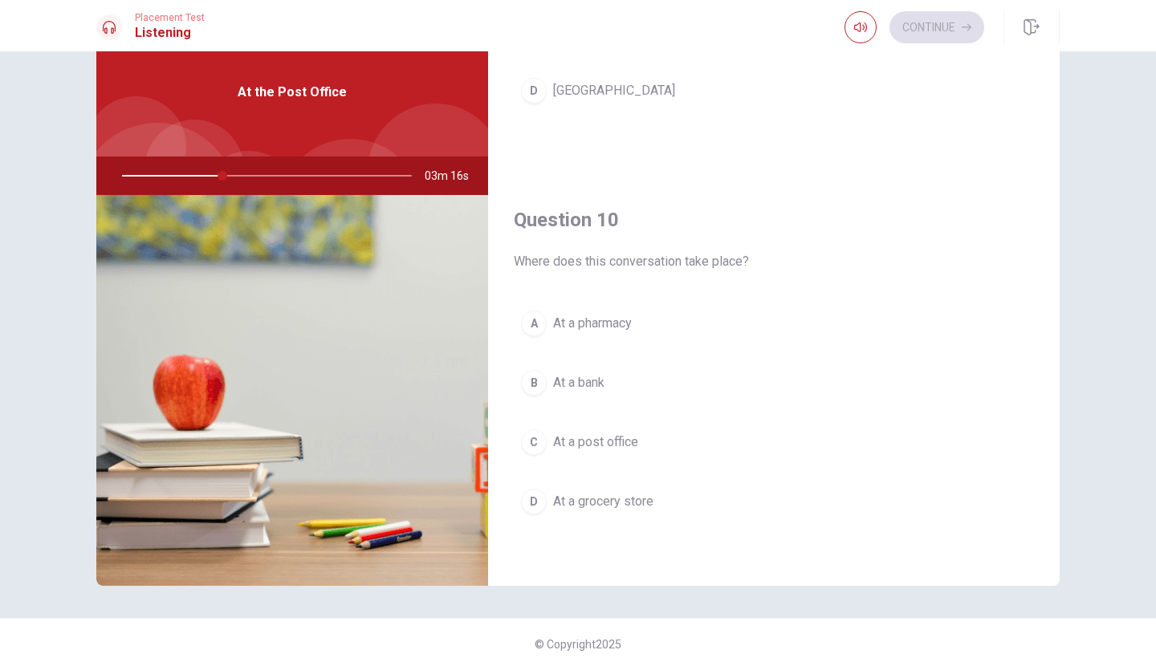
scroll to position [1497, 0]
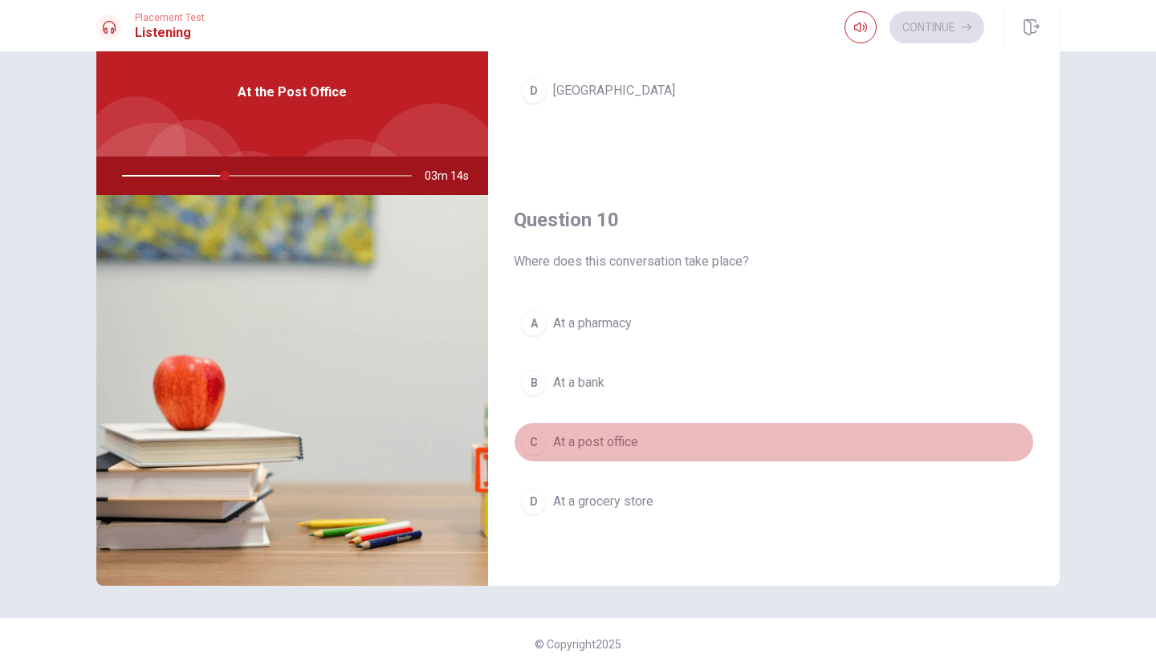
click at [618, 438] on span "At a post office" at bounding box center [595, 442] width 85 height 19
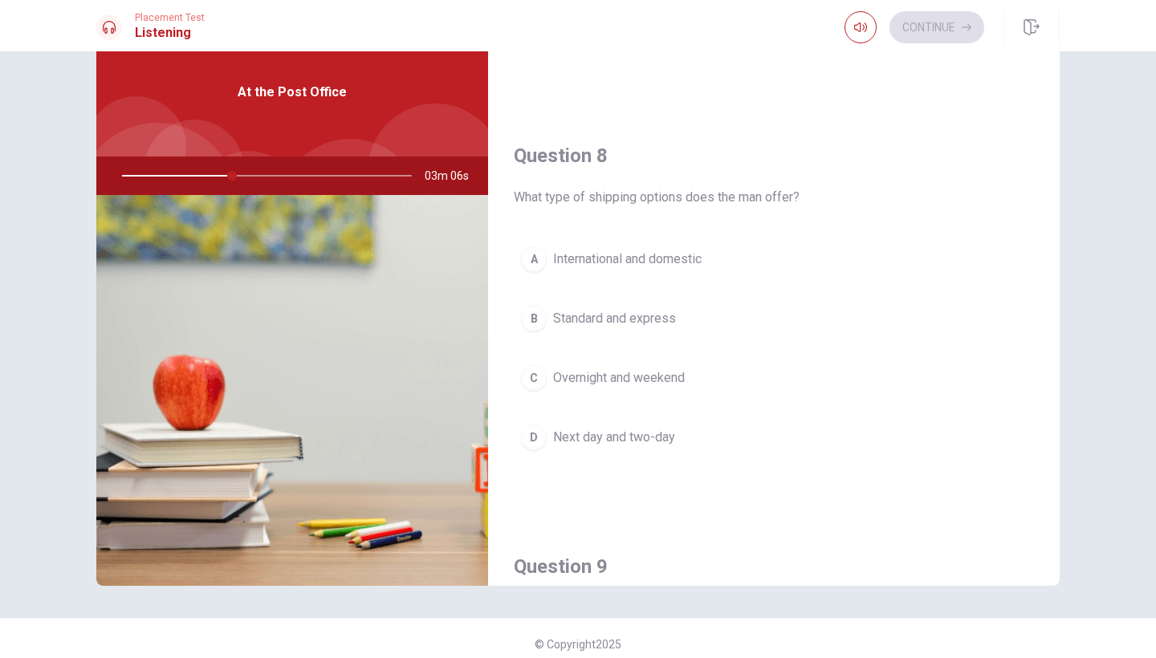
scroll to position [748, 0]
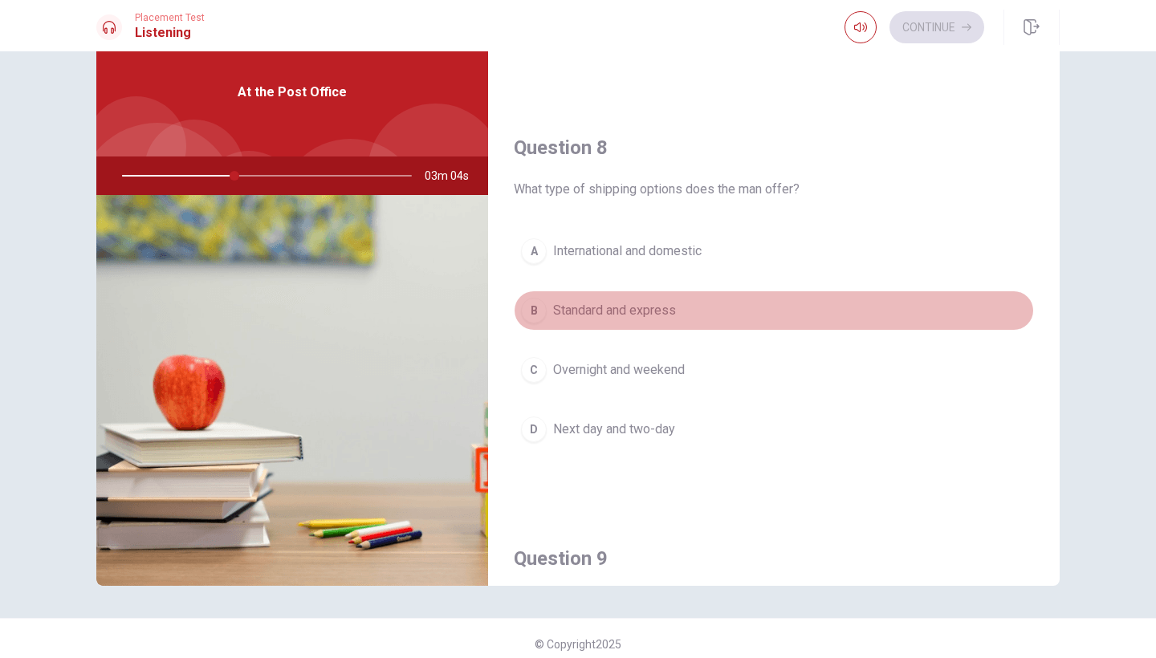
click at [649, 308] on span "Standard and express" at bounding box center [614, 310] width 123 height 19
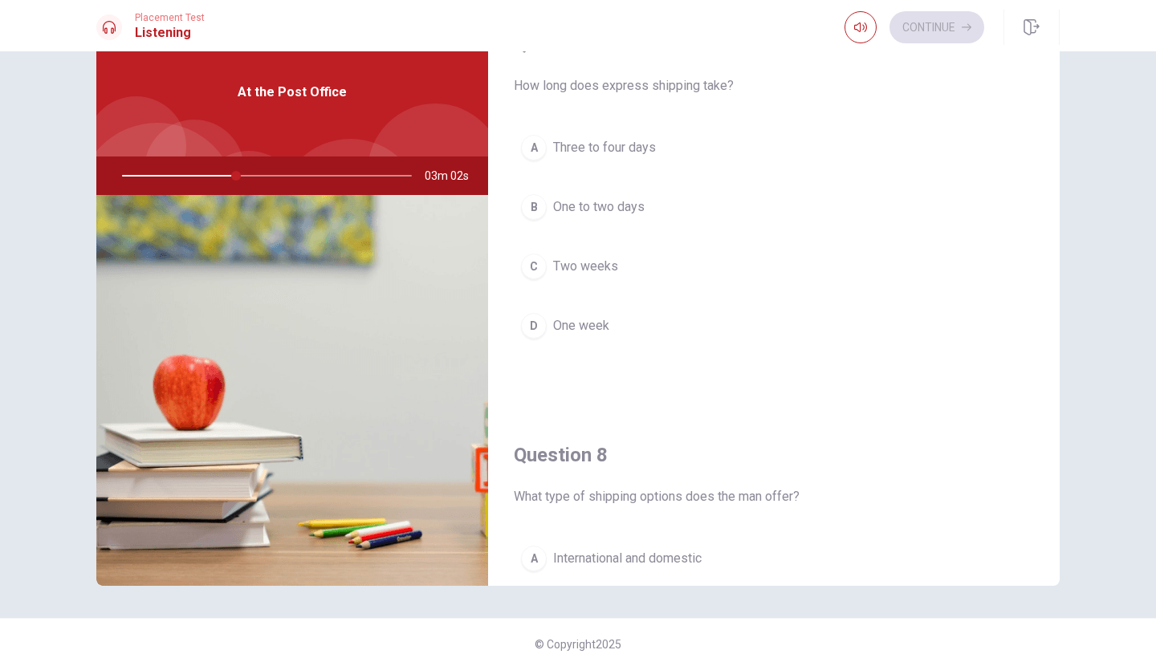
scroll to position [342, 0]
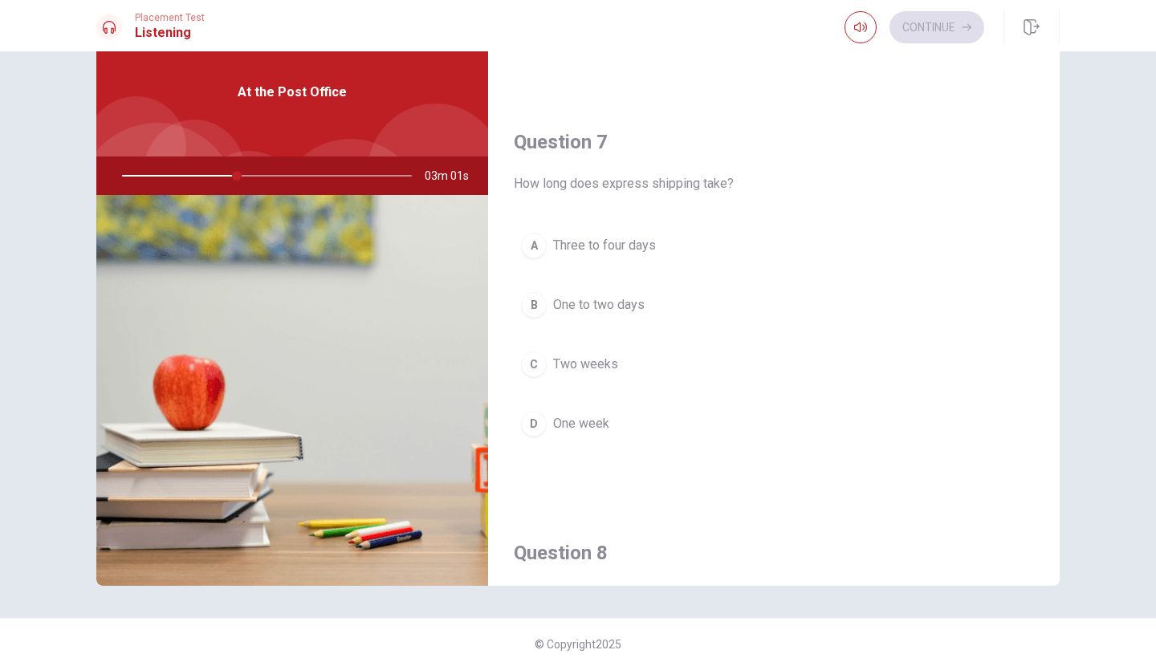
click at [596, 355] on span "Two weeks" at bounding box center [585, 364] width 65 height 19
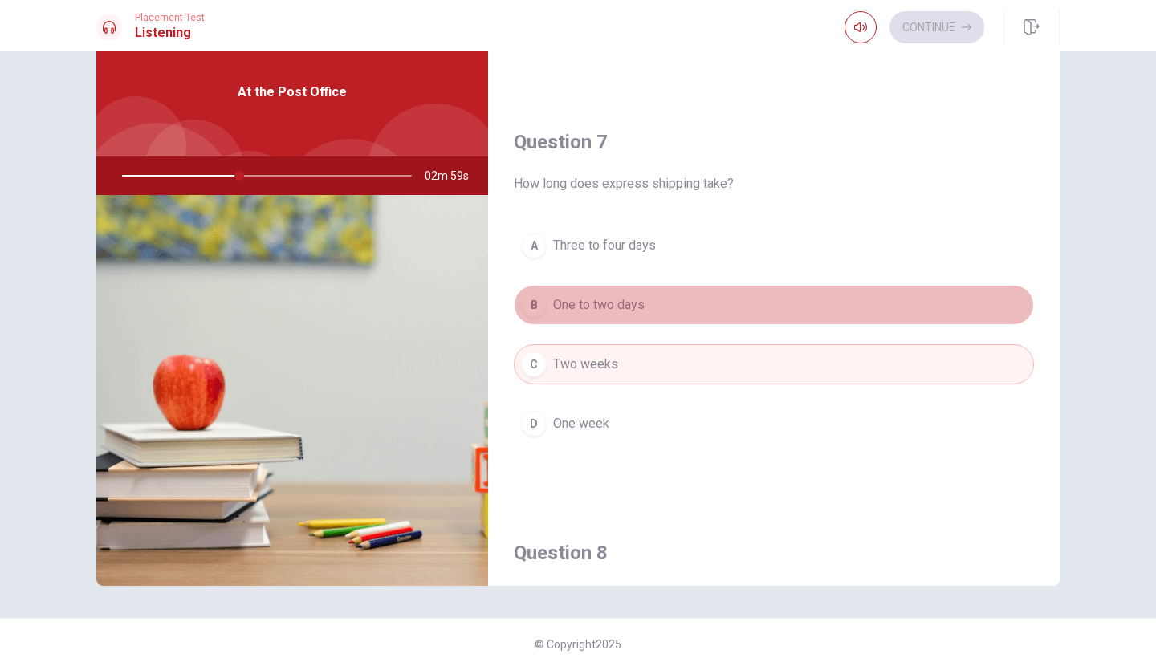
click at [626, 303] on span "One to two days" at bounding box center [599, 304] width 92 height 19
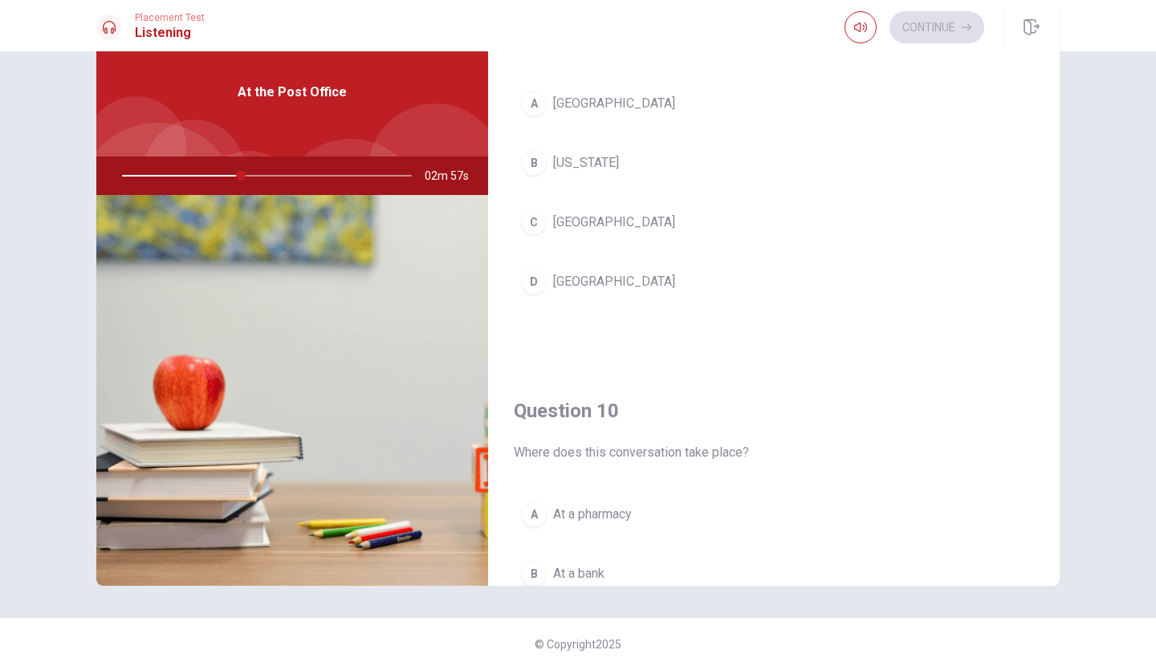
scroll to position [1269, 0]
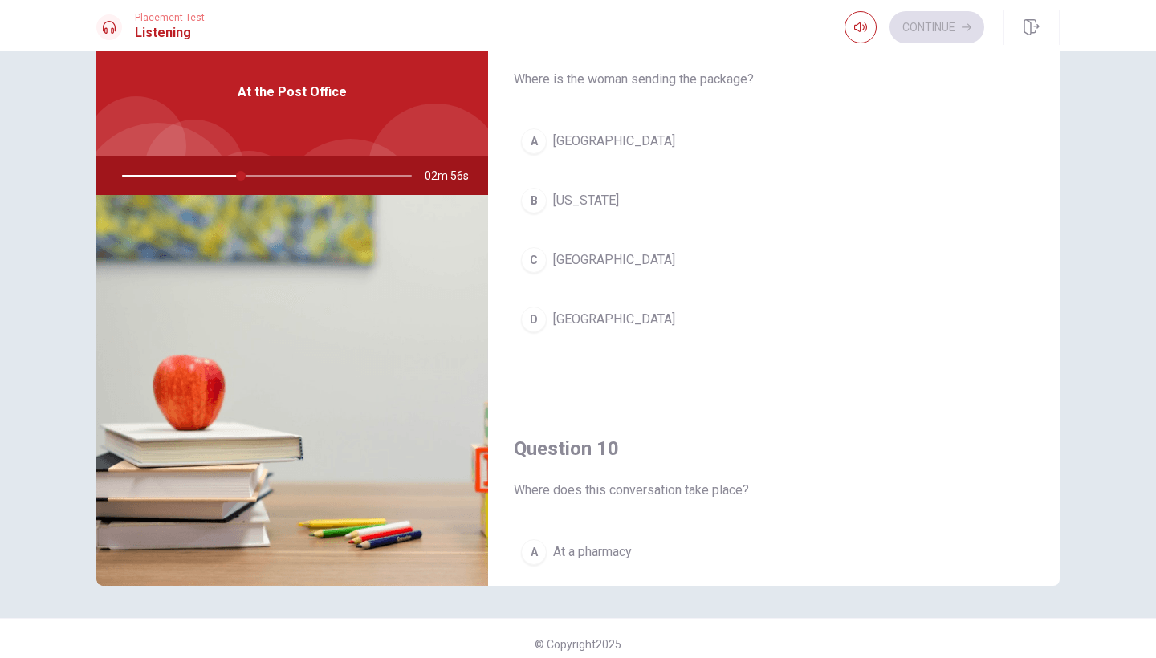
click at [589, 203] on span "[US_STATE]" at bounding box center [586, 200] width 66 height 19
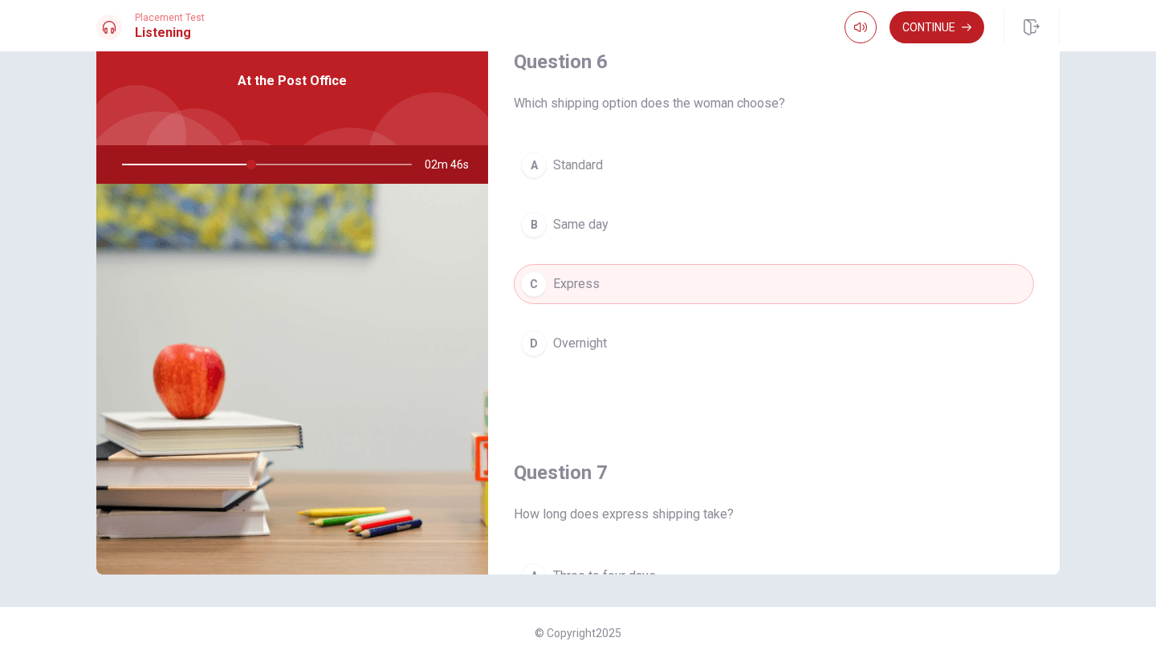
scroll to position [0, 0]
click at [948, 29] on button "Continue" at bounding box center [937, 27] width 95 height 32
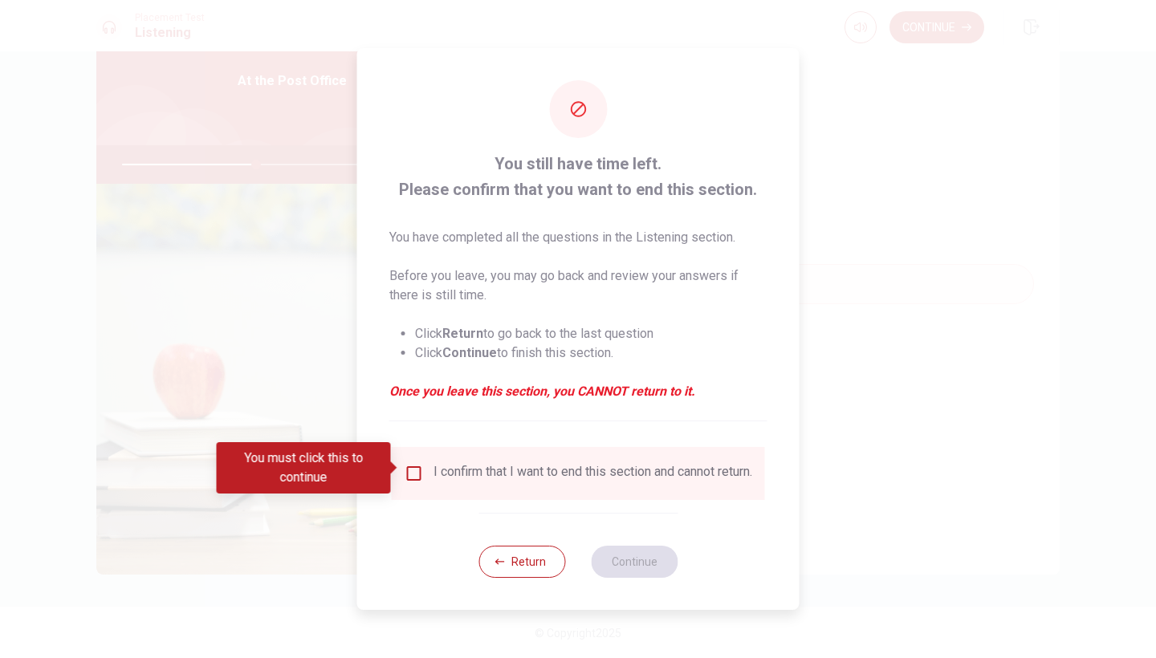
click at [413, 474] on input "You must click this to continue" at bounding box center [414, 473] width 19 height 19
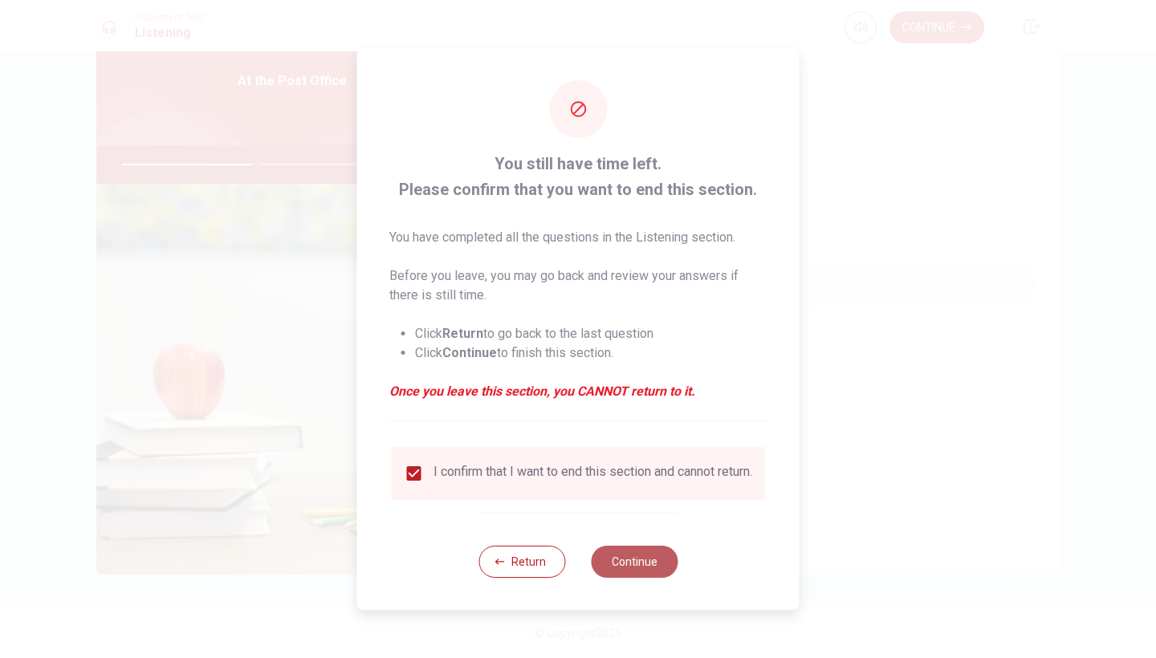
click at [638, 569] on button "Continue" at bounding box center [634, 562] width 87 height 32
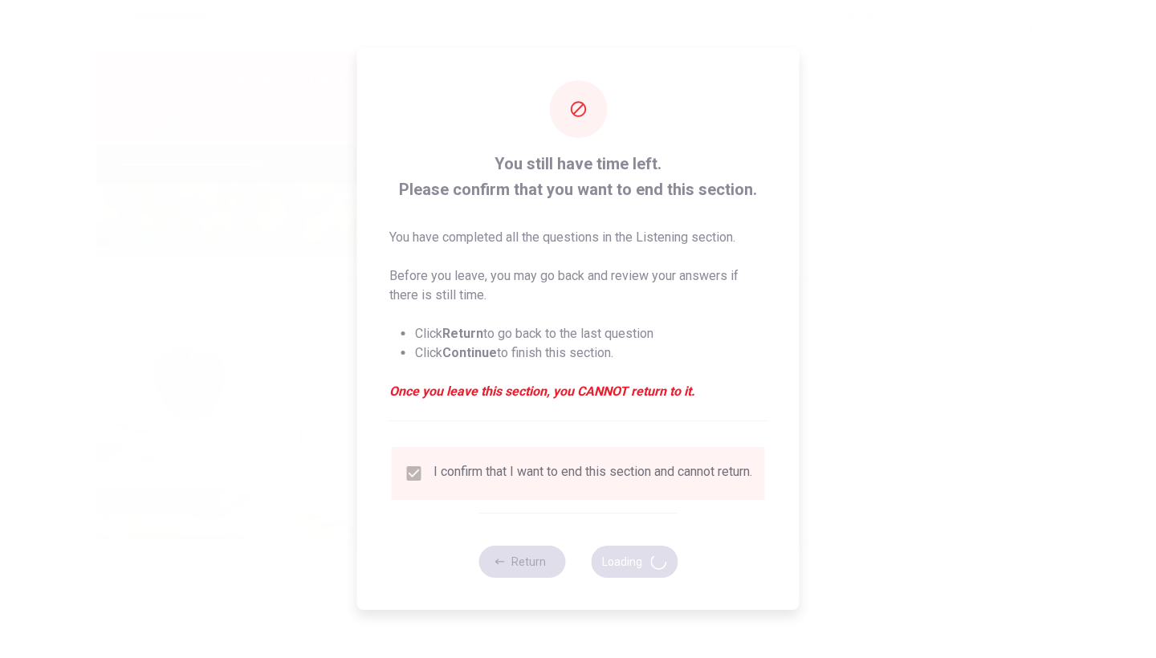
type input "47"
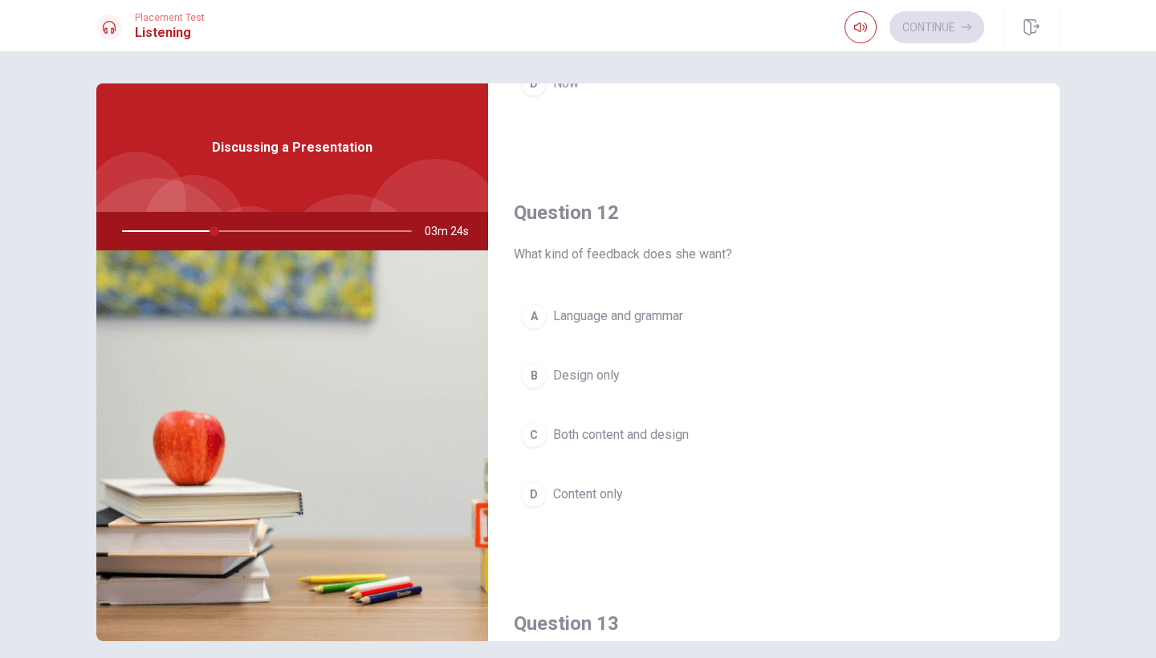
scroll to position [331, 0]
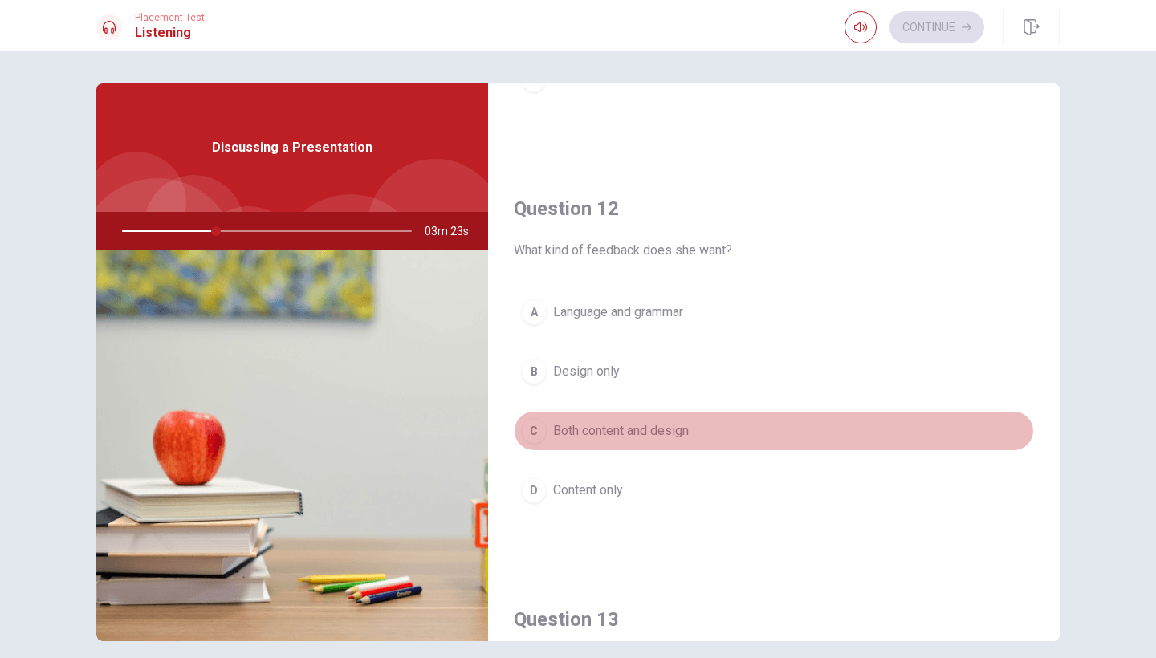
click at [597, 431] on span "Both content and design" at bounding box center [621, 431] width 136 height 19
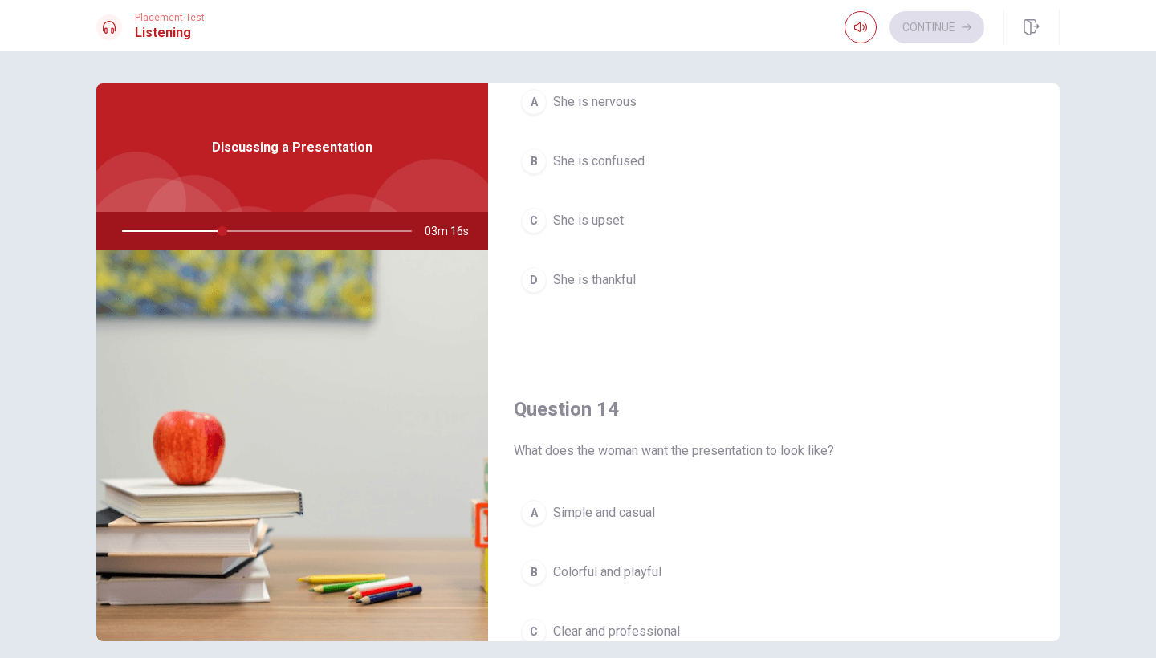
scroll to position [955, 0]
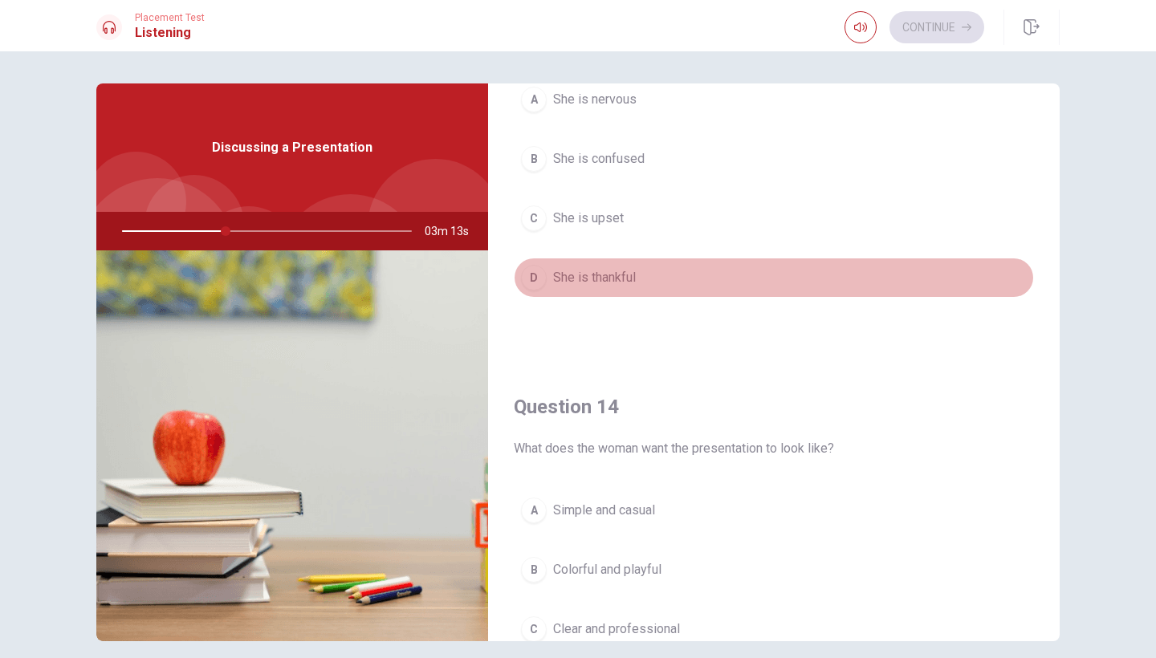
click at [618, 273] on span "She is thankful" at bounding box center [594, 277] width 83 height 19
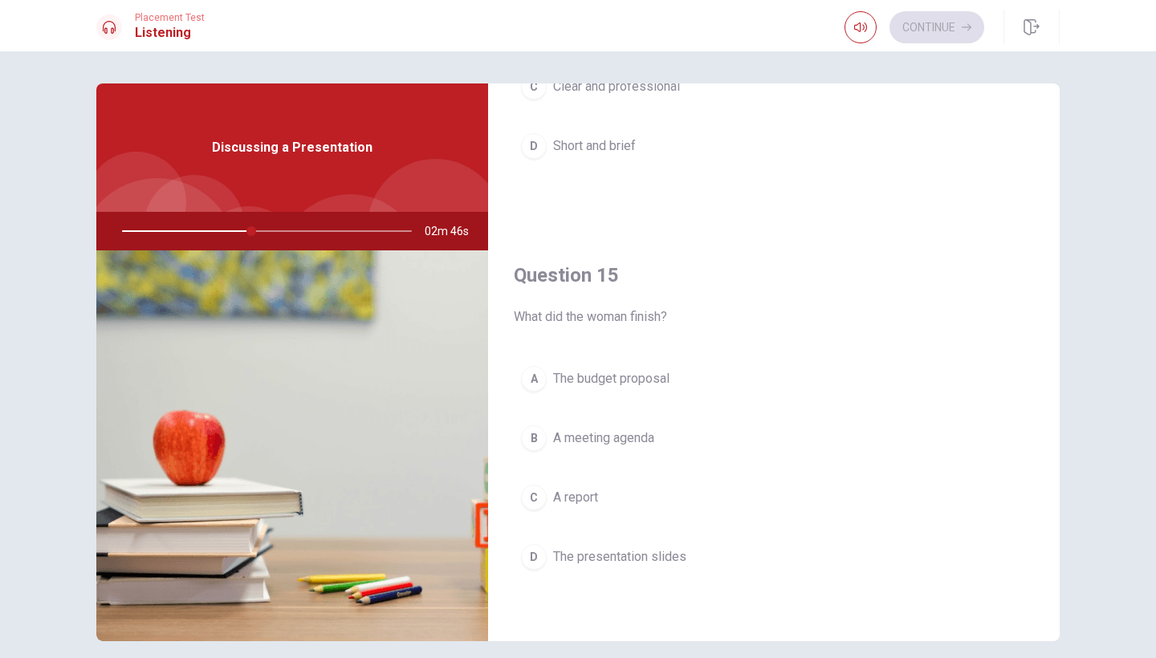
scroll to position [1497, 0]
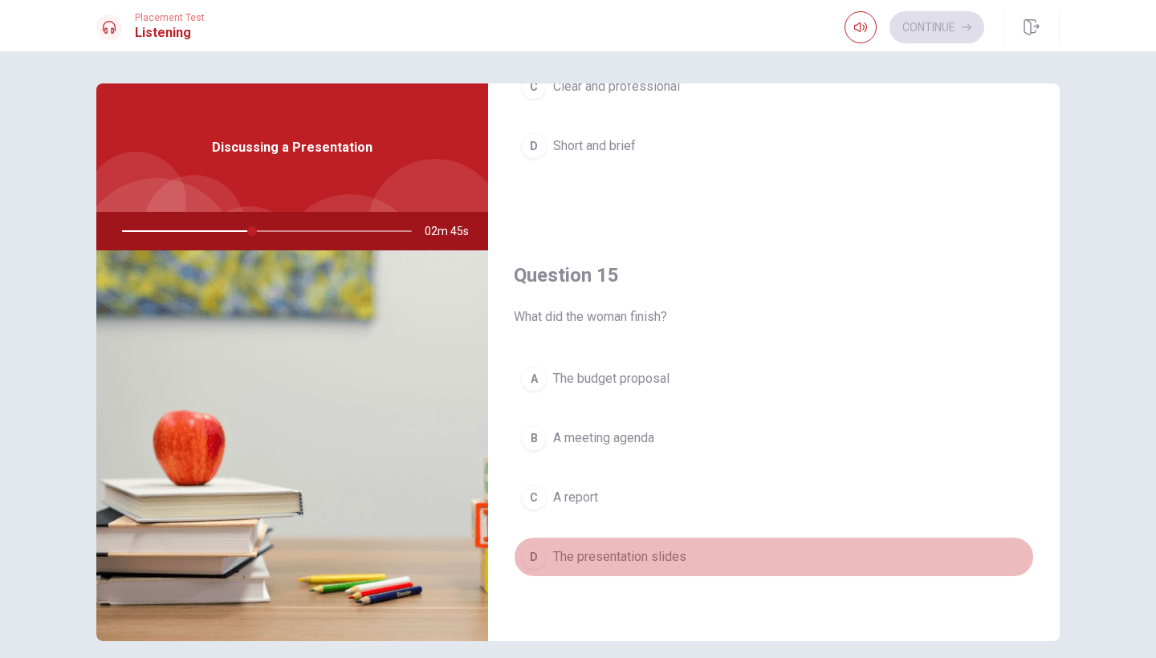
click at [660, 553] on span "The presentation slides" at bounding box center [619, 557] width 133 height 19
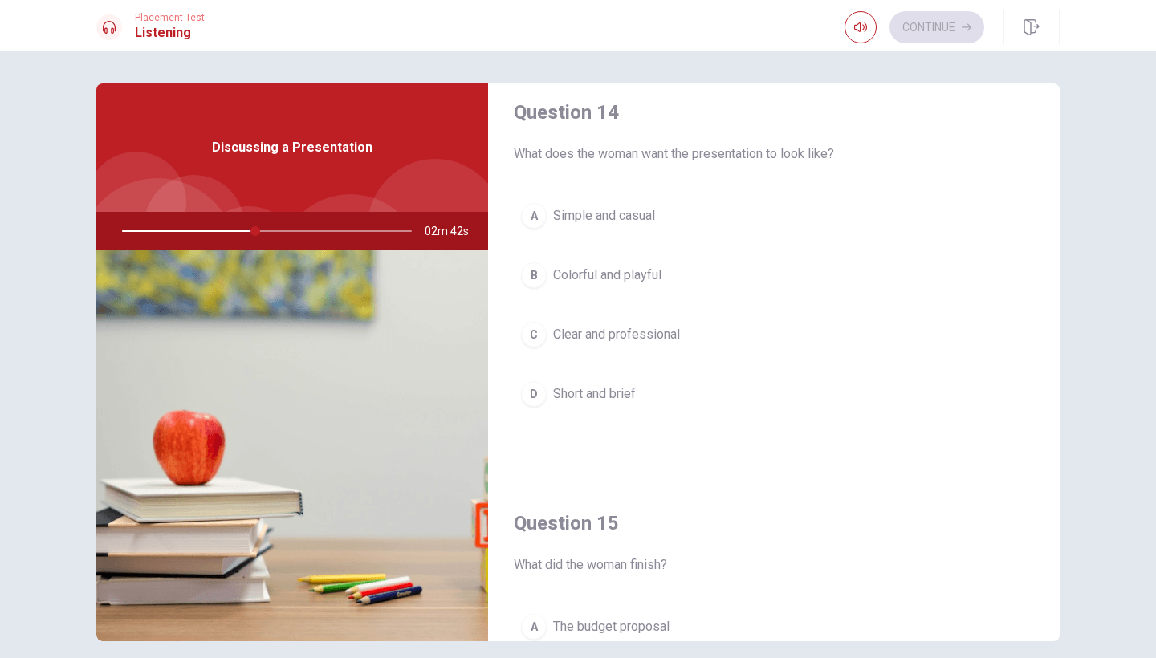
scroll to position [1240, 0]
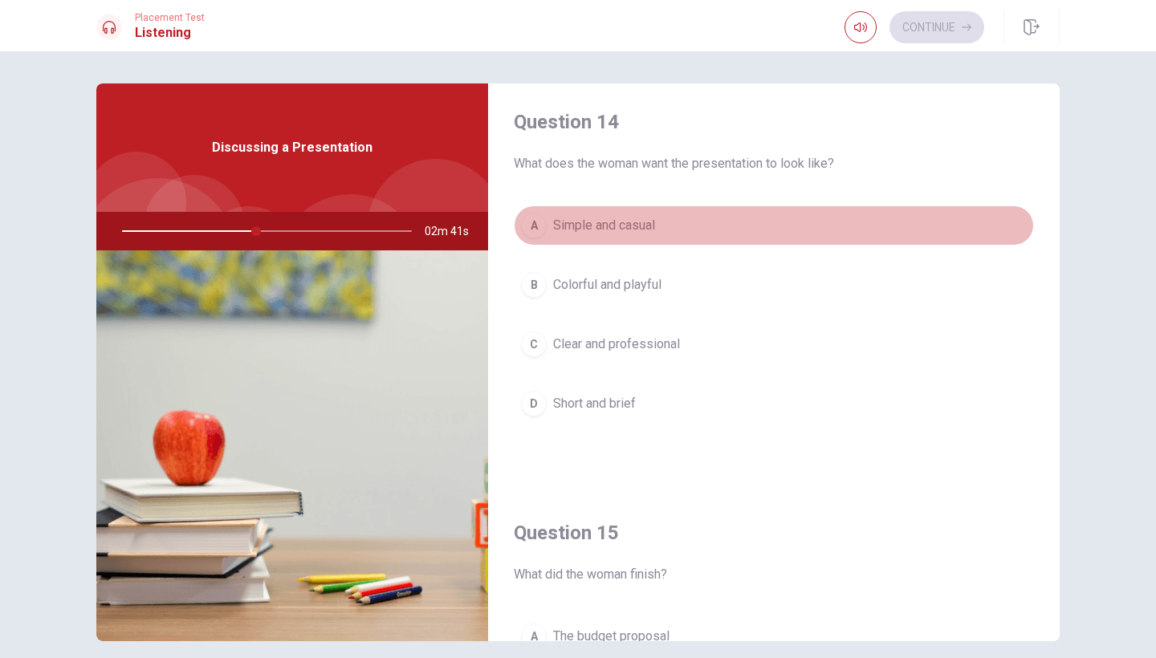
click at [635, 231] on span "Simple and casual" at bounding box center [604, 225] width 102 height 19
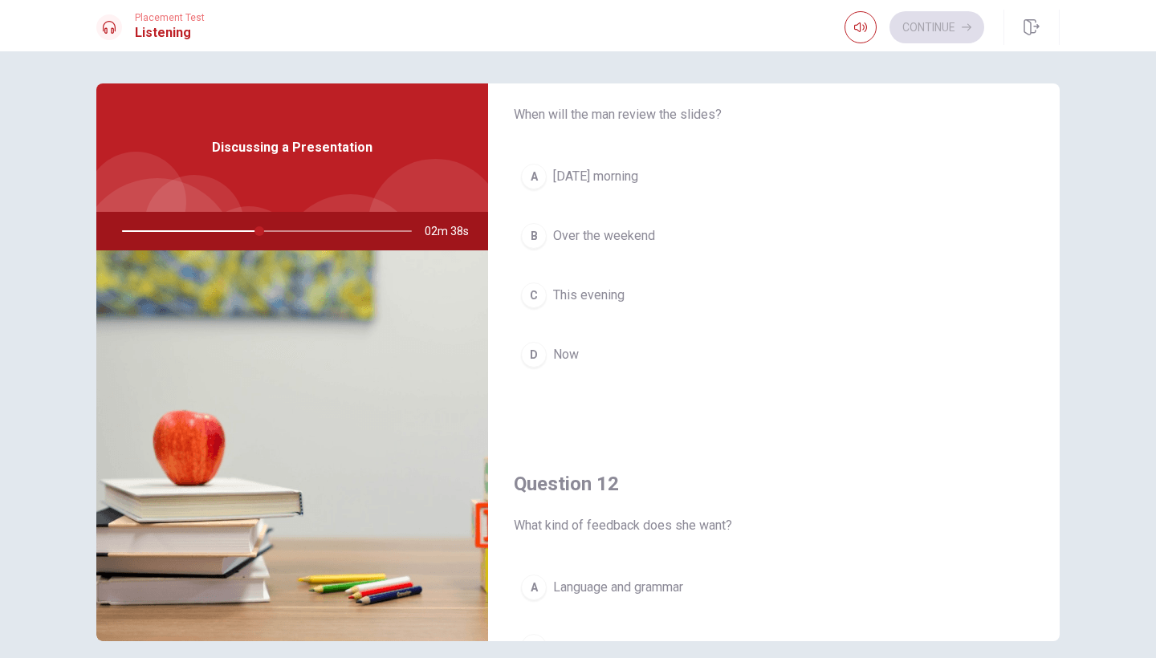
scroll to position [40, 0]
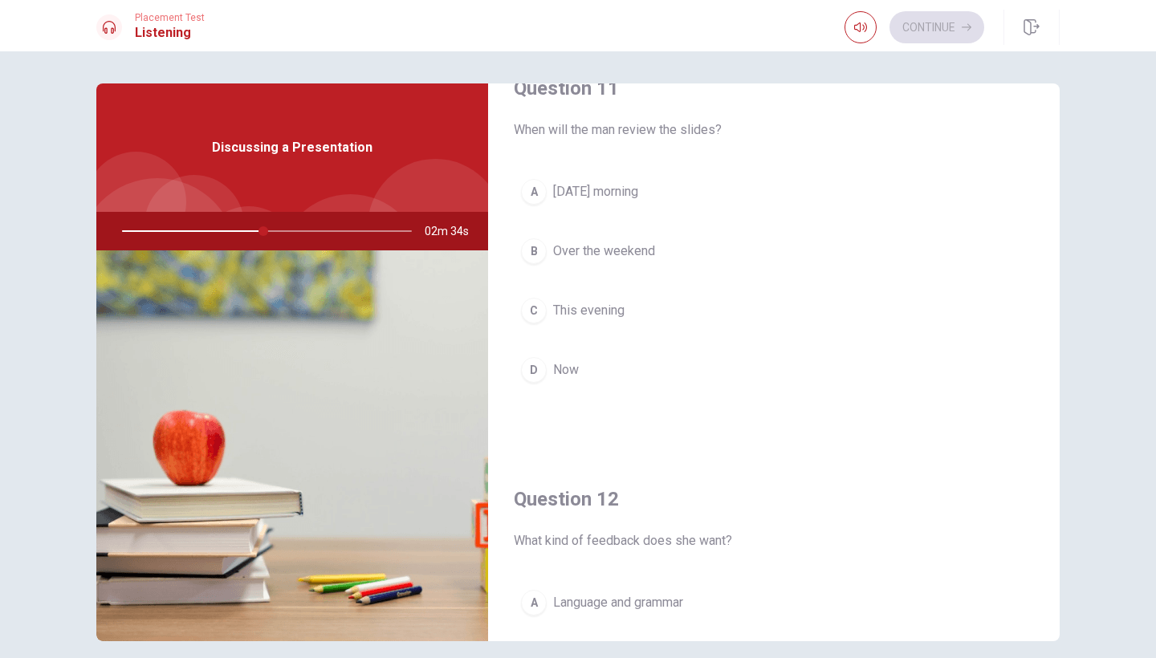
click at [638, 189] on span "[DATE] morning" at bounding box center [595, 191] width 85 height 19
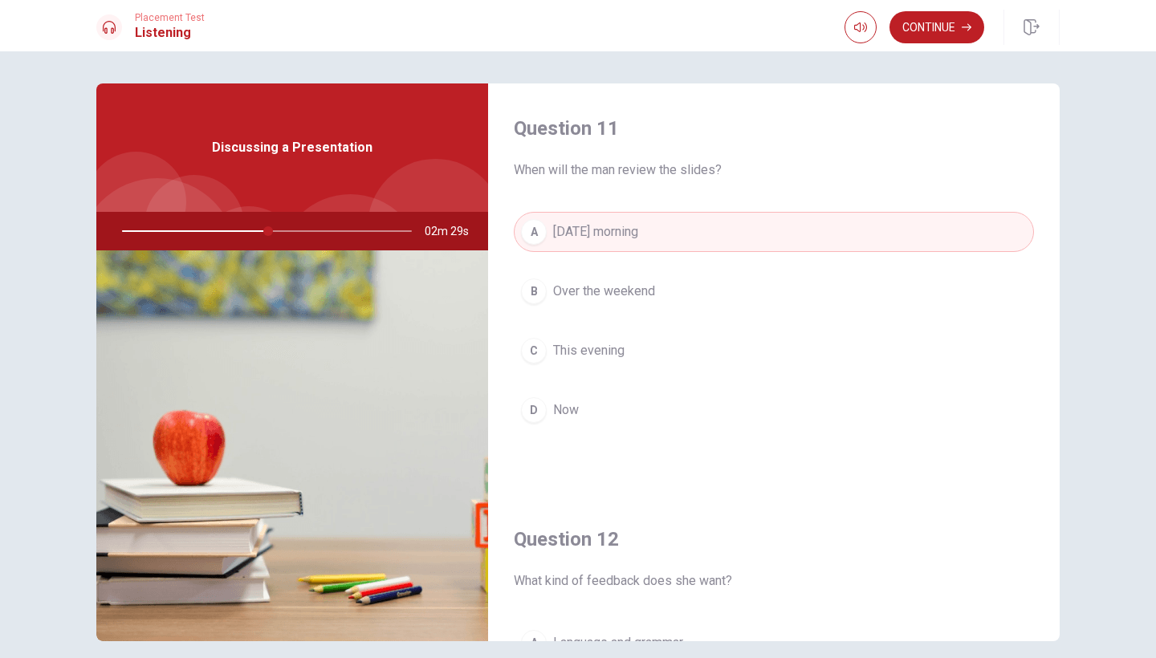
scroll to position [0, 0]
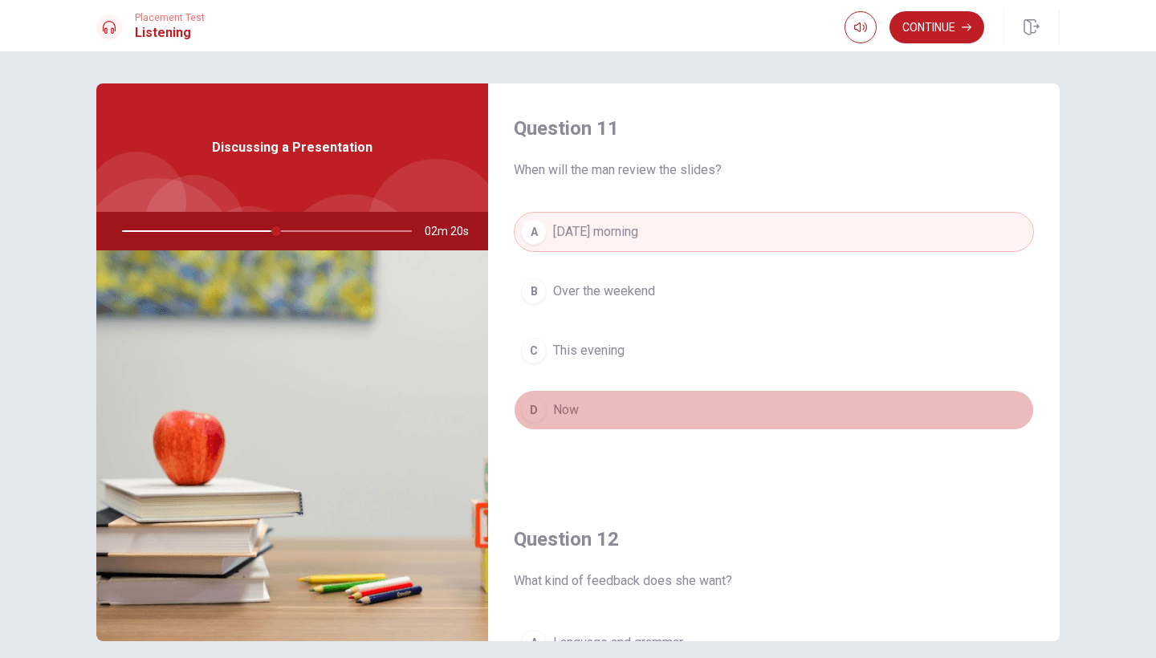
click at [584, 402] on button "D Now" at bounding box center [774, 410] width 520 height 40
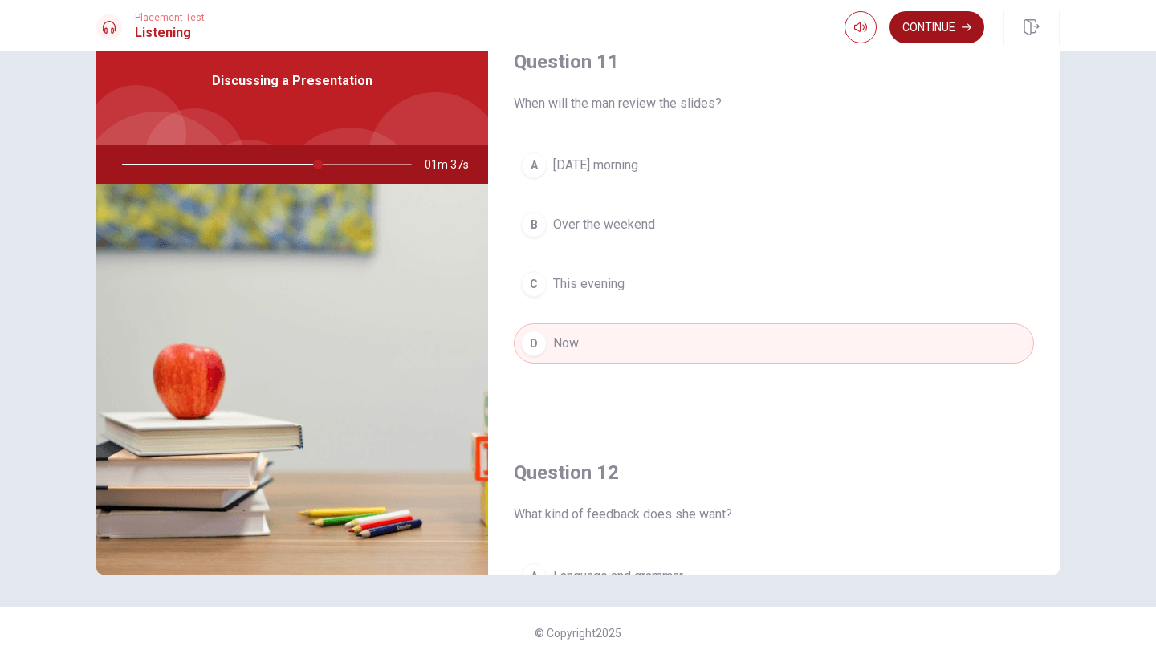
click at [947, 30] on button "Continue" at bounding box center [937, 27] width 95 height 32
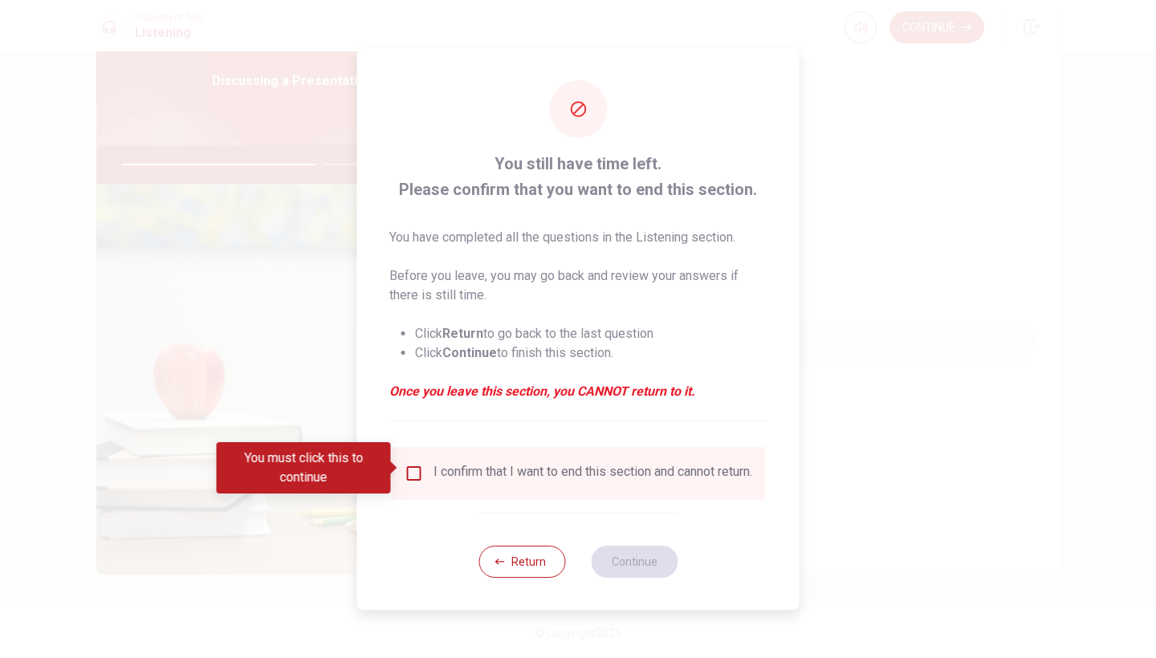
click at [515, 468] on div "I confirm that I want to end this section and cannot return." at bounding box center [593, 473] width 319 height 19
click at [414, 469] on input "You must click this to continue" at bounding box center [414, 473] width 19 height 19
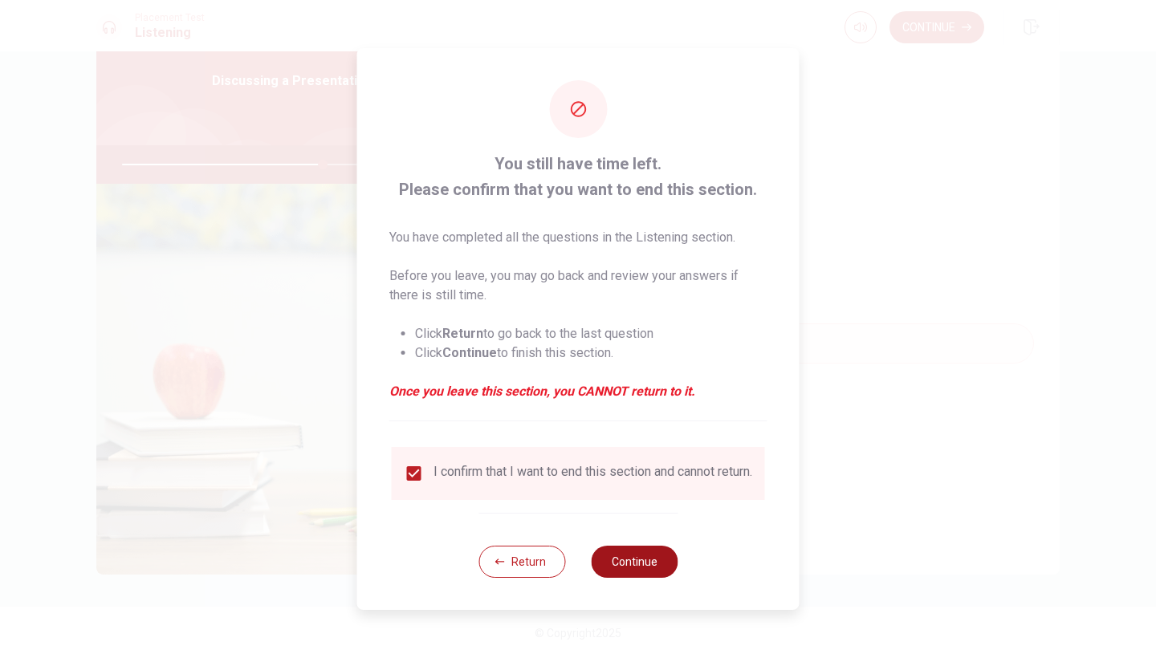
click at [637, 560] on button "Continue" at bounding box center [634, 562] width 87 height 32
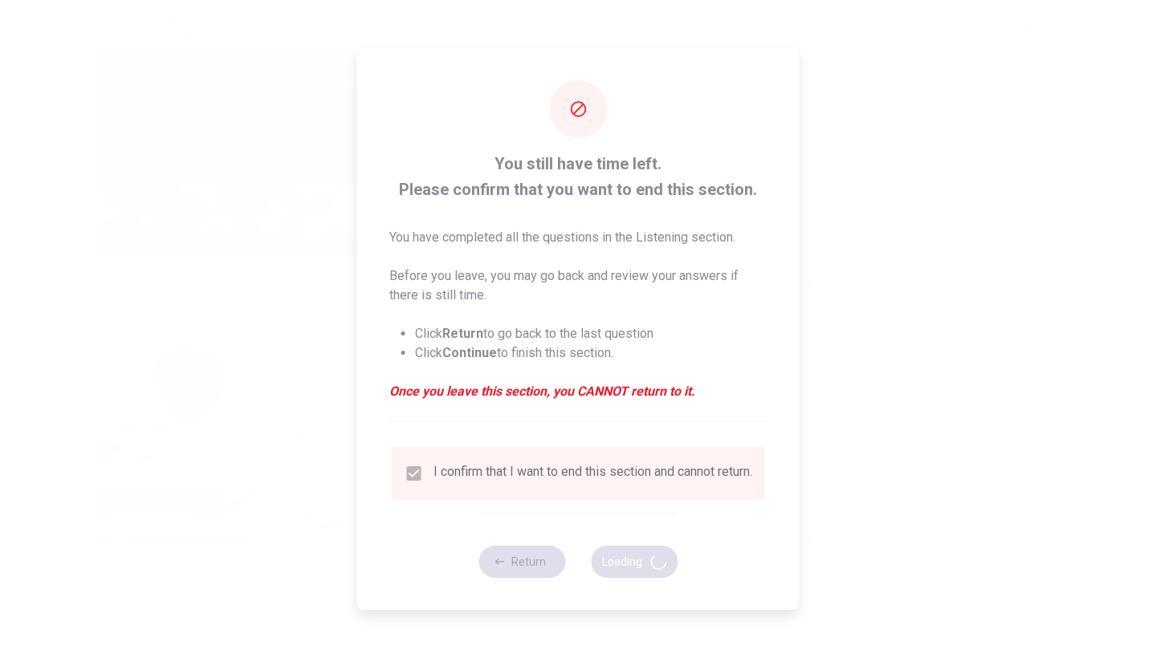
type input "70"
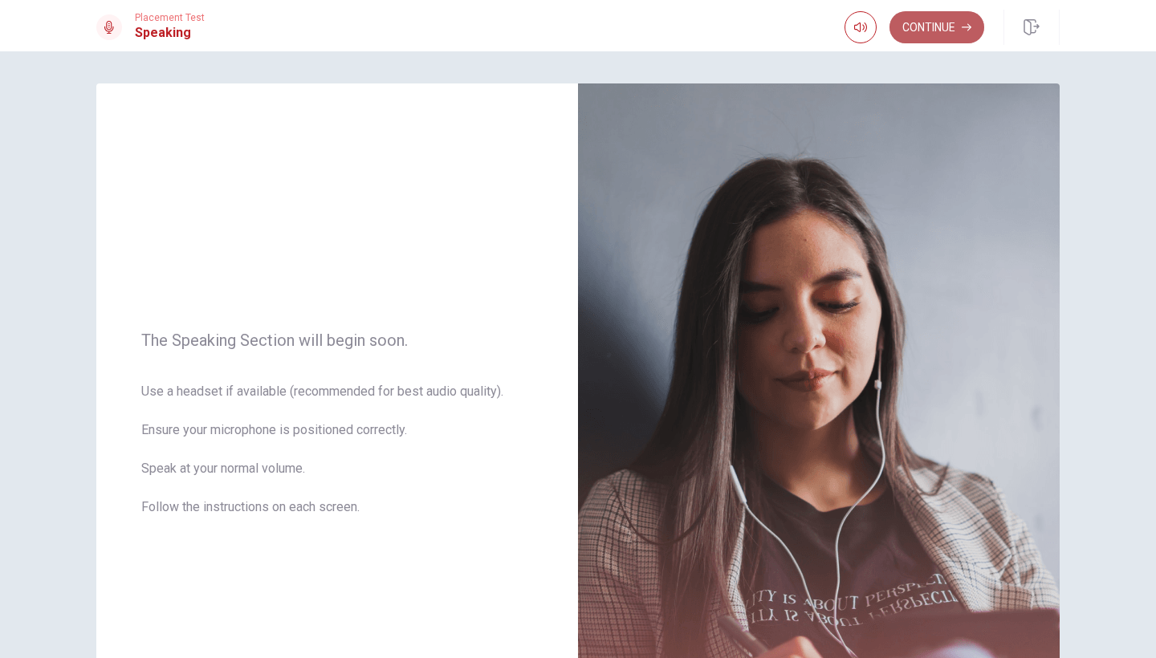
click at [946, 22] on button "Continue" at bounding box center [937, 27] width 95 height 32
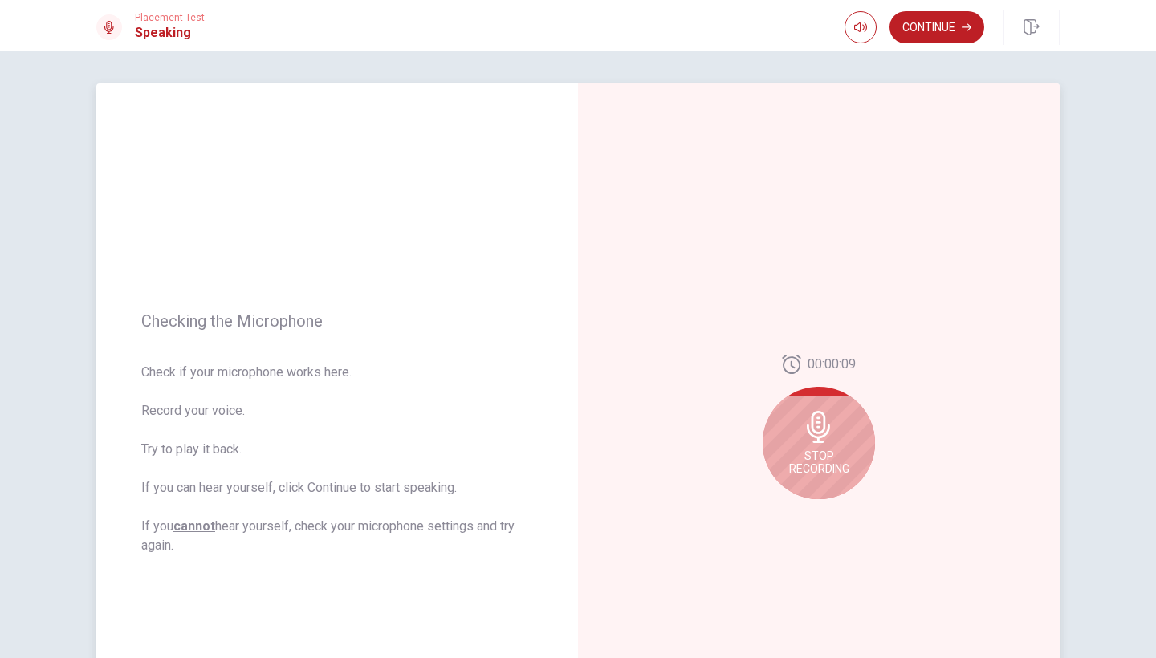
click at [830, 419] on icon at bounding box center [819, 427] width 32 height 32
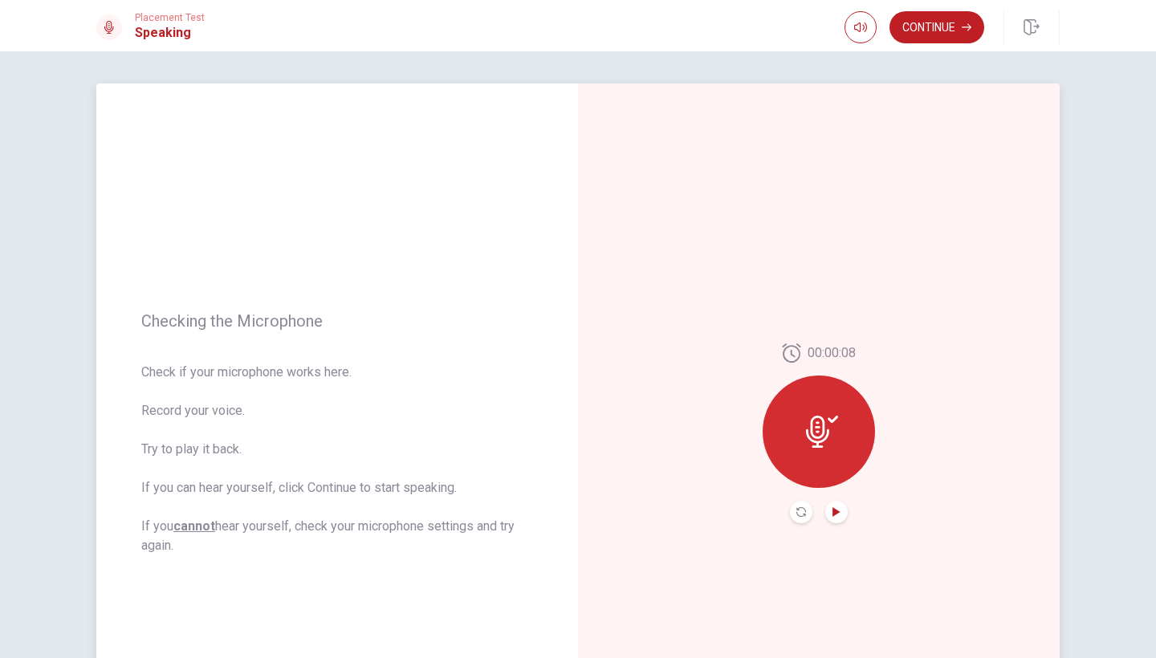
click at [836, 515] on icon "Play Audio" at bounding box center [836, 512] width 7 height 10
click at [939, 26] on button "Continue" at bounding box center [937, 27] width 95 height 32
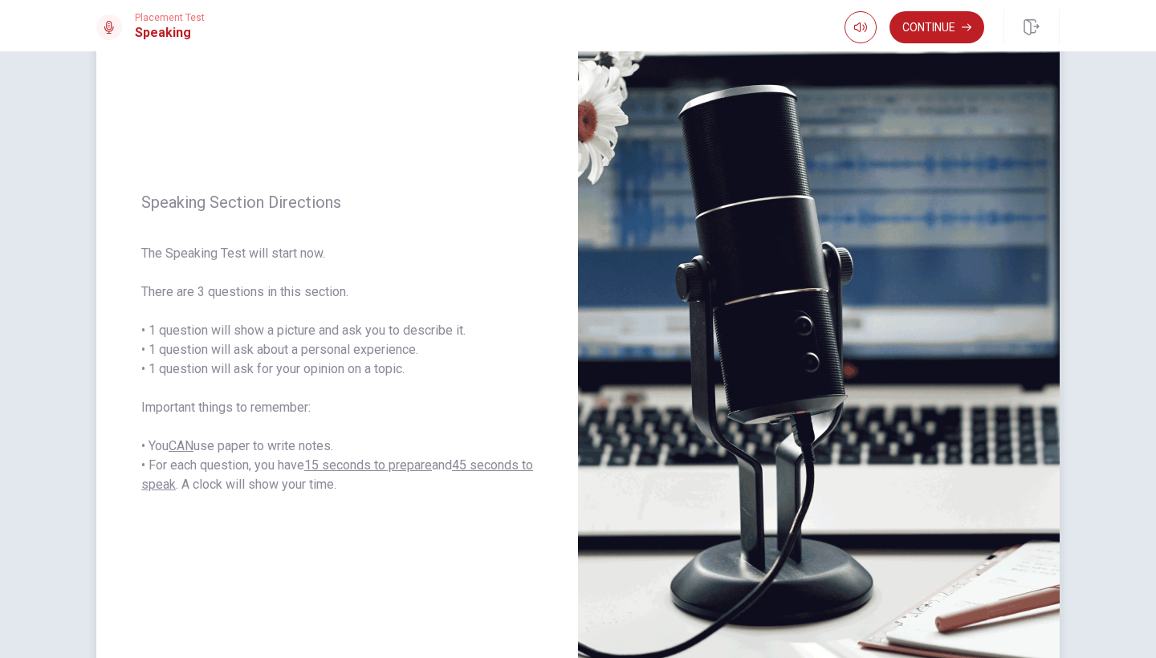
scroll to position [92, 0]
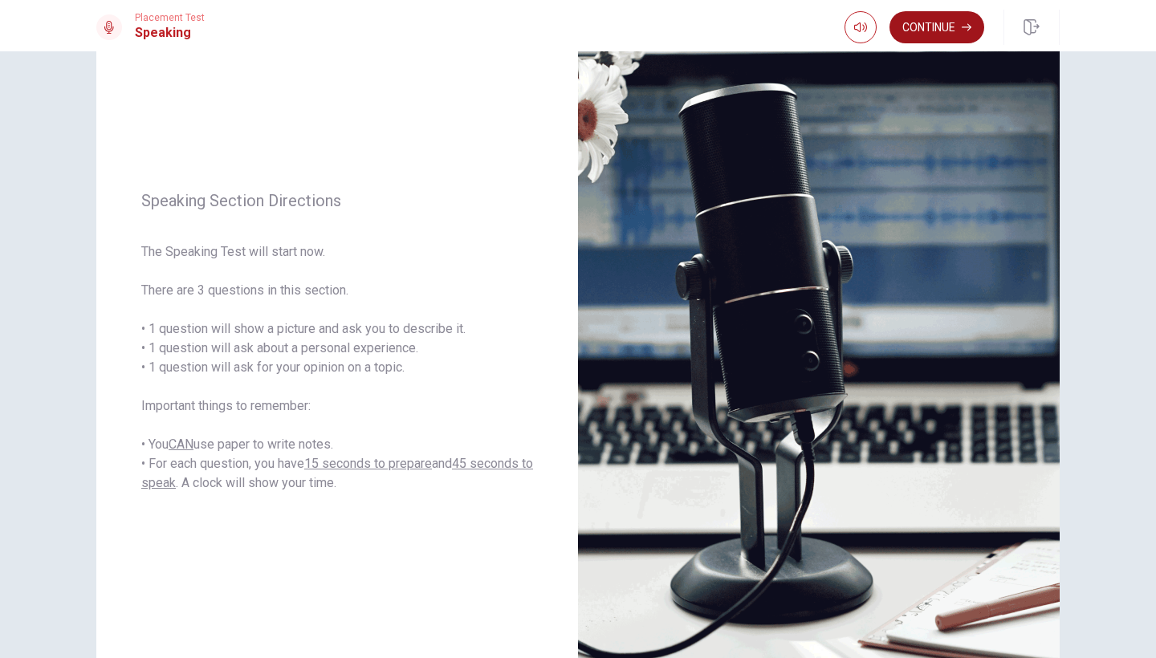
click at [949, 34] on button "Continue" at bounding box center [937, 27] width 95 height 32
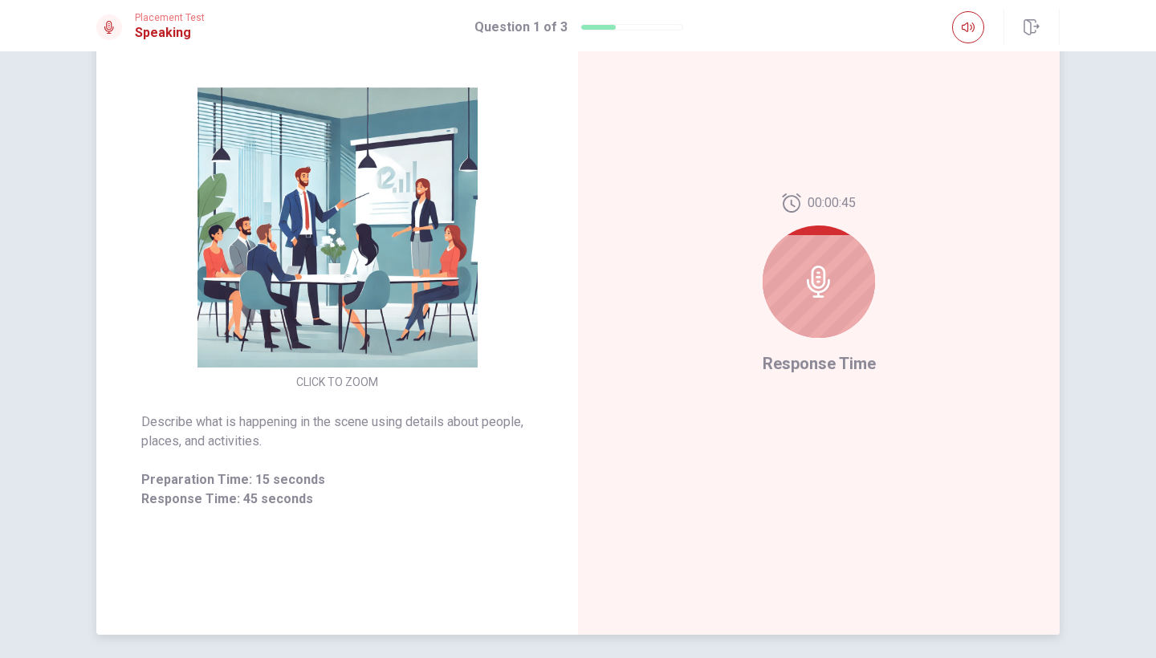
scroll to position [149, 0]
click at [841, 295] on div at bounding box center [819, 282] width 112 height 112
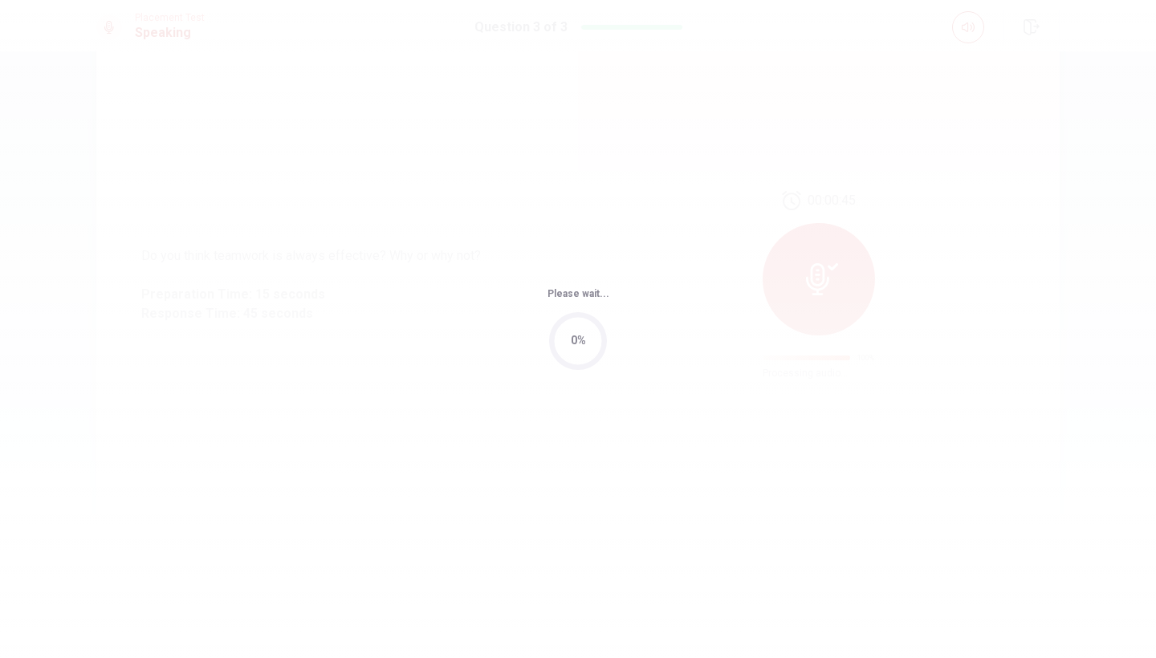
scroll to position [0, 0]
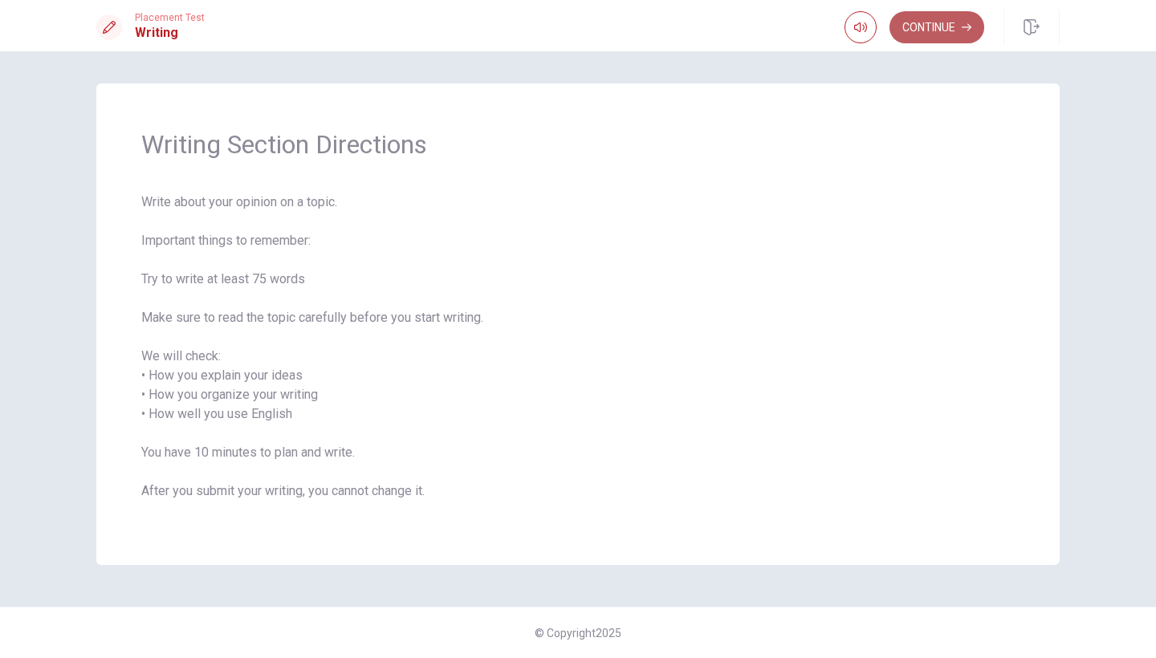
click at [962, 28] on icon "button" at bounding box center [967, 27] width 10 height 10
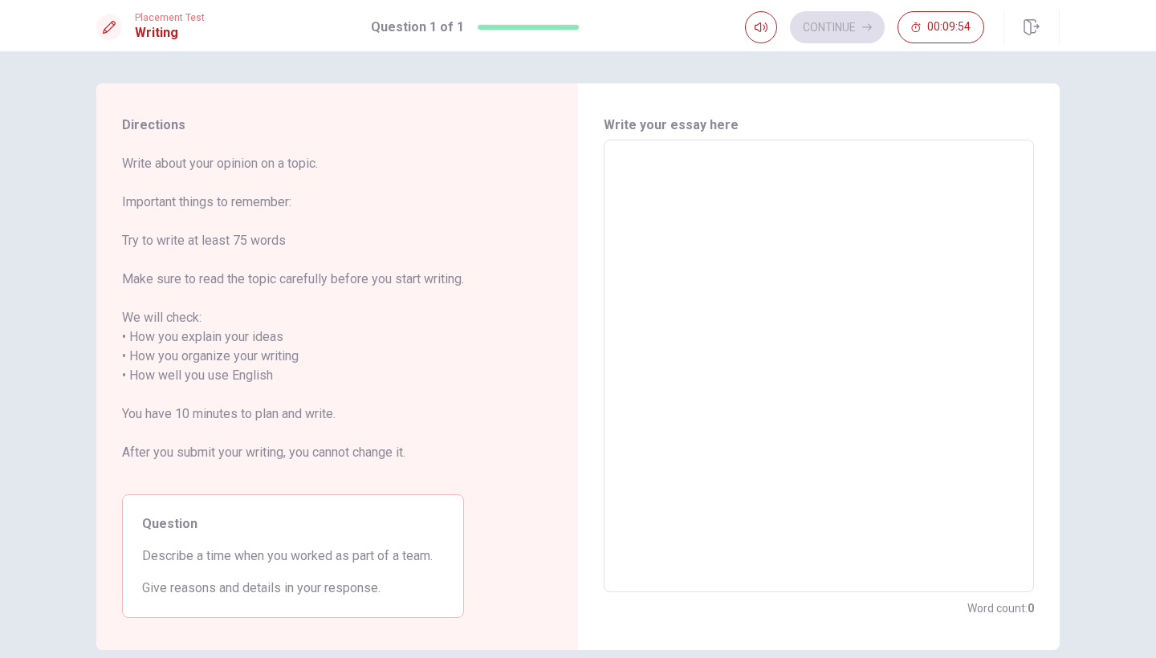
click at [736, 169] on textarea at bounding box center [819, 366] width 408 height 426
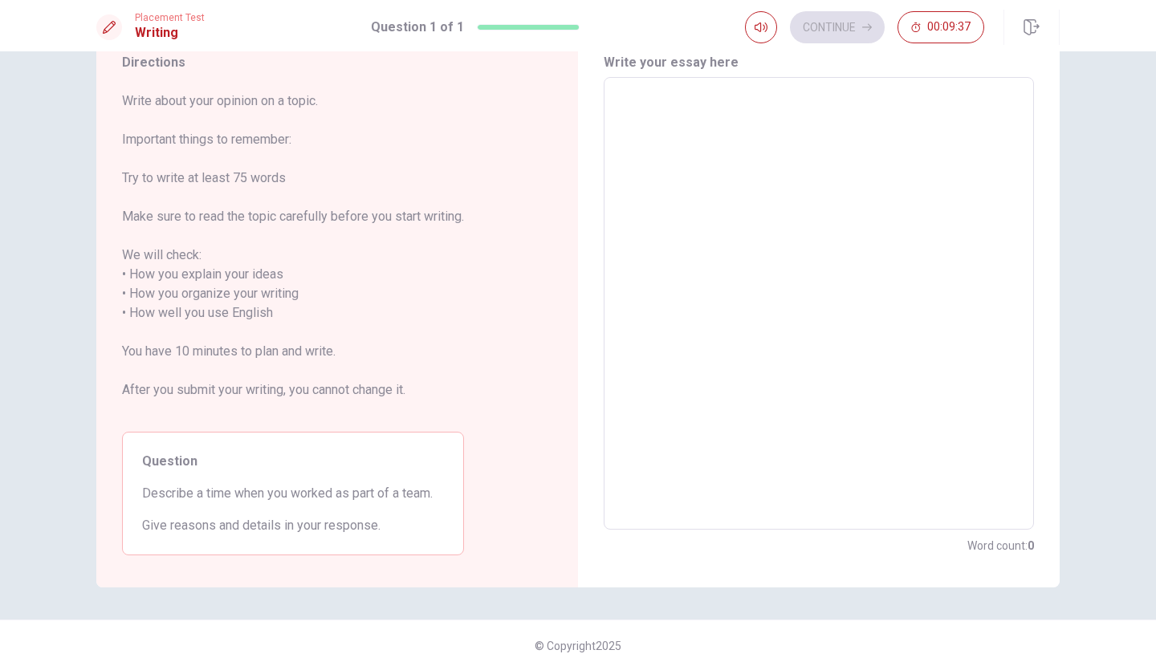
scroll to position [69, 0]
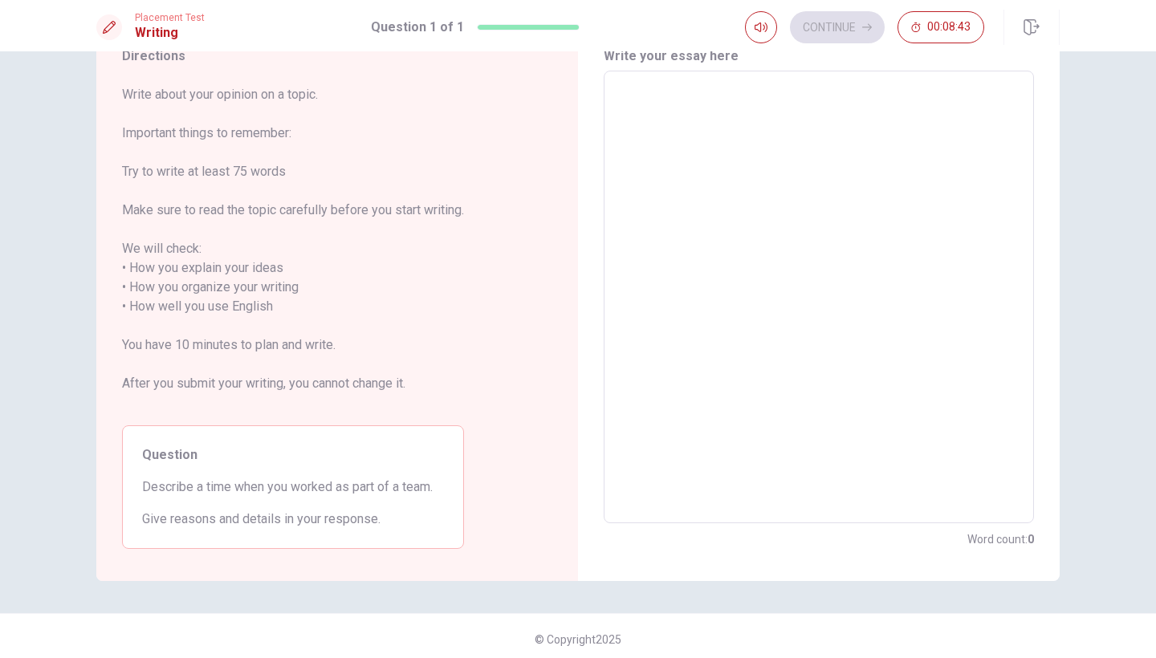
type textarea "I"
type textarea "x"
type textarea "I"
type textarea "x"
type textarea "I w"
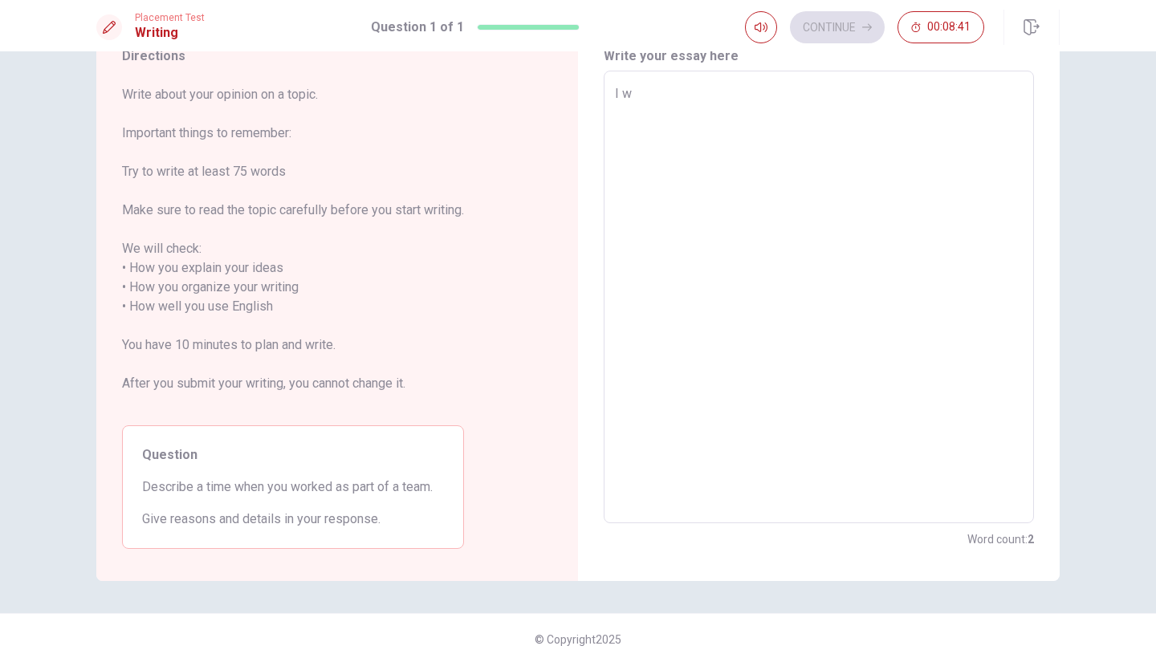
type textarea "x"
type textarea "I wo"
type textarea "x"
type textarea "I wor"
type textarea "x"
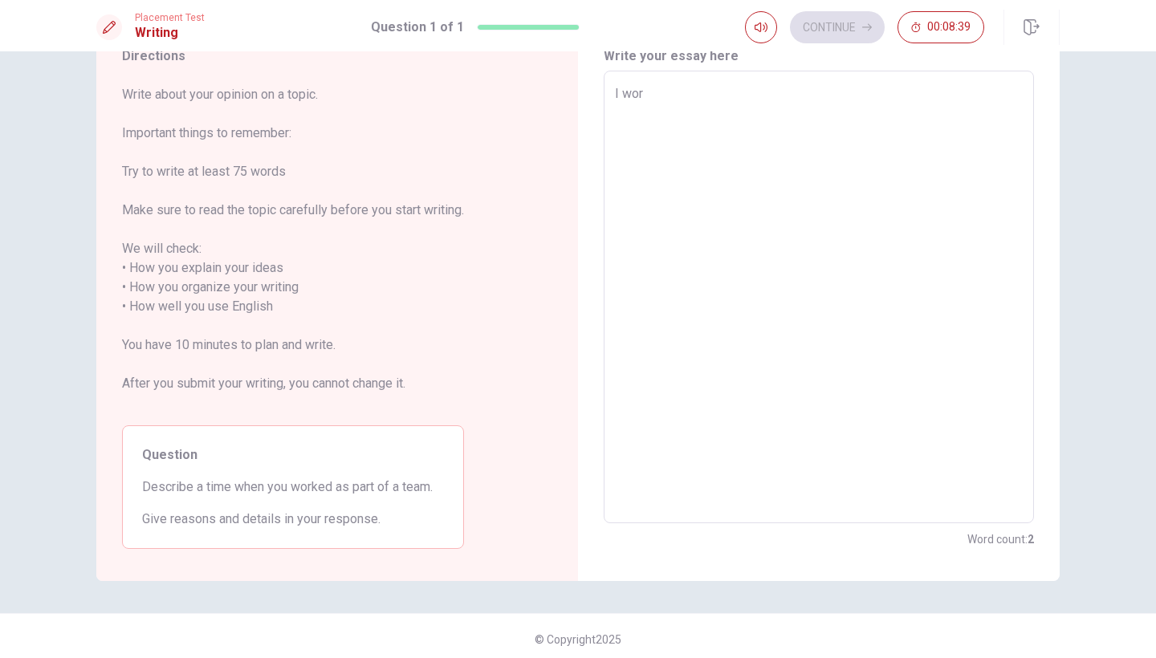
type textarea "I work"
type textarea "x"
type textarea "I worke"
type textarea "x"
type textarea "I worked"
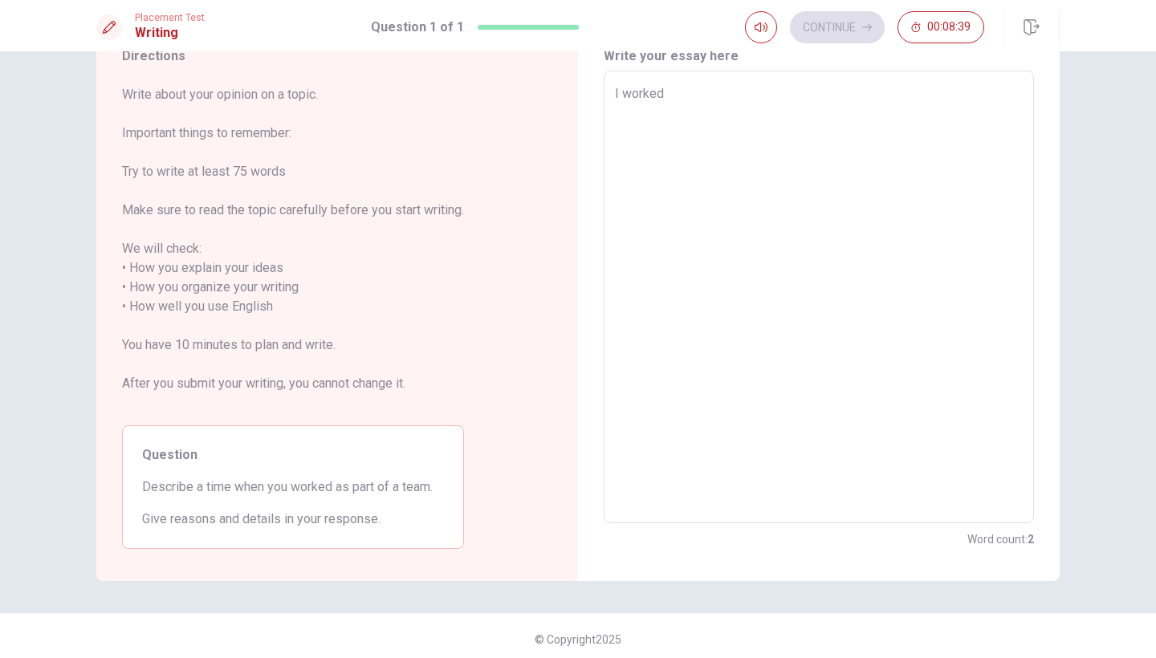
type textarea "x"
type textarea "I worked"
type textarea "x"
type textarea "I worked i"
type textarea "x"
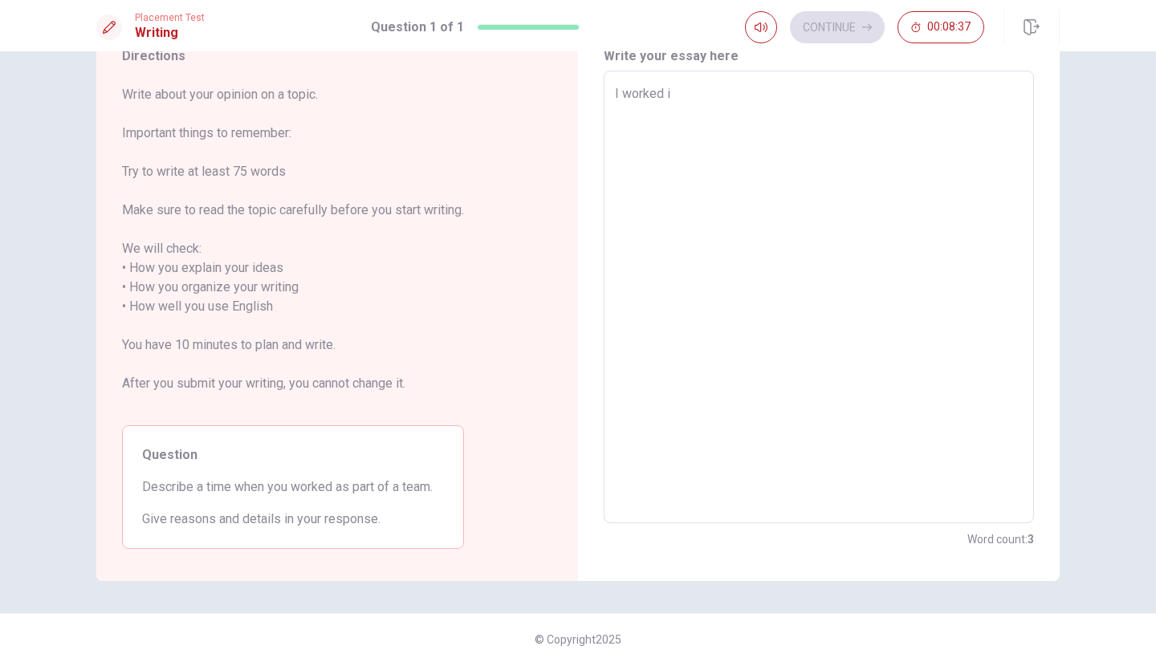
type textarea "I worked in"
type textarea "x"
type textarea "I worked in"
type textarea "x"
type textarea "I worked in"
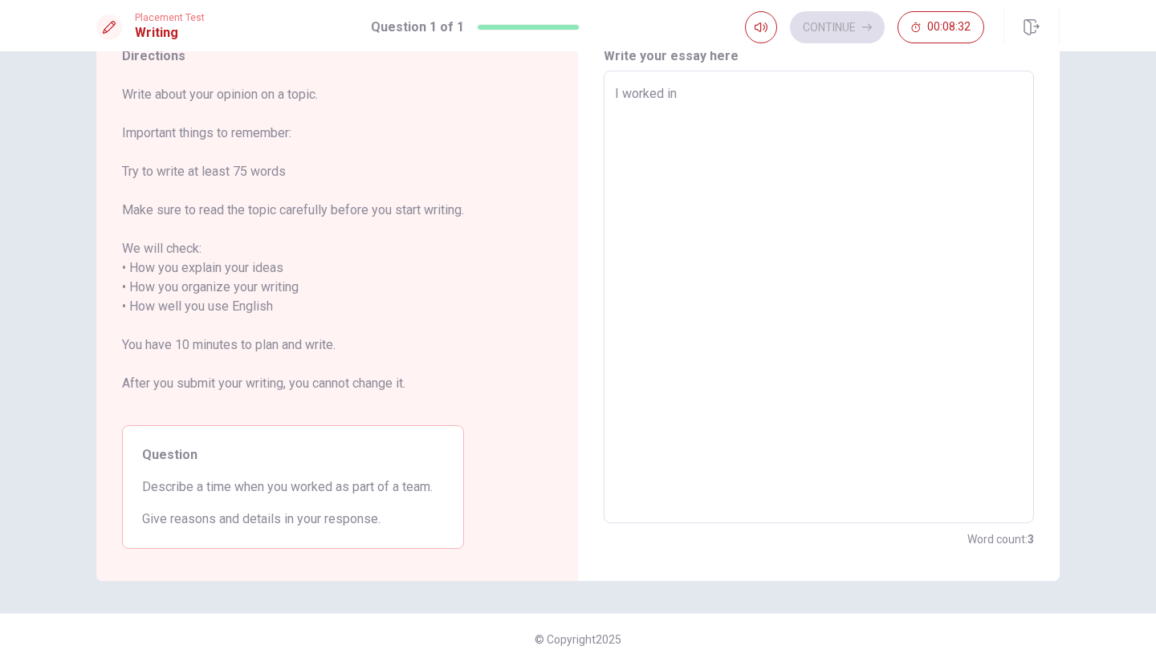
type textarea "x"
type textarea "I worked i"
type textarea "x"
type textarea "I worked"
type textarea "x"
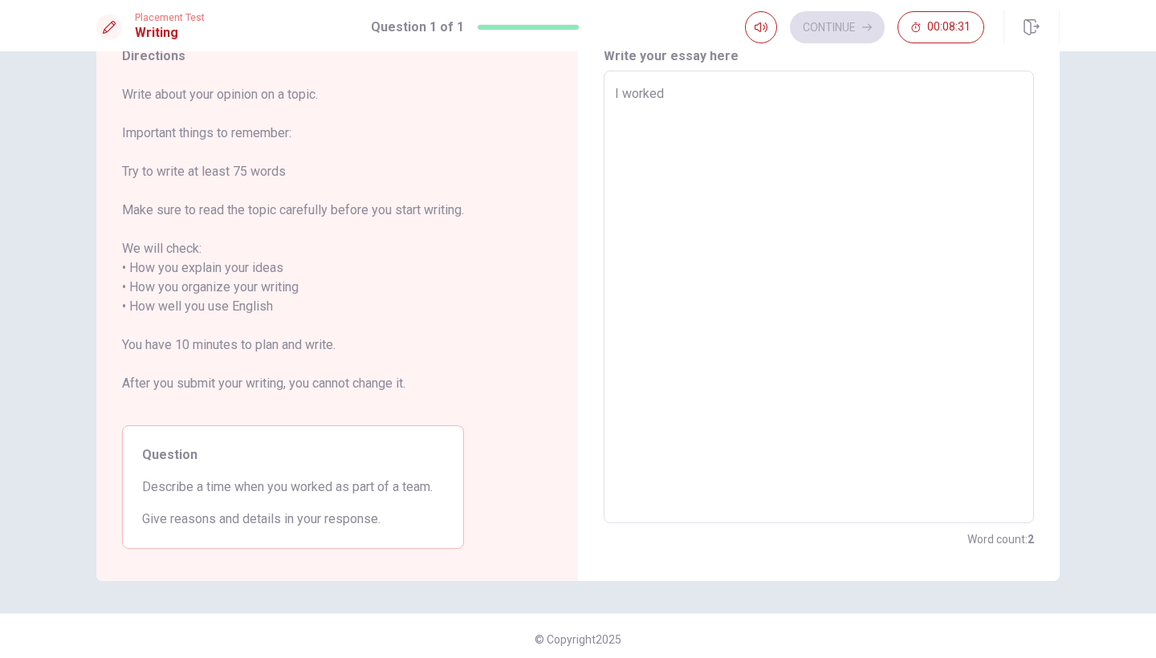
type textarea "I worked l"
type textarea "x"
type textarea "I worked li"
type textarea "x"
type textarea "I worked lik"
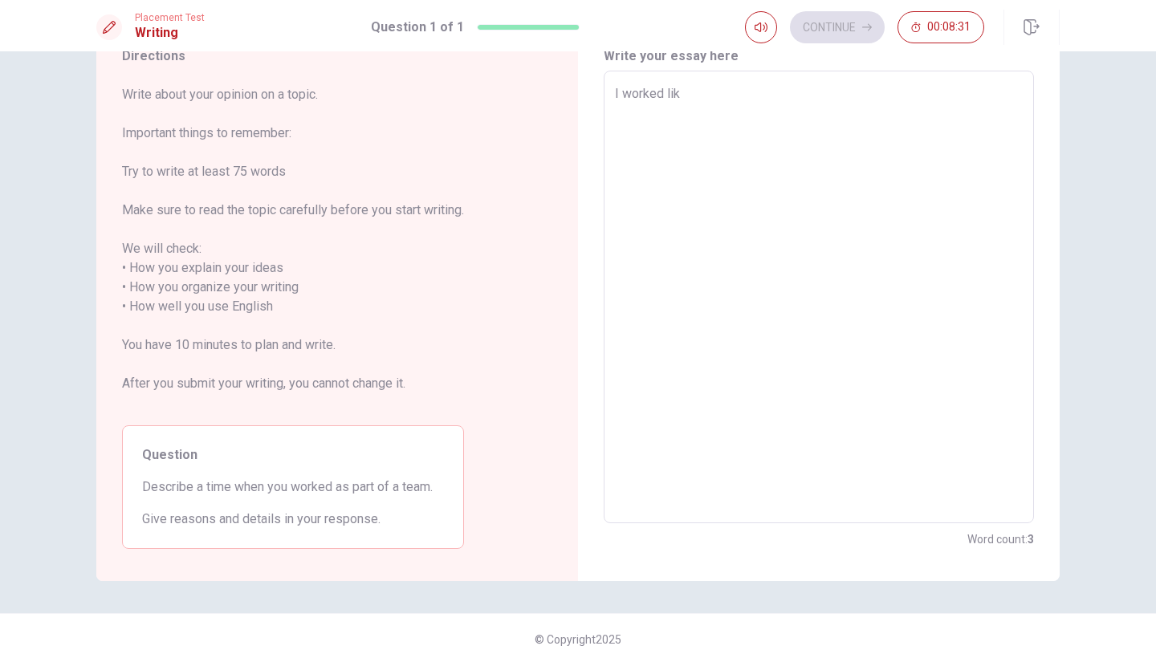
type textarea "x"
type textarea "I worked like"
type textarea "x"
type textarea "I worked like"
type textarea "x"
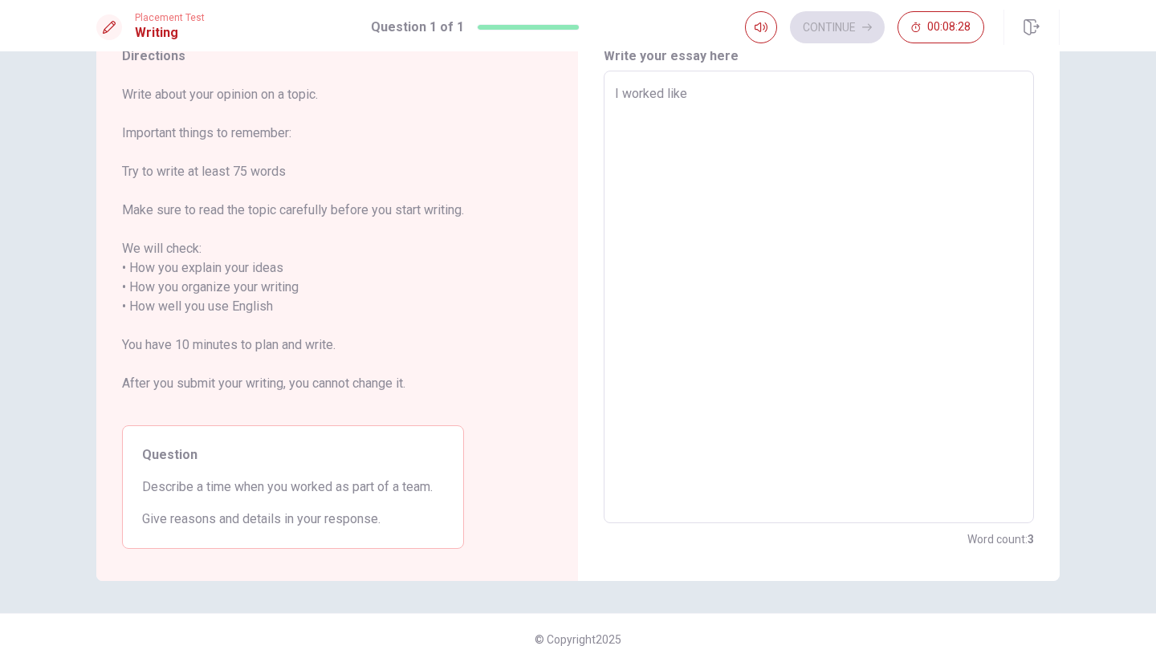
type textarea "I worked like a"
type textarea "x"
type textarea "I worked like a"
type textarea "x"
type textarea "I worked like a p"
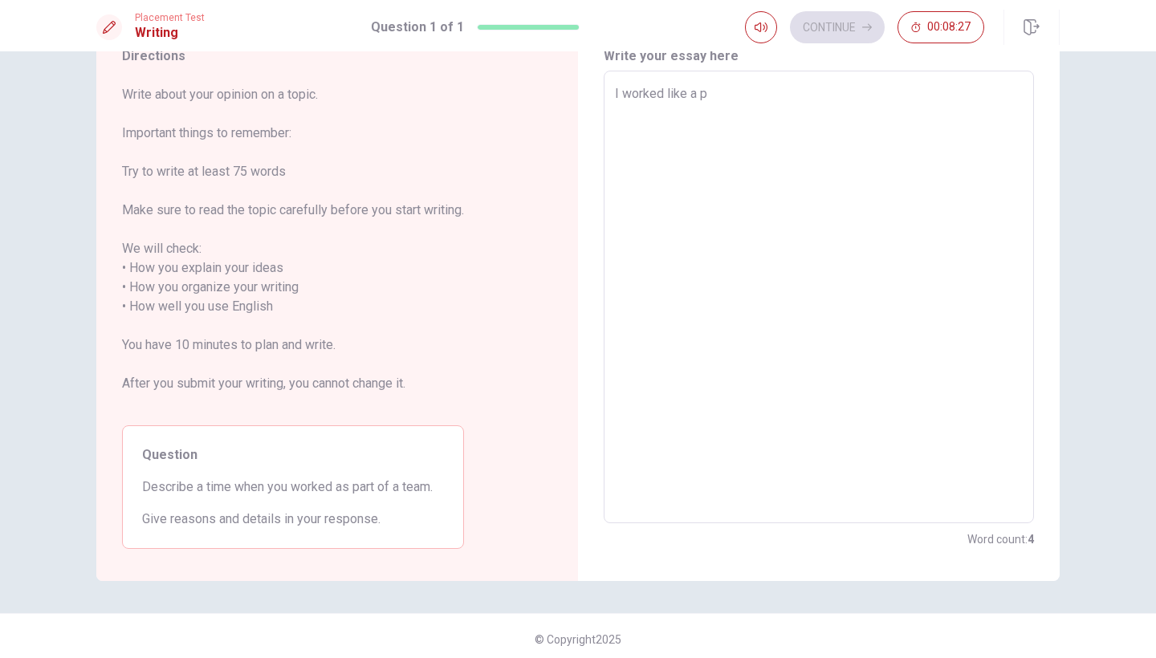
type textarea "x"
type textarea "I worked like a pa"
type textarea "x"
type textarea "I worked like a par"
type textarea "x"
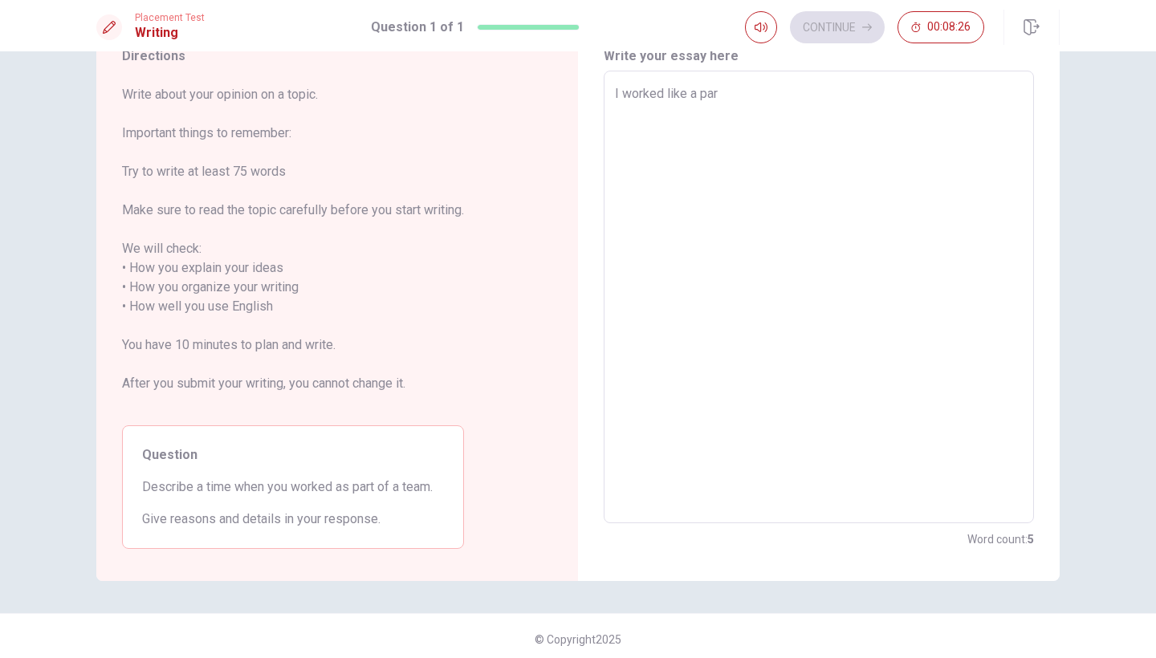
type textarea "I worked like a part"
type textarea "x"
type textarea "I worked like a part"
type textarea "x"
type textarea "I worked like a part t"
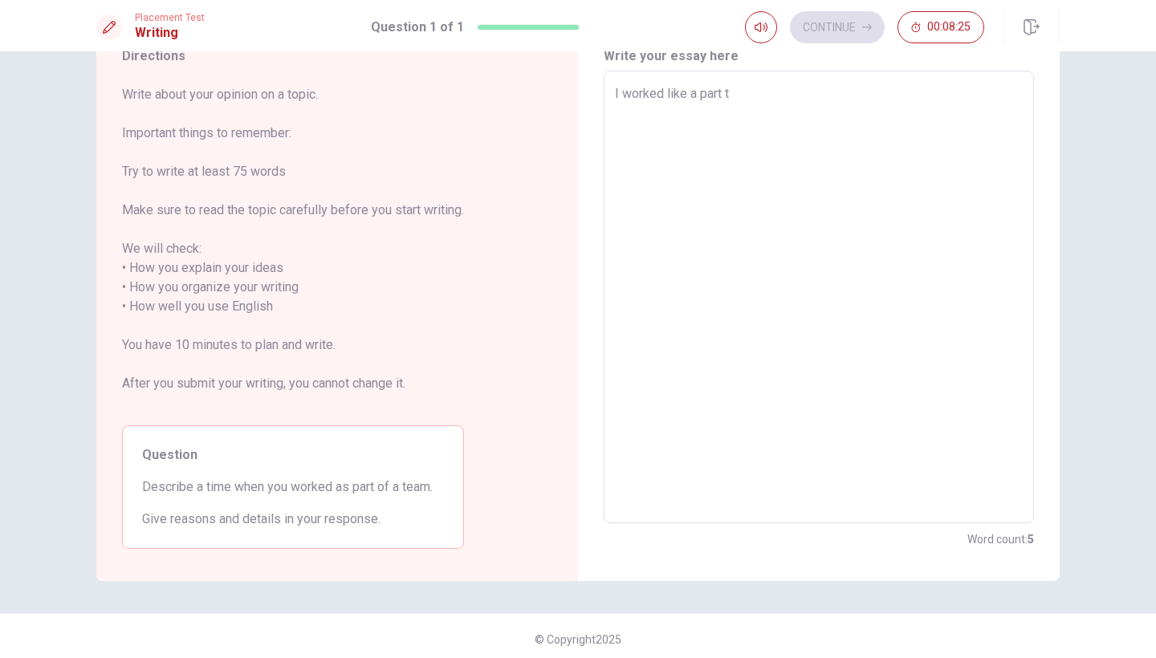
type textarea "x"
type textarea "I worked like a part te"
type textarea "x"
type textarea "I worked like a part tea"
type textarea "x"
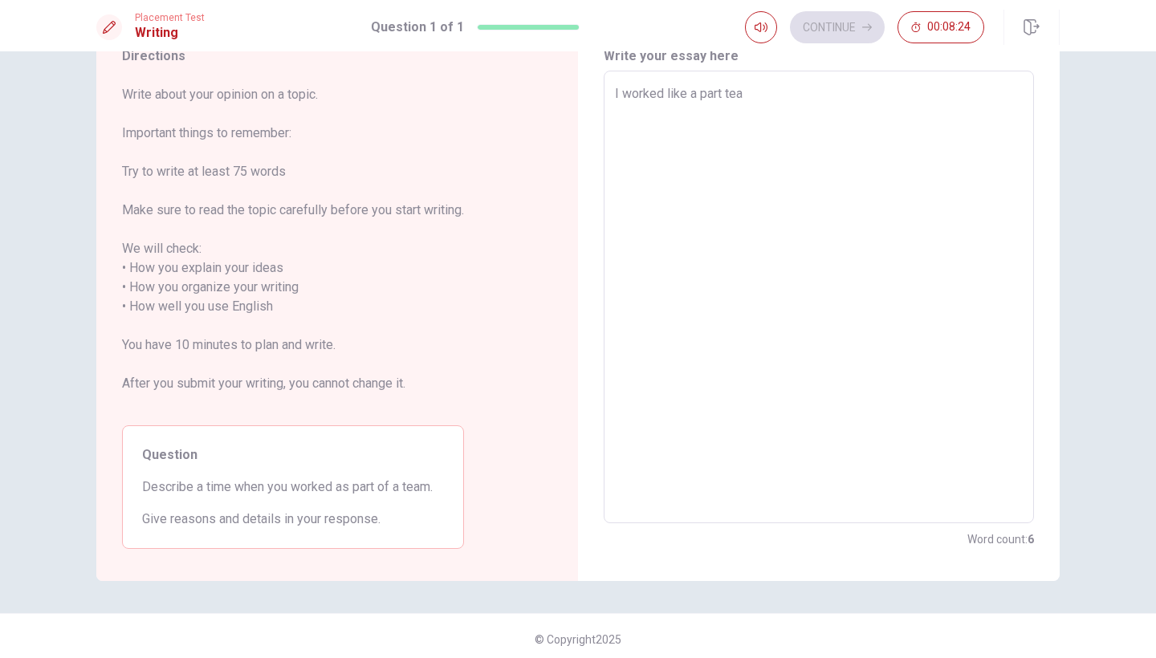
type textarea "I worked like a part team"
type textarea "x"
type textarea "I worked like a part team"
type textarea "x"
type textarea "I worked like a part team m"
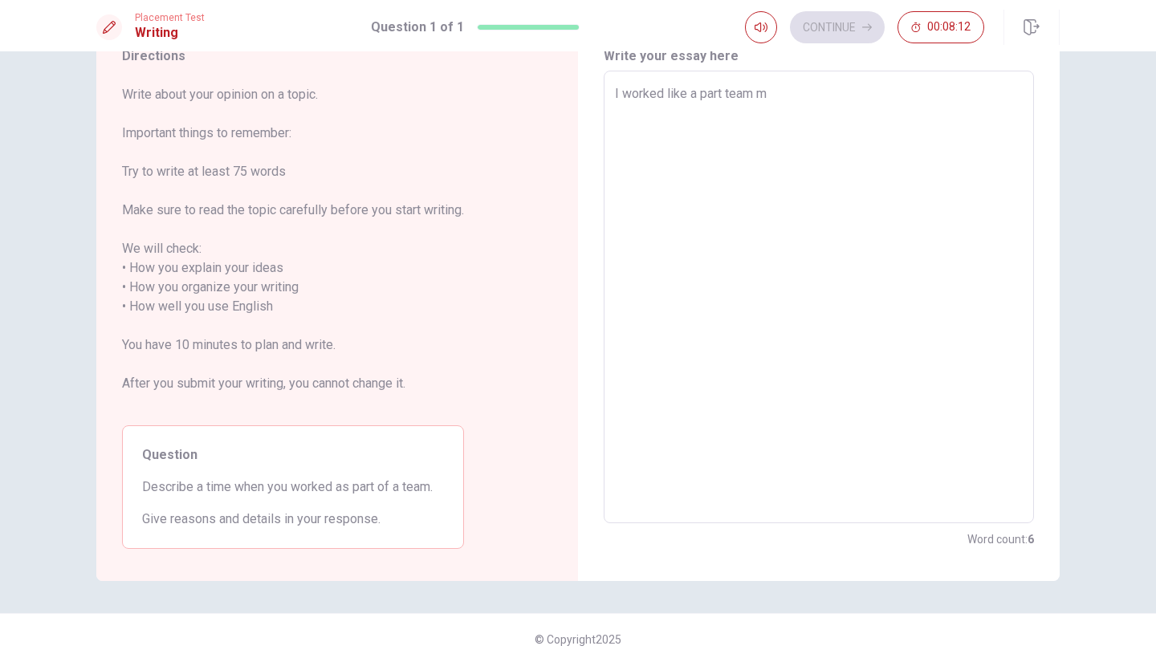
type textarea "x"
type textarea "I worked like a part team my"
type textarea "x"
type textarea "I worked like a part team my"
type textarea "x"
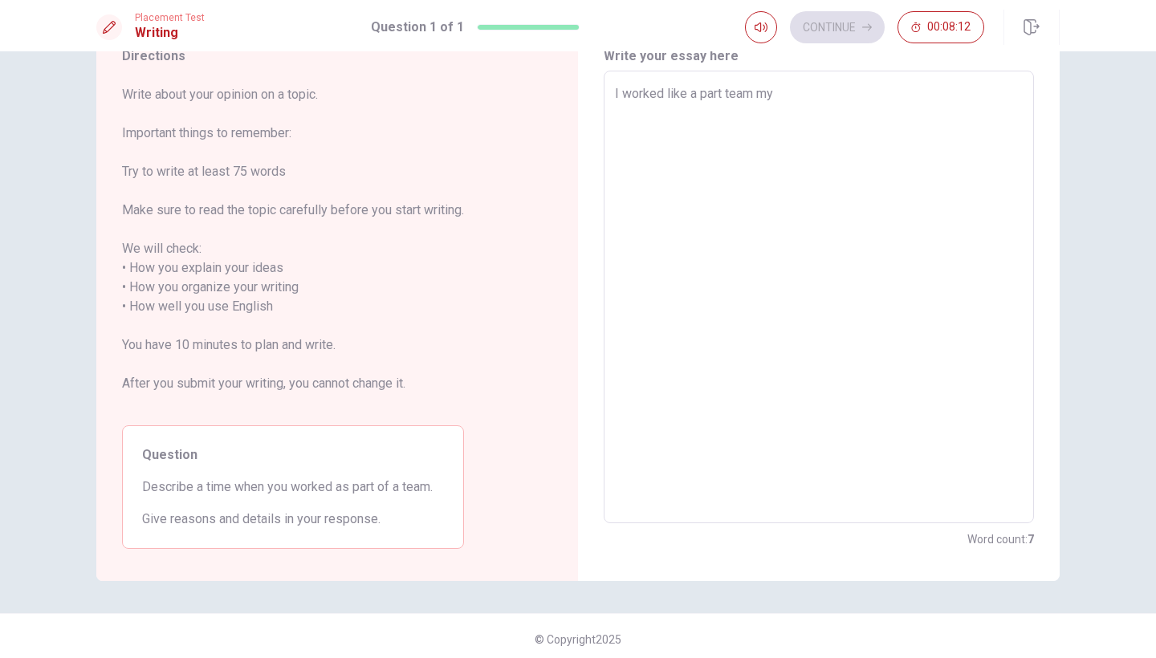
type textarea "I worked like a part team my r"
type textarea "x"
type textarea "I worked like a part team my re"
type textarea "x"
type textarea "I worked like a part team my res"
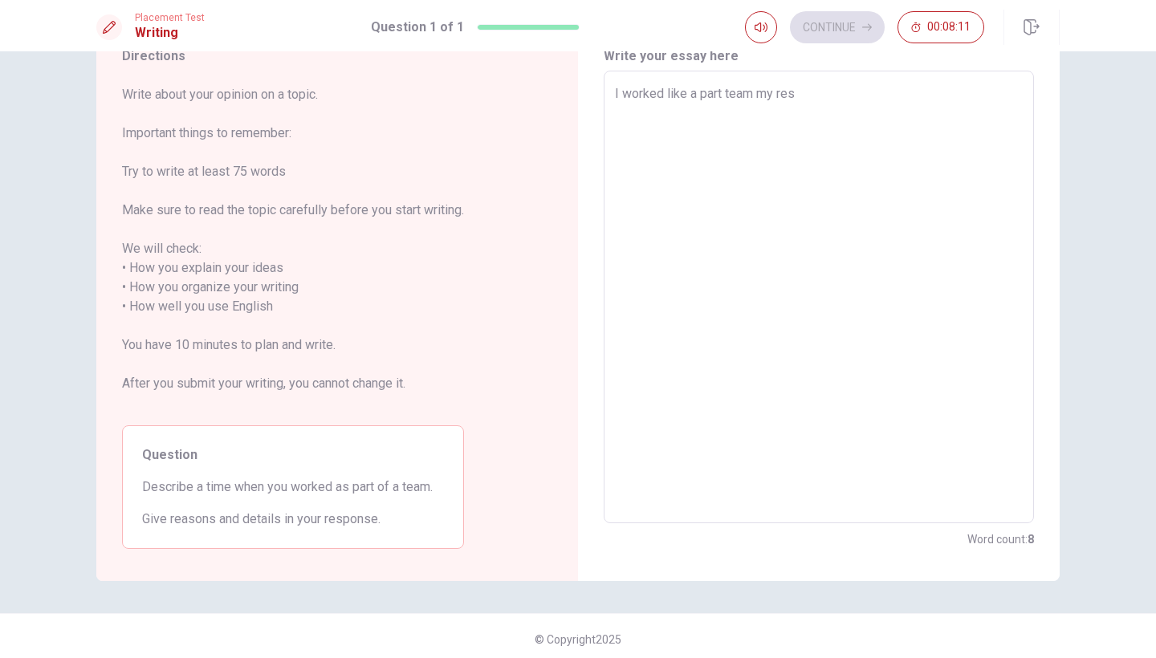
type textarea "x"
type textarea "I worked like a part team my resp"
type textarea "x"
type textarea "I worked like a part team my respo"
type textarea "x"
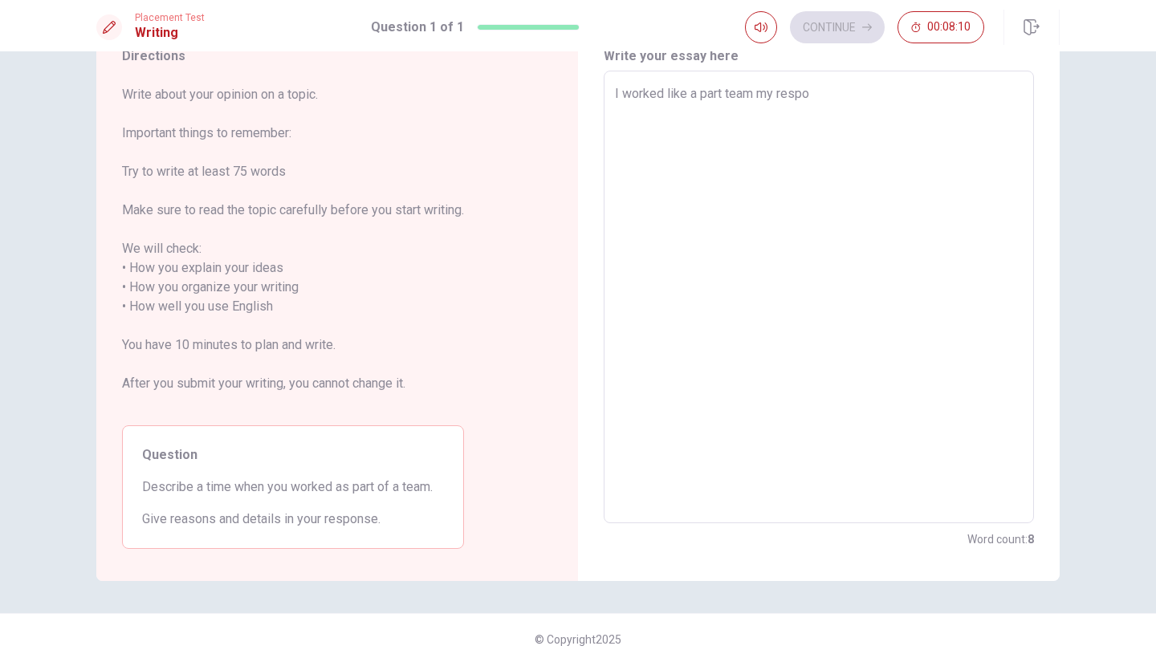
type textarea "I worked like a part team my respon"
type textarea "x"
type textarea "I worked like a part team my respons"
type textarea "x"
type textarea "I worked like a part team my responsa"
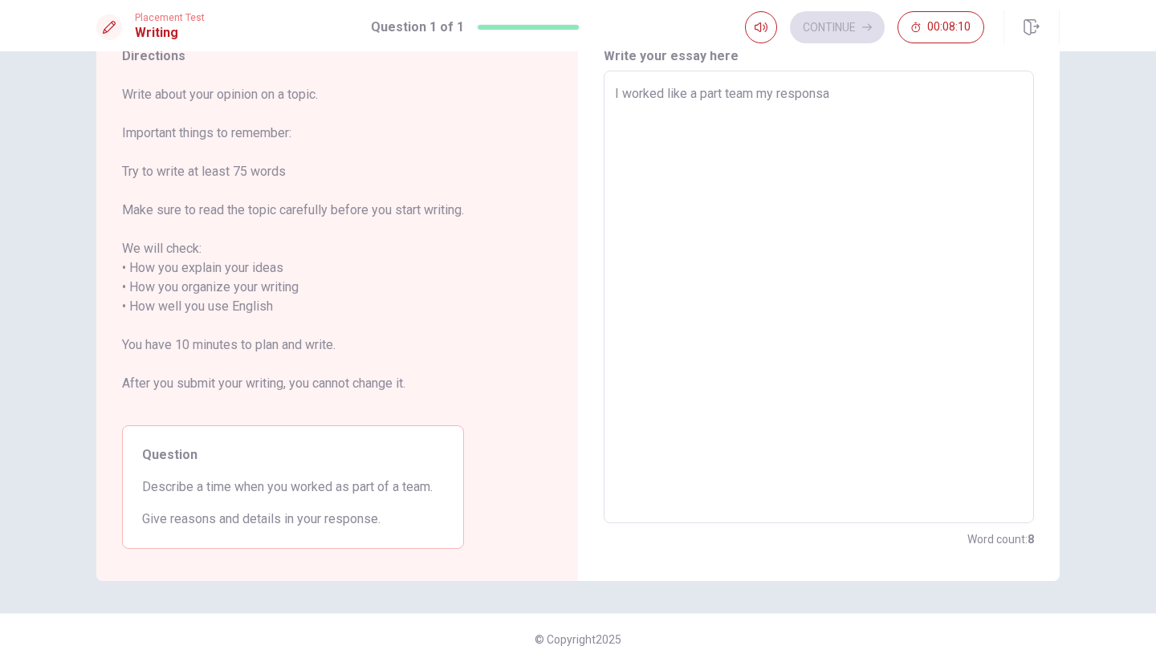
type textarea "x"
type textarea "I worked like a part team my responsab"
type textarea "x"
type textarea "I worked like a part team my responsabi"
type textarea "x"
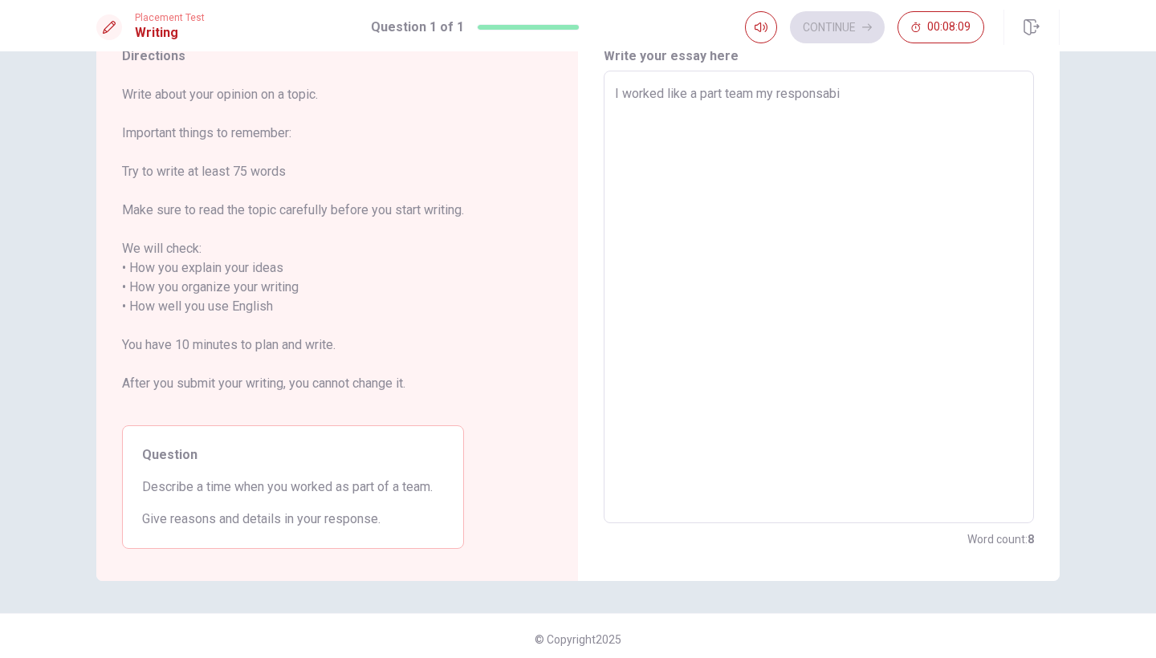
type textarea "I worked like a part team my responsabil"
type textarea "x"
type textarea "I worked like a part team my responsabili"
type textarea "x"
type textarea "I worked like a part team my responsabilit"
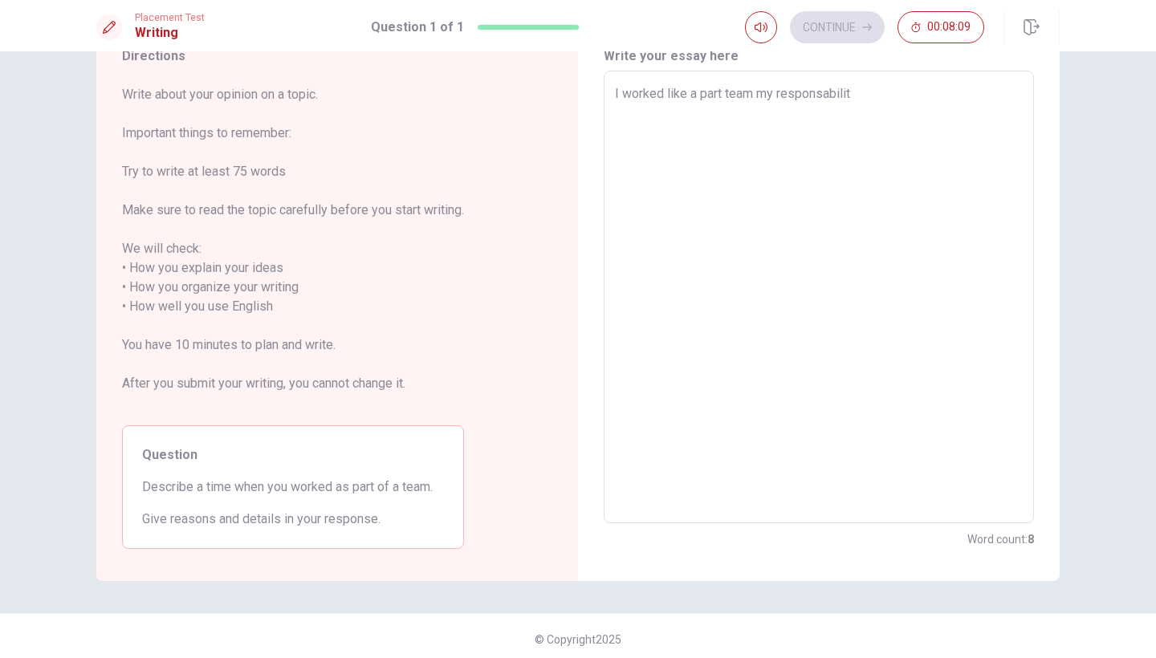
type textarea "x"
type textarea "I worked like a part team my responsabiliti"
type textarea "x"
type textarea "I worked like a part team my responsabilitie"
type textarea "x"
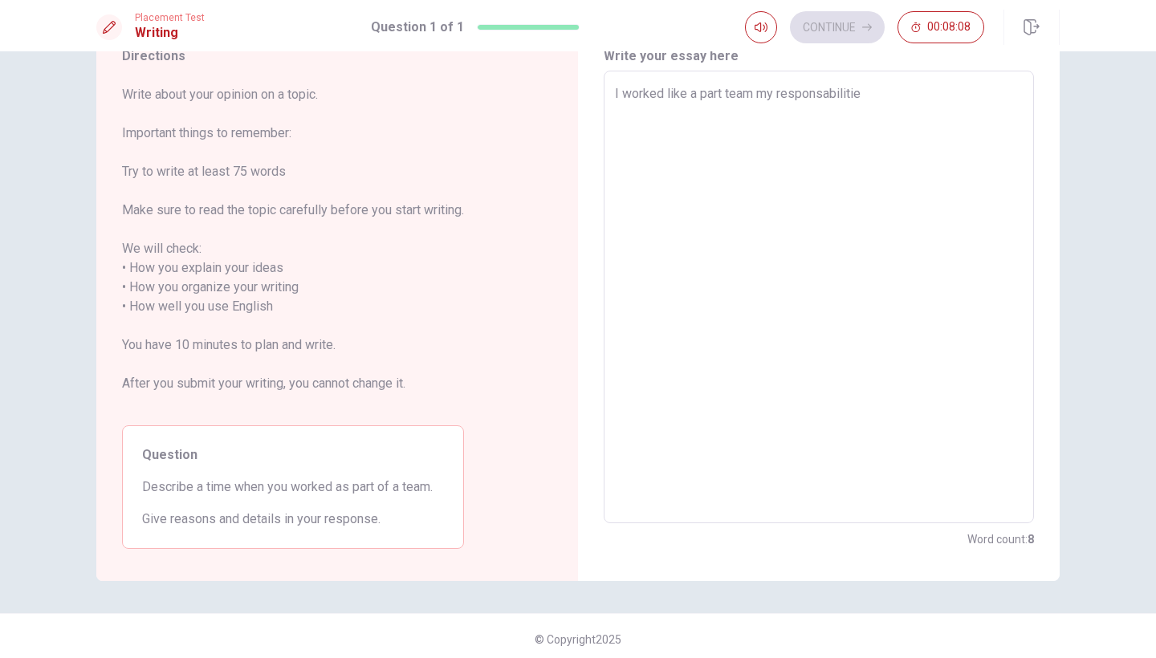
type textarea "I worked like a part team my responsabilities"
type textarea "x"
type textarea "I worked like a part team my responsabilities"
type textarea "x"
type textarea "I worked like a part team my responsabilities a"
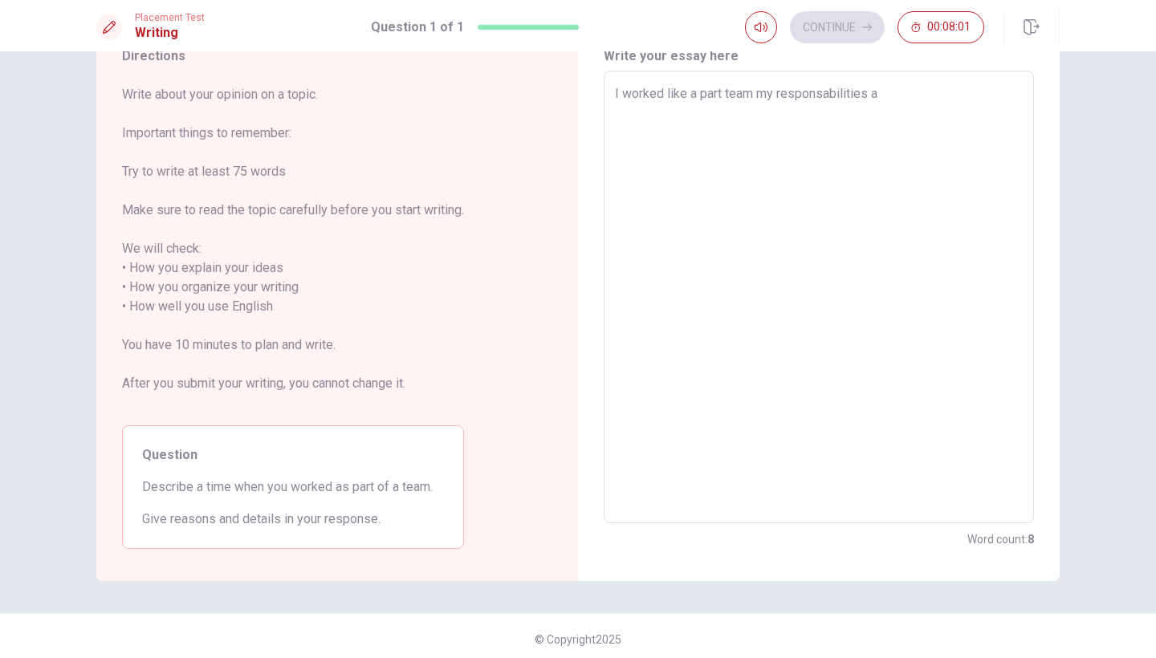
type textarea "x"
type textarea "I worked like a part team my responsabilities ar"
type textarea "x"
type textarea "I worked like a part team my responsabilities are"
type textarea "x"
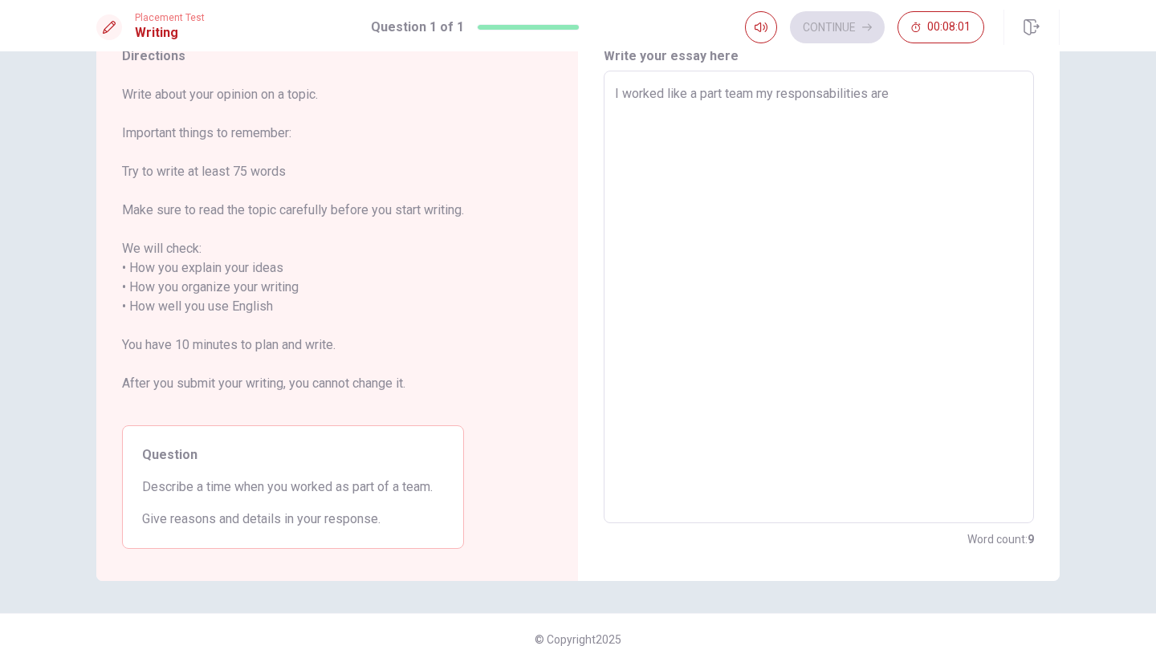
type textarea "I worked like a part team my responsabilities are"
type textarea "x"
type textarea "I worked like a part team my responsabilities are s"
type textarea "x"
type textarea "I worked like a part team my responsabilities are se"
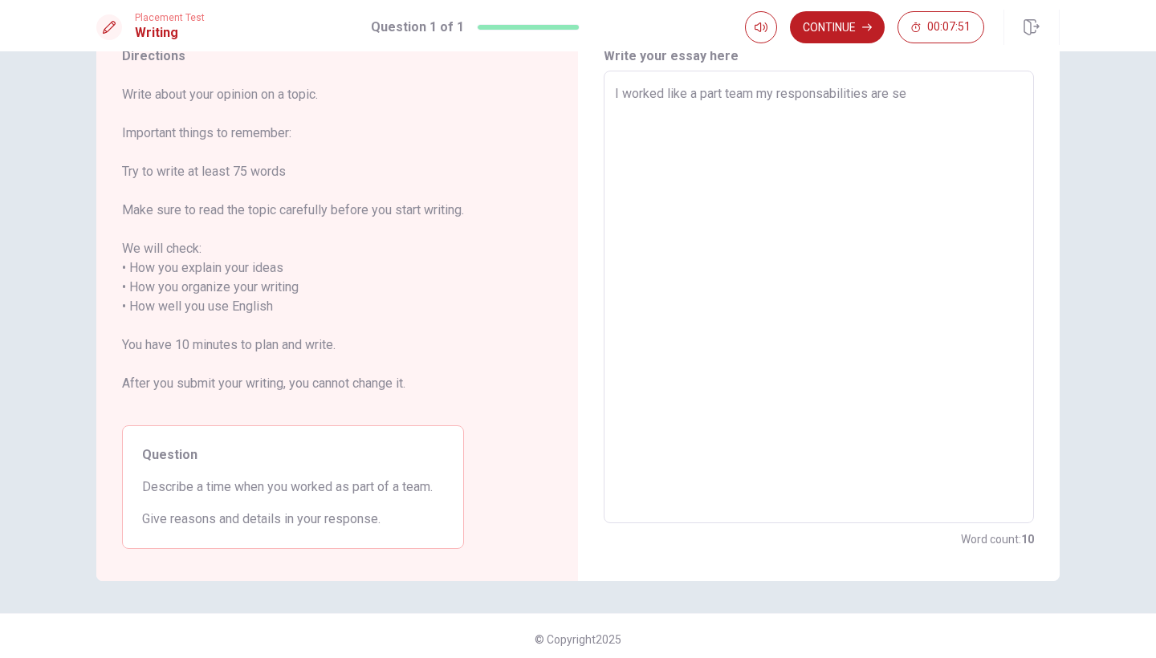
type textarea "x"
type textarea "I worked like a part team my responsabilities are see"
type textarea "x"
type textarea "I worked like a part team my responsabilities are se"
type textarea "x"
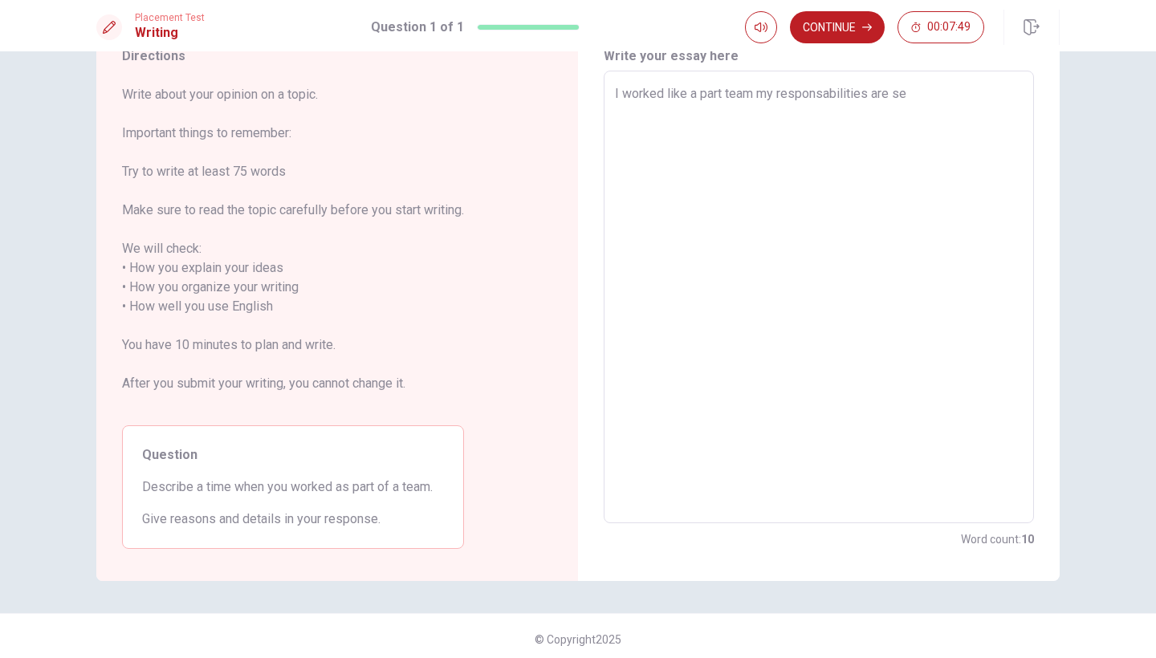
type textarea "I worked like a part team my responsabilities are sen"
type textarea "x"
type textarea "I worked like a part team my responsabilities are sens"
type textarea "x"
type textarea "I worked like a part team my responsabilities are sense"
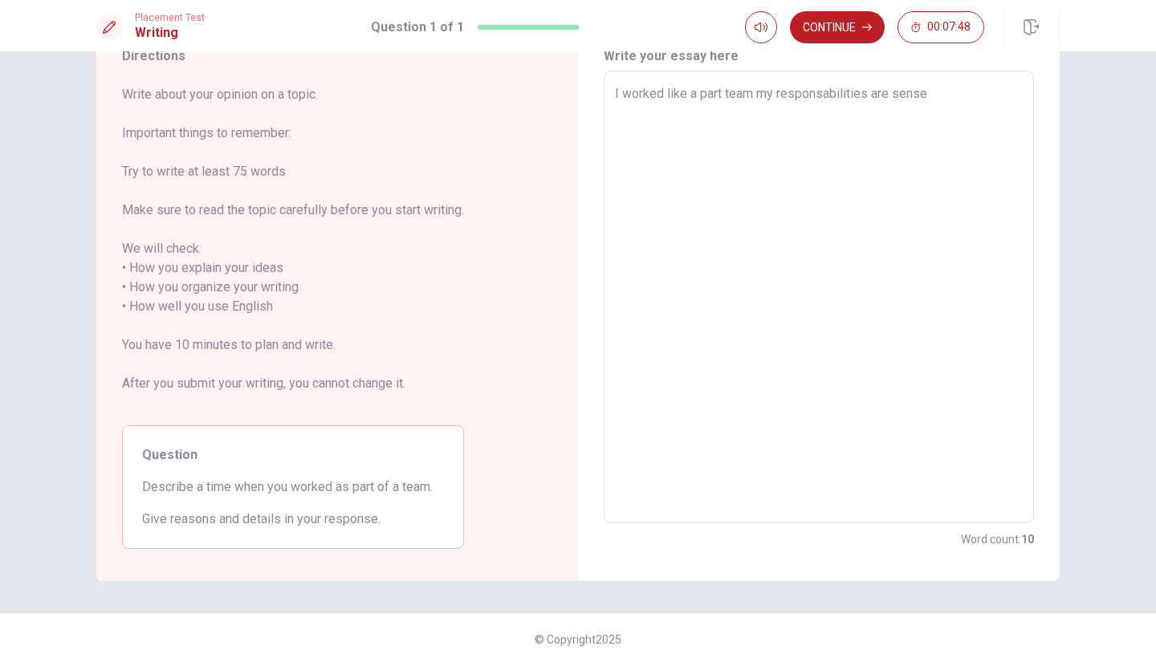
type textarea "x"
type textarea "I worked like a part team my responsabilities are sense"
type textarea "x"
type textarea "I worked like a part team my responsabilities are sense o"
type textarea "x"
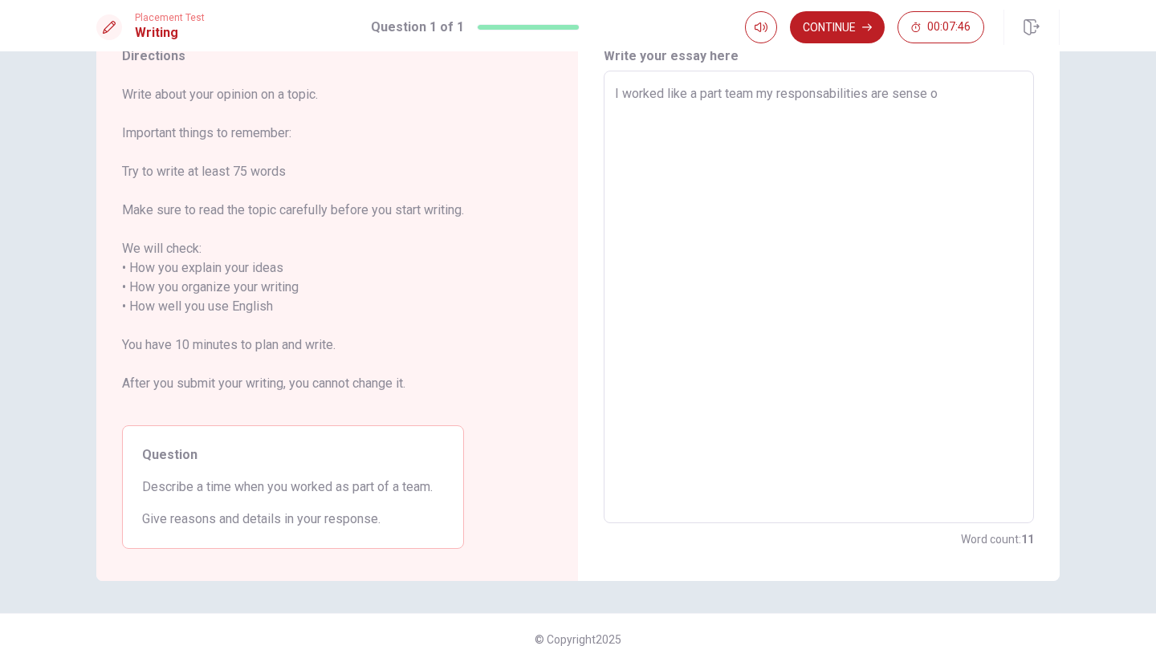
type textarea "I worked like a part team my responsabilities are sense of"
type textarea "x"
type textarea "I worked like a part team my responsabilities are sense of"
type textarea "x"
type textarea "I worked like a part team my responsabilities are sense of b"
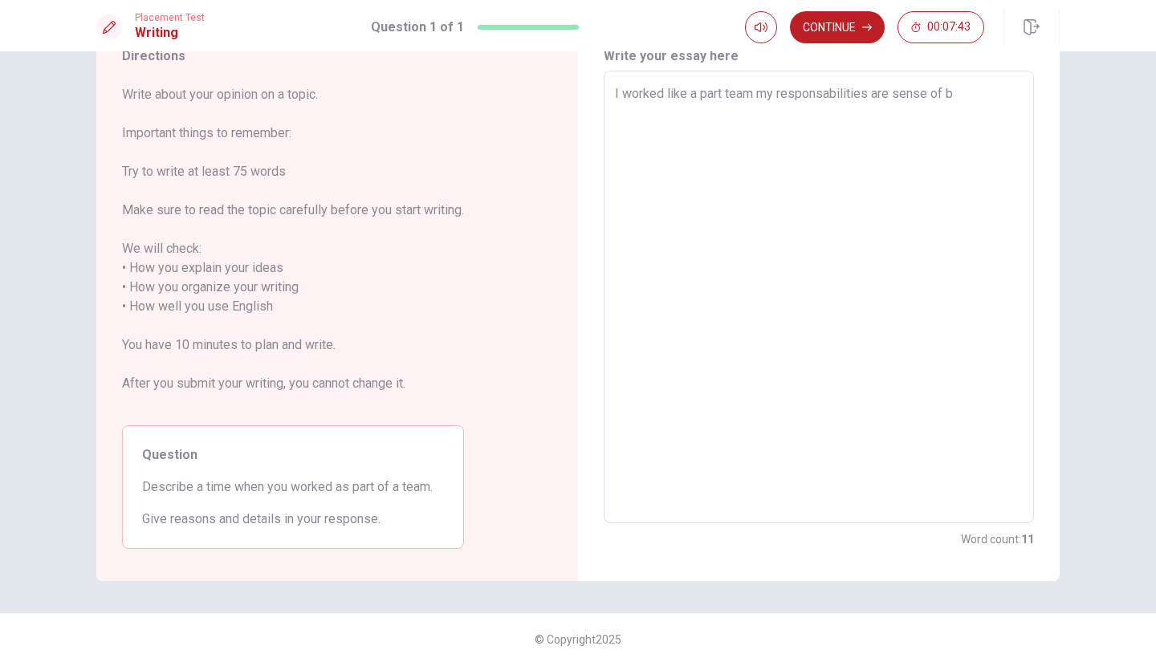
type textarea "x"
type textarea "I worked like a part team my responsabilities are sense of be"
type textarea "x"
type textarea "I worked like a part team my responsabilities are sense of bel"
type textarea "x"
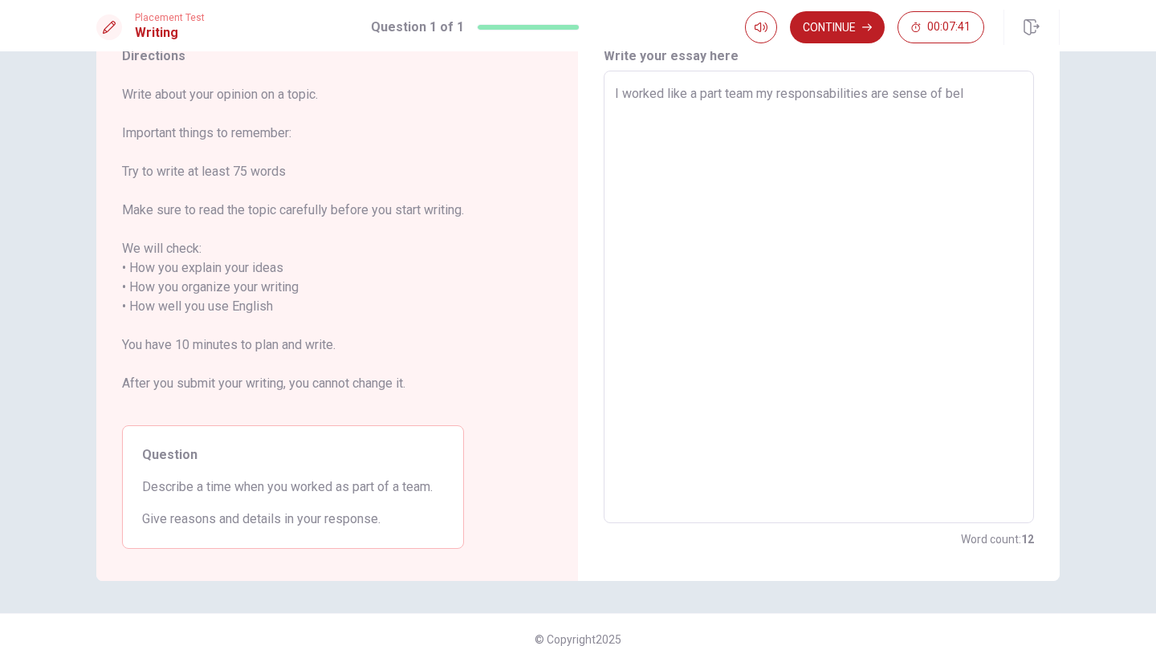
type textarea "I worked like a part team my responsabilities are sense of belo"
type textarea "x"
type textarea "I worked like a part team my responsabilities are sense of belon"
type textarea "x"
type textarea "I worked like a part team my responsabilities are sense of belong"
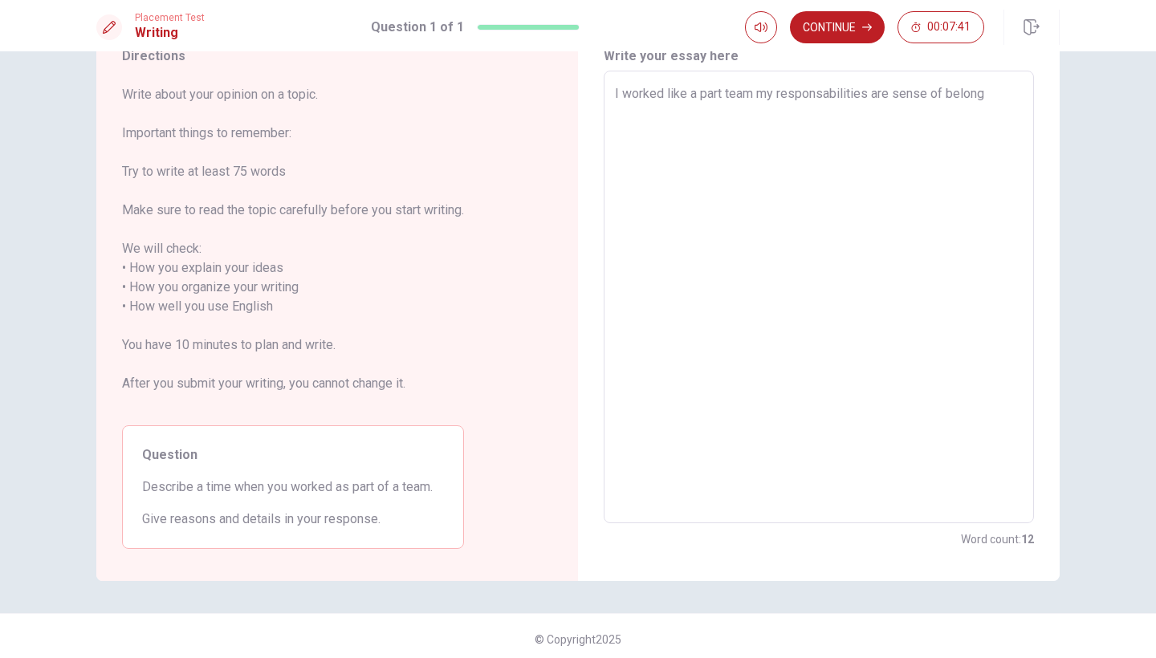
type textarea "x"
type textarea "I worked like a part team my responsabilities are sense of belongi"
type textarea "x"
type textarea "I worked like a part team my responsabilities are sense of belongin"
type textarea "x"
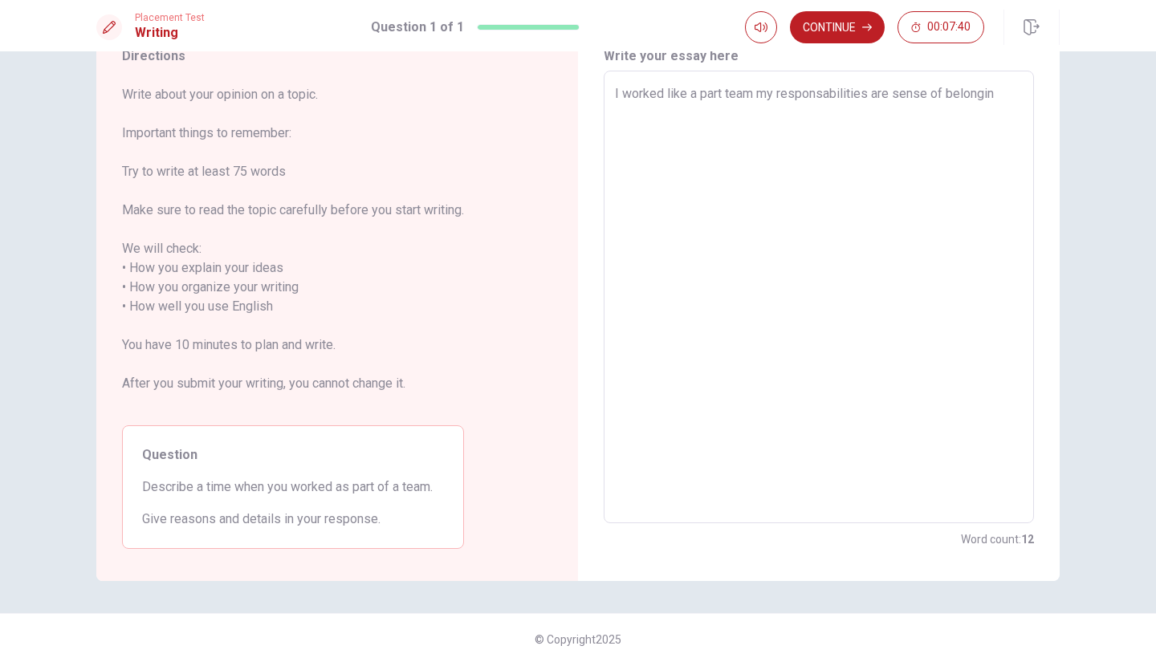
type textarea "I worked like a part team my responsabilities are sense of belonging"
type textarea "x"
type textarea "I worked like a part team my responsabilities are sense of belonging"
type textarea "x"
type textarea "I worked like a part team my responsabilities are sense of belonging t"
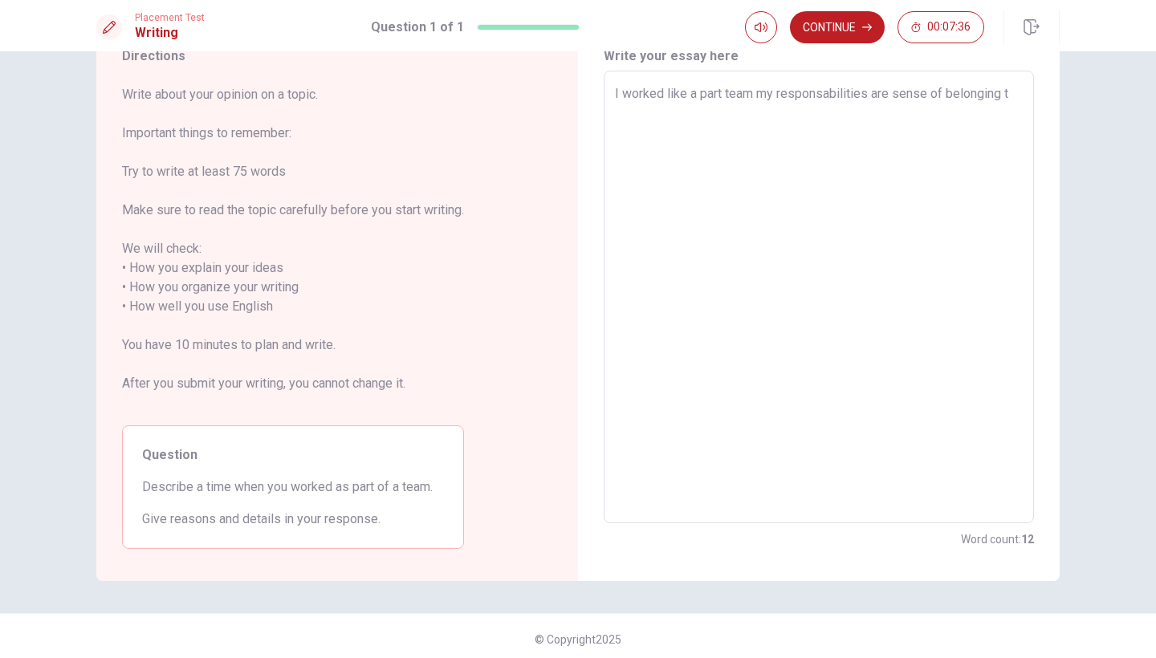
type textarea "x"
type textarea "I worked like a part team my responsabilities are sense of belonging te"
type textarea "x"
type textarea "I worked like a part team my responsabilities are sense of belonging tea"
type textarea "x"
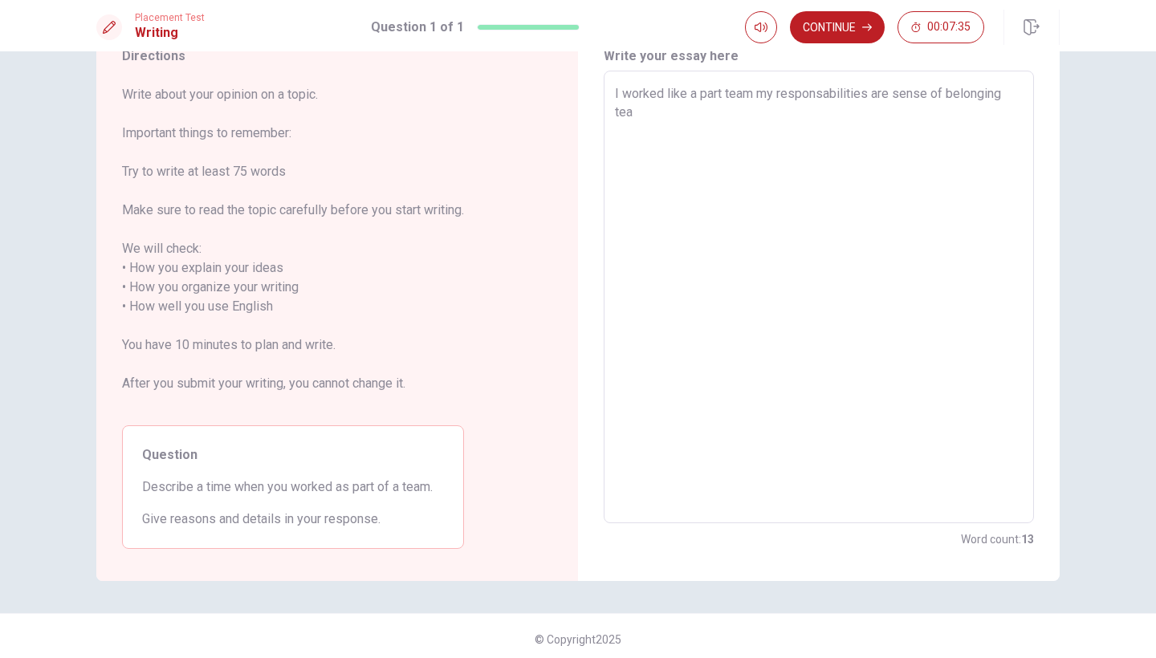
type textarea "I worked like a part team my responsabilities are sense of belonging team"
type textarea "x"
type textarea "I worked like a part team my responsabilities are sense of belonging teamw"
type textarea "x"
type textarea "I worked like a part team my responsabilities are sense of belonging teamwo"
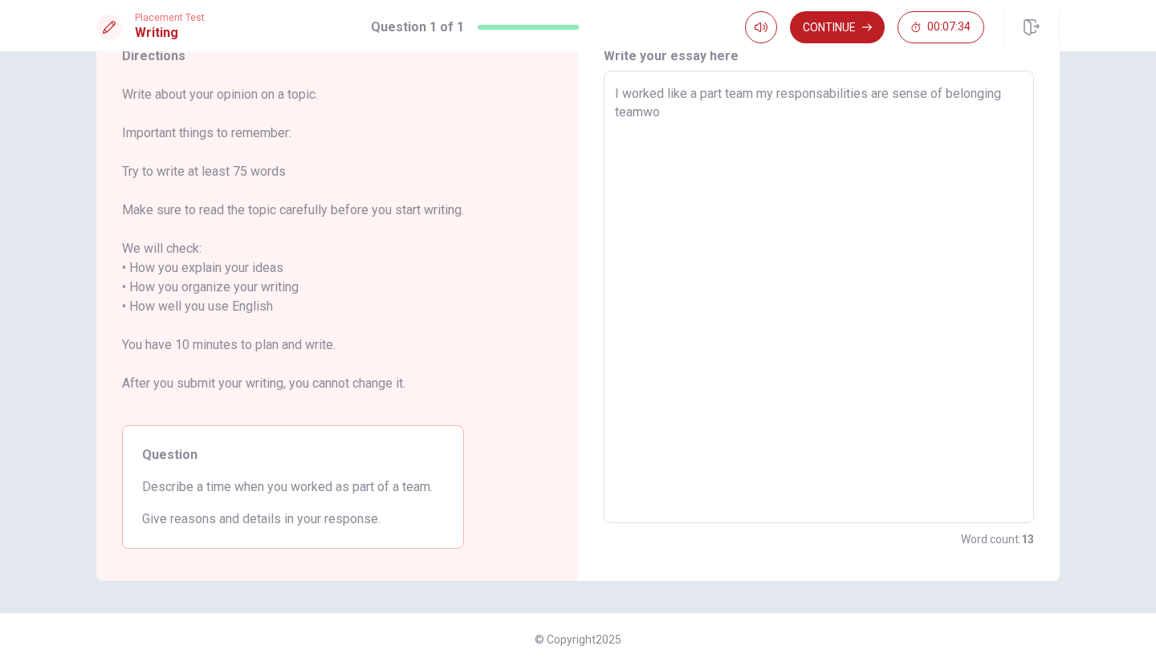
type textarea "x"
type textarea "I worked like a part team my responsabilities are sense of belonging teamwor"
type textarea "x"
type textarea "I worked like a part team my responsabilities are sense of belonging teamwork"
type textarea "x"
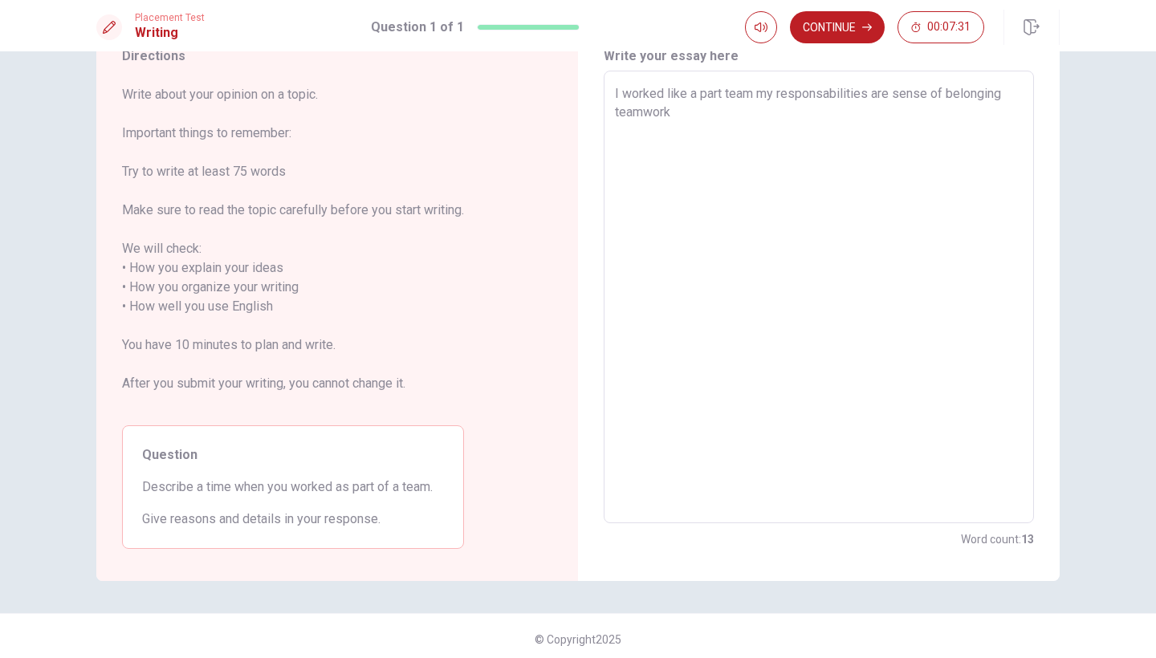
type textarea "I worked like a part team my responsabilities are sense of belonging teamwork,"
type textarea "x"
type textarea "I worked like a part team my responsabilities are sense of belonging teamwork,"
type textarea "x"
type textarea "I worked like a part team my responsabilities are sense of belonging teamwork, t"
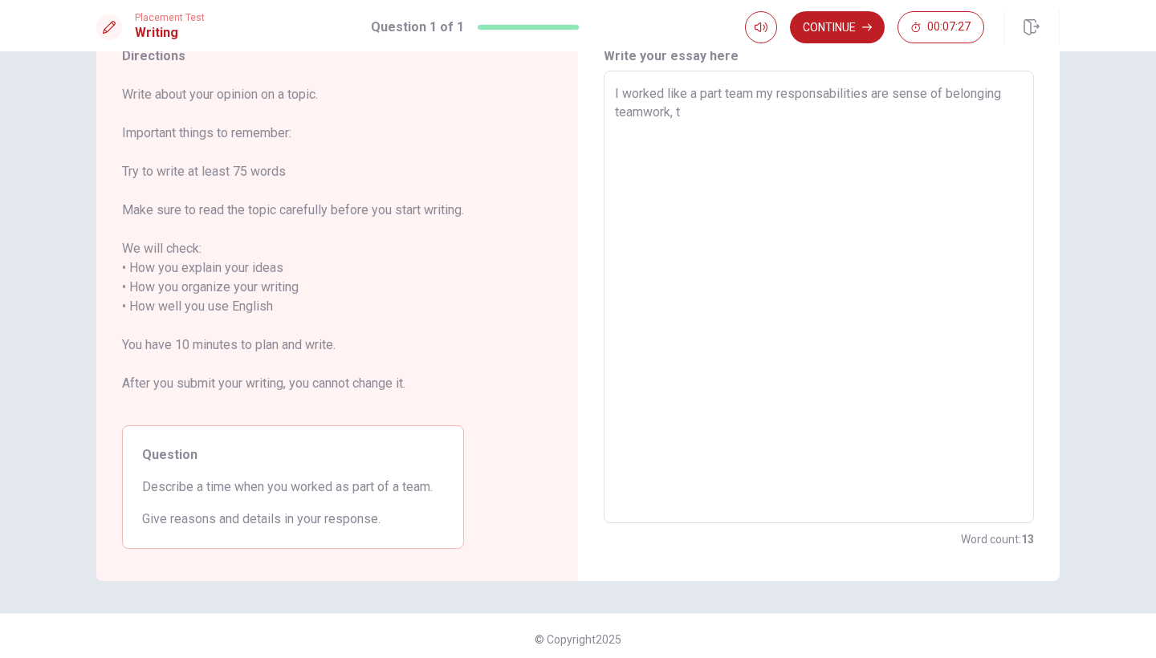
type textarea "x"
type textarea "I worked like a part team my responsabilities are sense of belonging teamwork, …"
type textarea "x"
type textarea "I worked like a part team my responsabilities are sense of belonging teamwork, …"
type textarea "x"
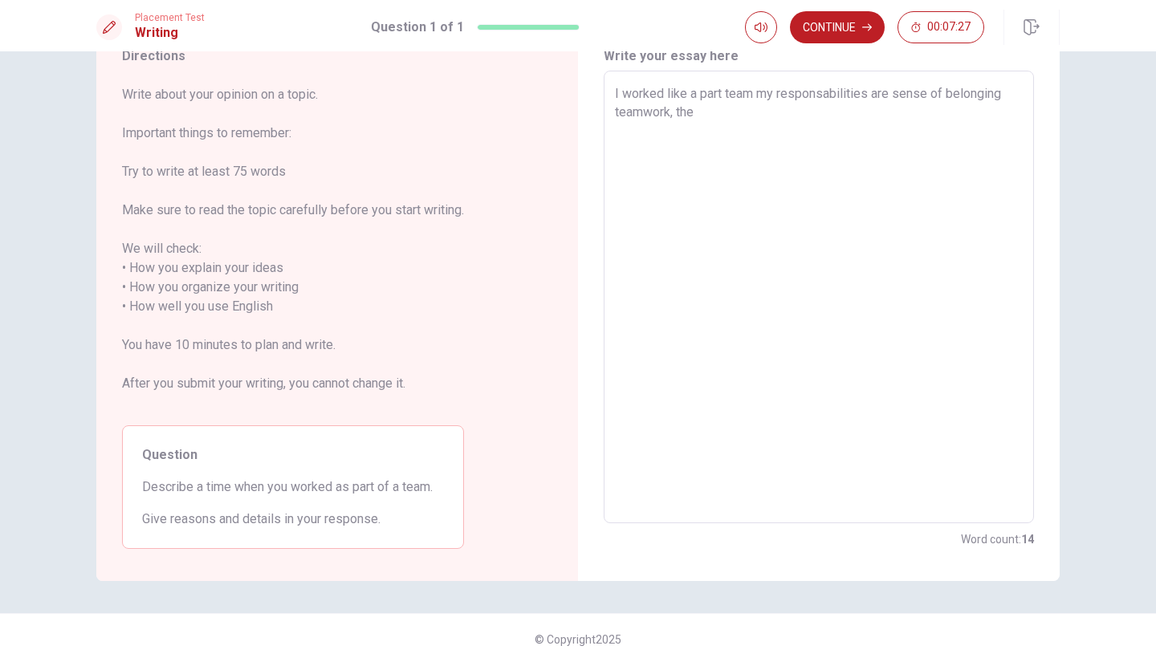
type textarea "I worked like a part team my responsabilities are sense of belonging teamwork, …"
type textarea "x"
type textarea "I worked like a part team my responsabilities are sense of belonging teamwork, …"
type textarea "x"
type textarea "I worked like a part team my responsabilities are sense of belonging teamwork, …"
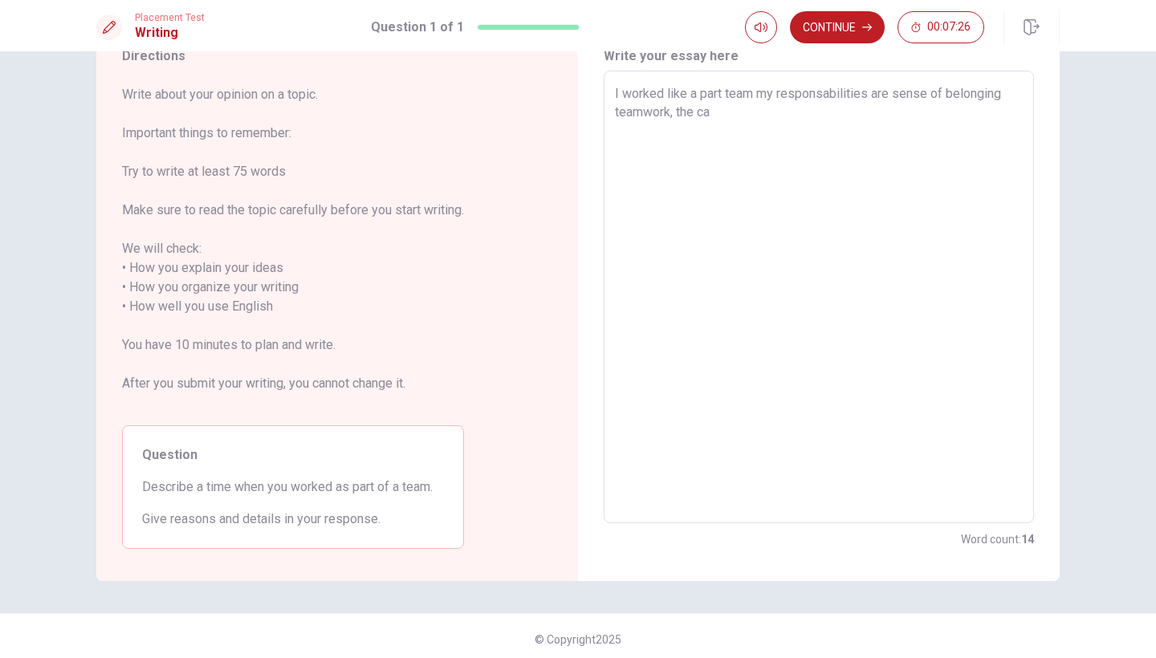
type textarea "x"
type textarea "I worked like a part team my responsabilities are sense of belonging teamwork, …"
type textarea "x"
type textarea "I worked like a part team my responsabilities are sense of belonging teamwork, …"
type textarea "x"
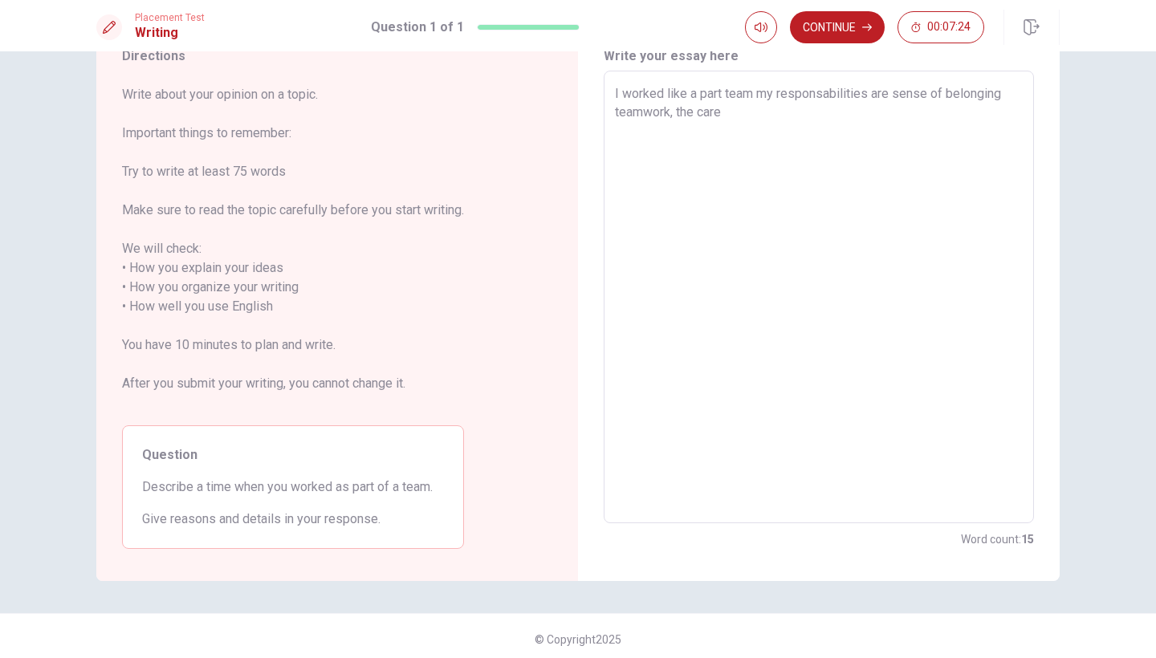
type textarea "I worked like a part team my responsabilities are sense of belonging teamwork, …"
type textarea "x"
type textarea "I worked like a part team my responsabilities are sense of belonging teamwork, …"
type textarea "x"
type textarea "I worked like a part team my responsabilities are sense of belonging teamwork, …"
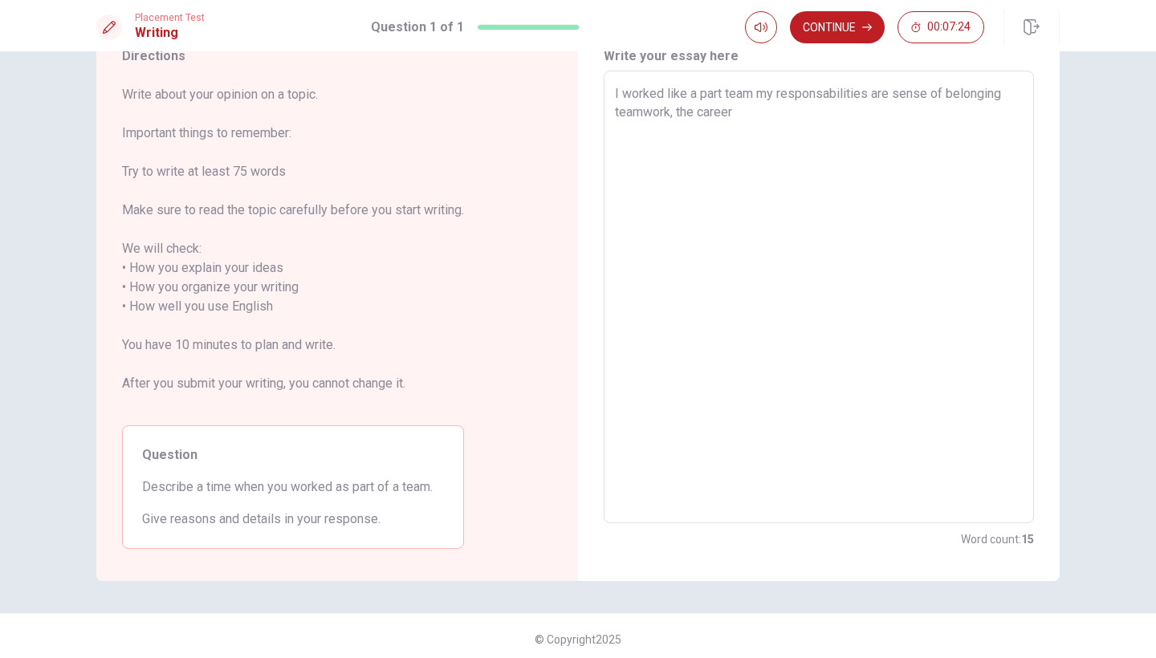
type textarea "x"
type textarea "I worked like a part team my responsabilities are sense of belonging teamwork, …"
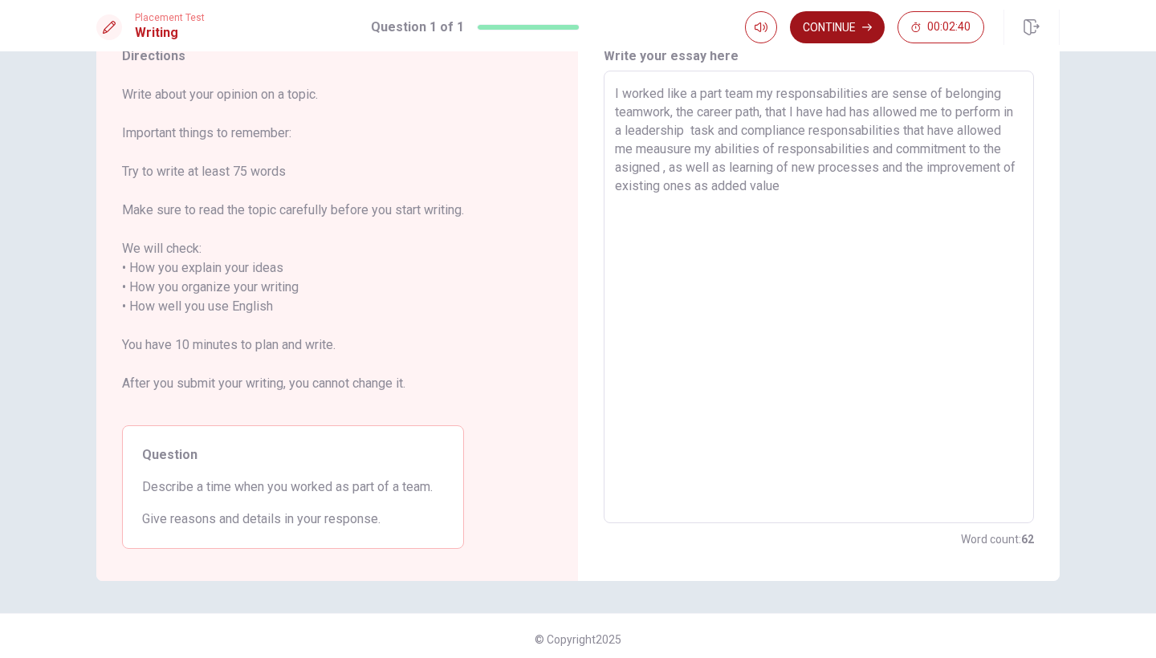
click at [837, 24] on button "Continue" at bounding box center [837, 27] width 95 height 32
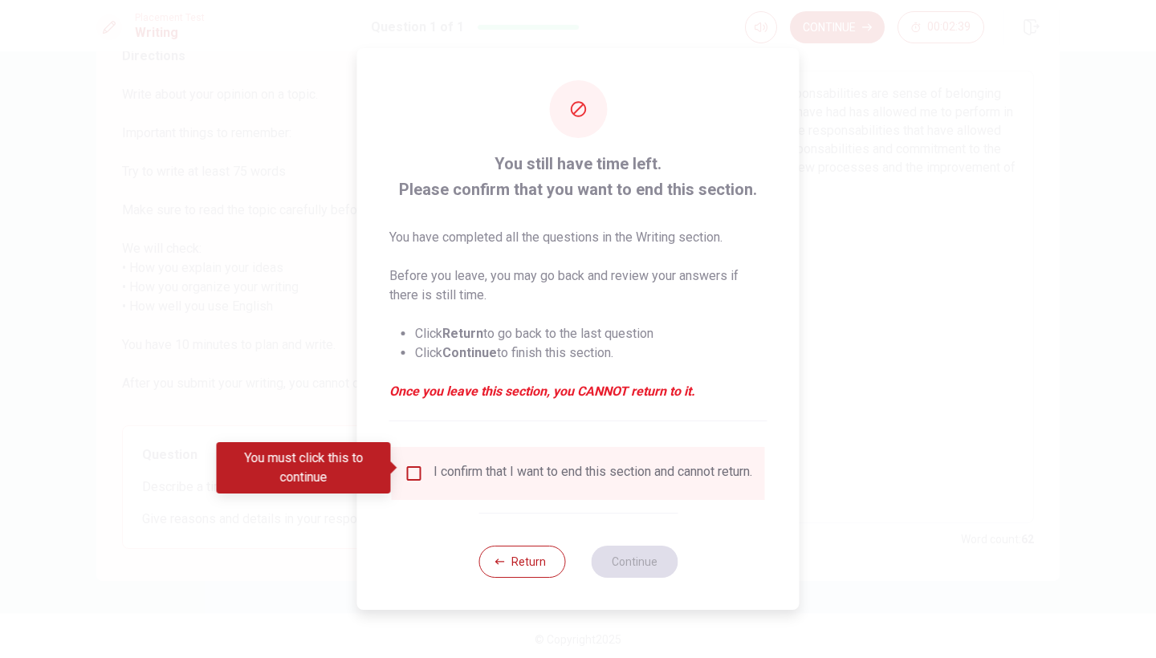
click at [417, 473] on input "You must click this to continue" at bounding box center [414, 473] width 19 height 19
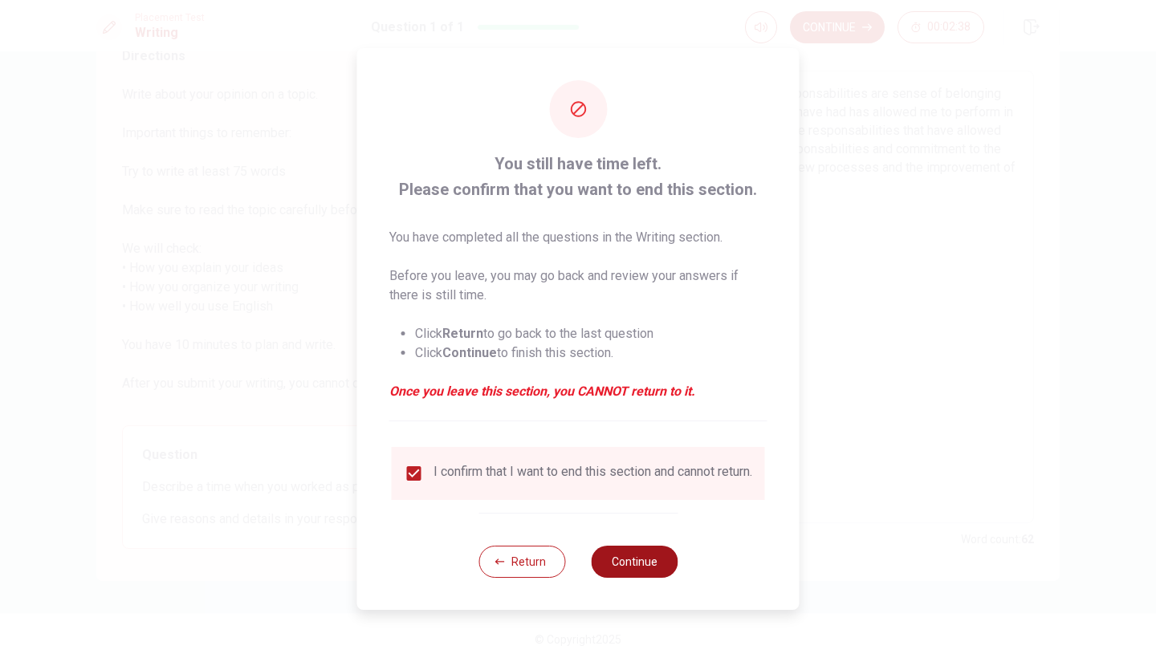
click at [628, 567] on button "Continue" at bounding box center [634, 562] width 87 height 32
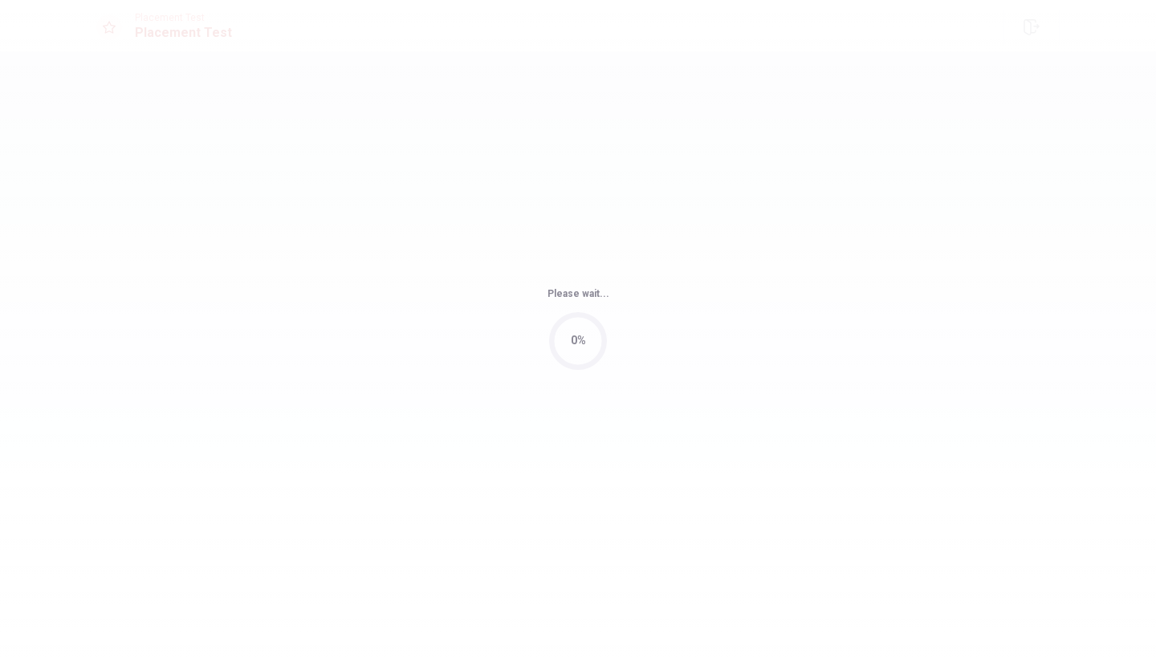
scroll to position [0, 0]
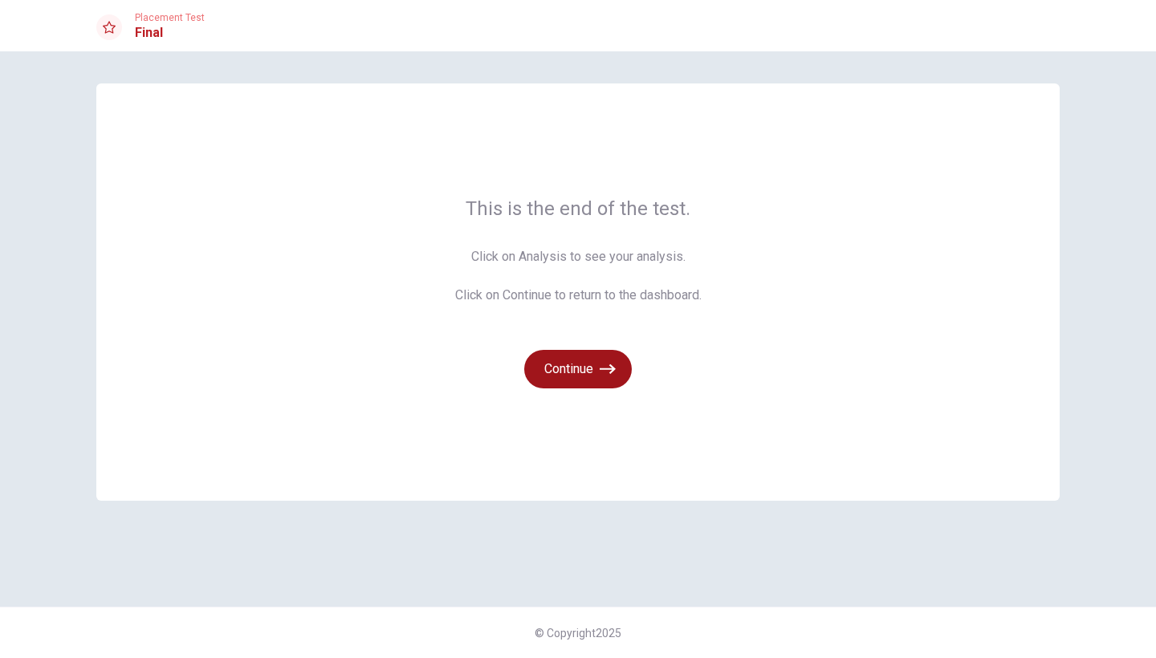
click at [584, 365] on button "Continue" at bounding box center [578, 369] width 108 height 39
